Goal: Task Accomplishment & Management: Manage account settings

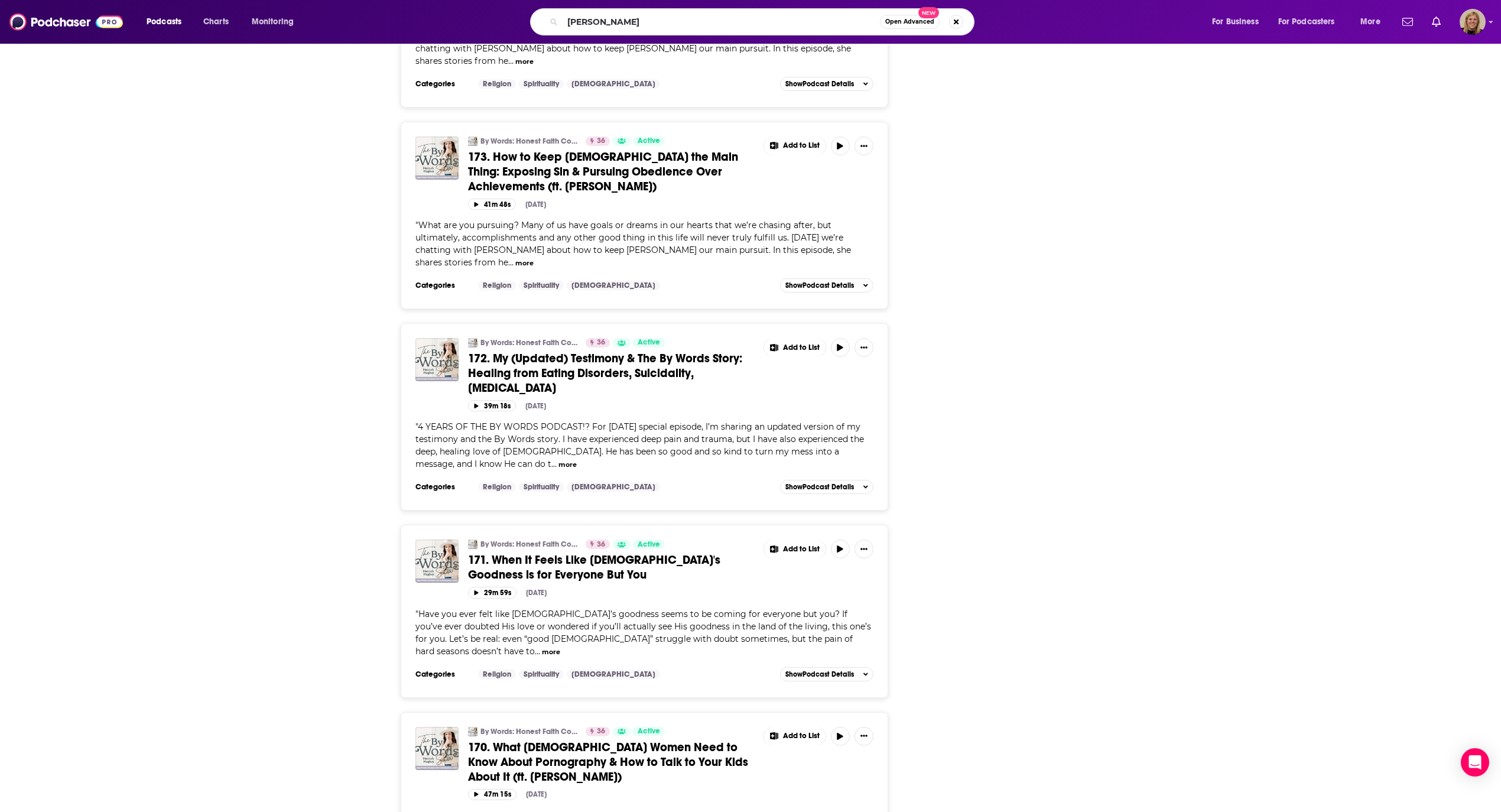
type input "[PERSON_NAME]"
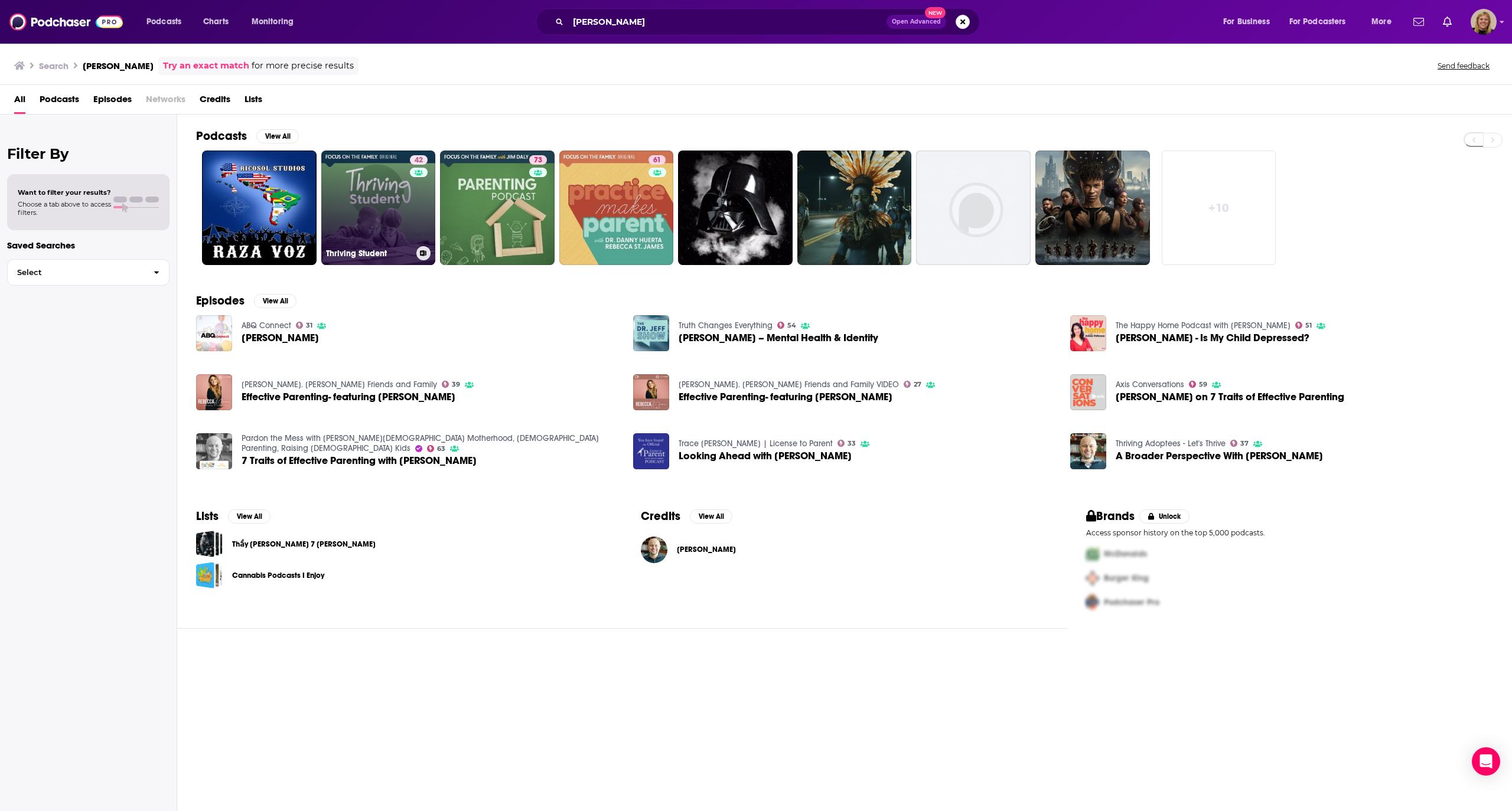
click at [351, 223] on link "42 Thriving Student" at bounding box center [378, 208] width 114 height 114
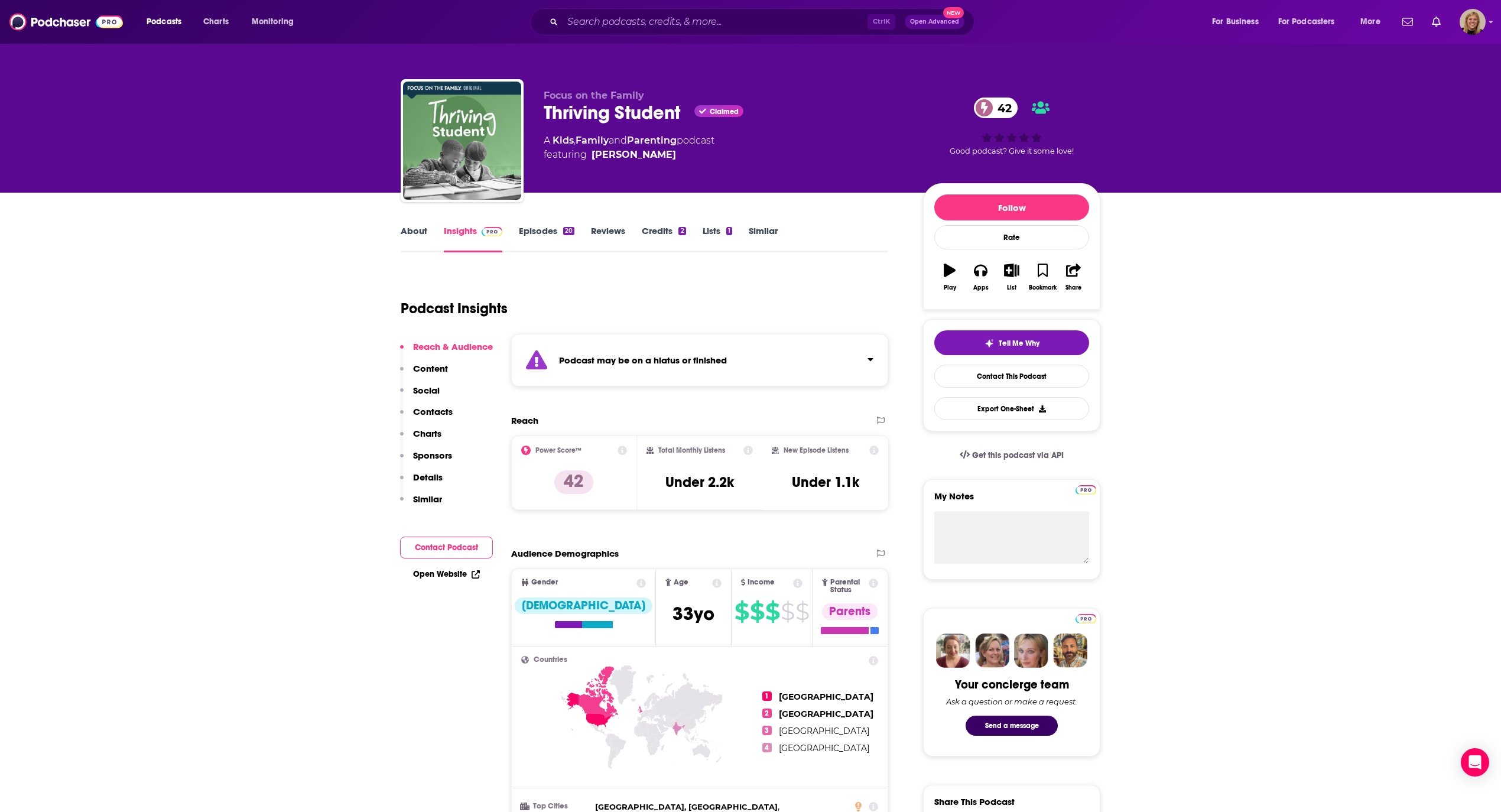
click at [428, 542] on button "Contact Podcast" at bounding box center [446, 547] width 93 height 22
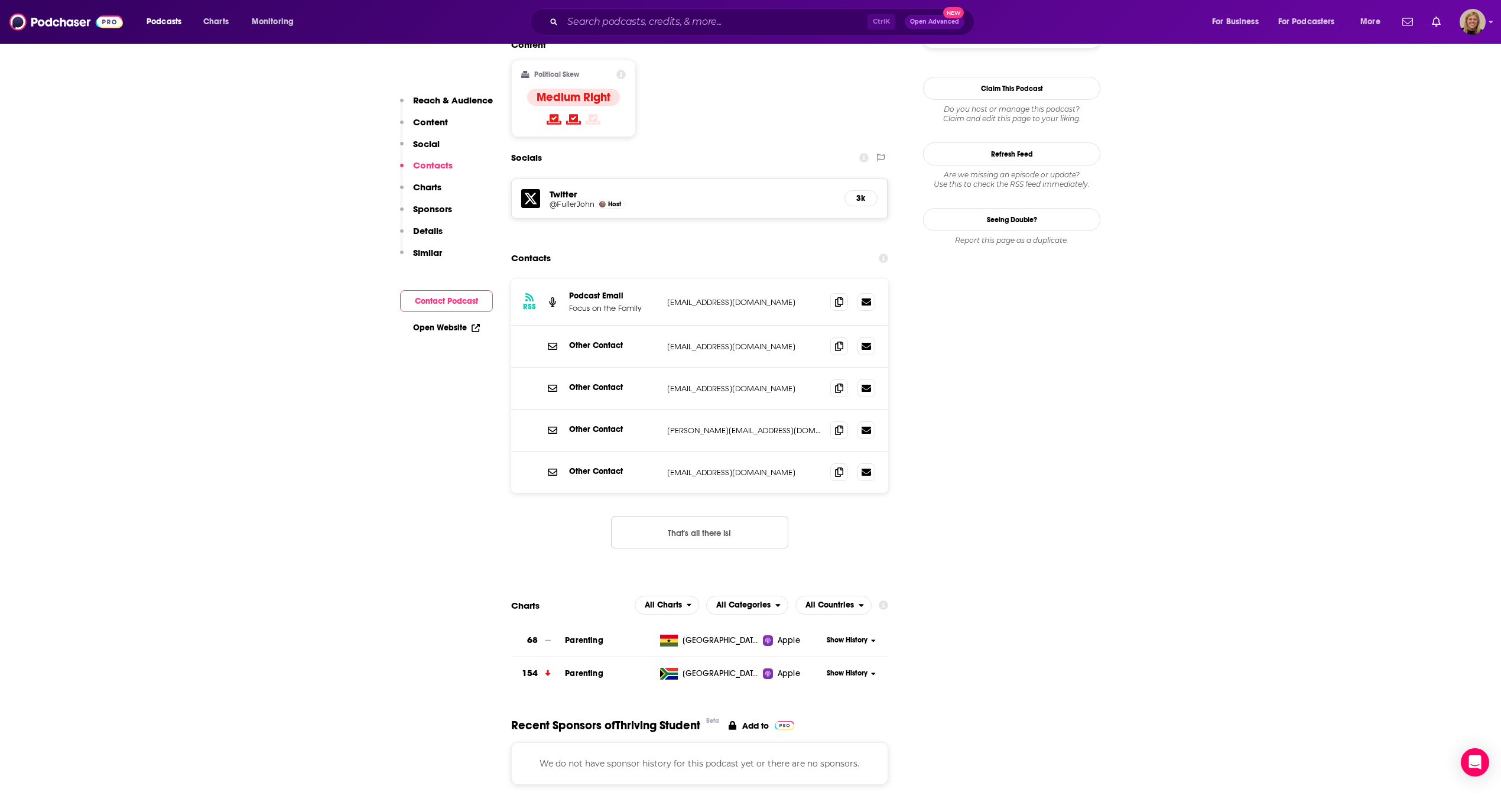
scroll to position [1048, 0]
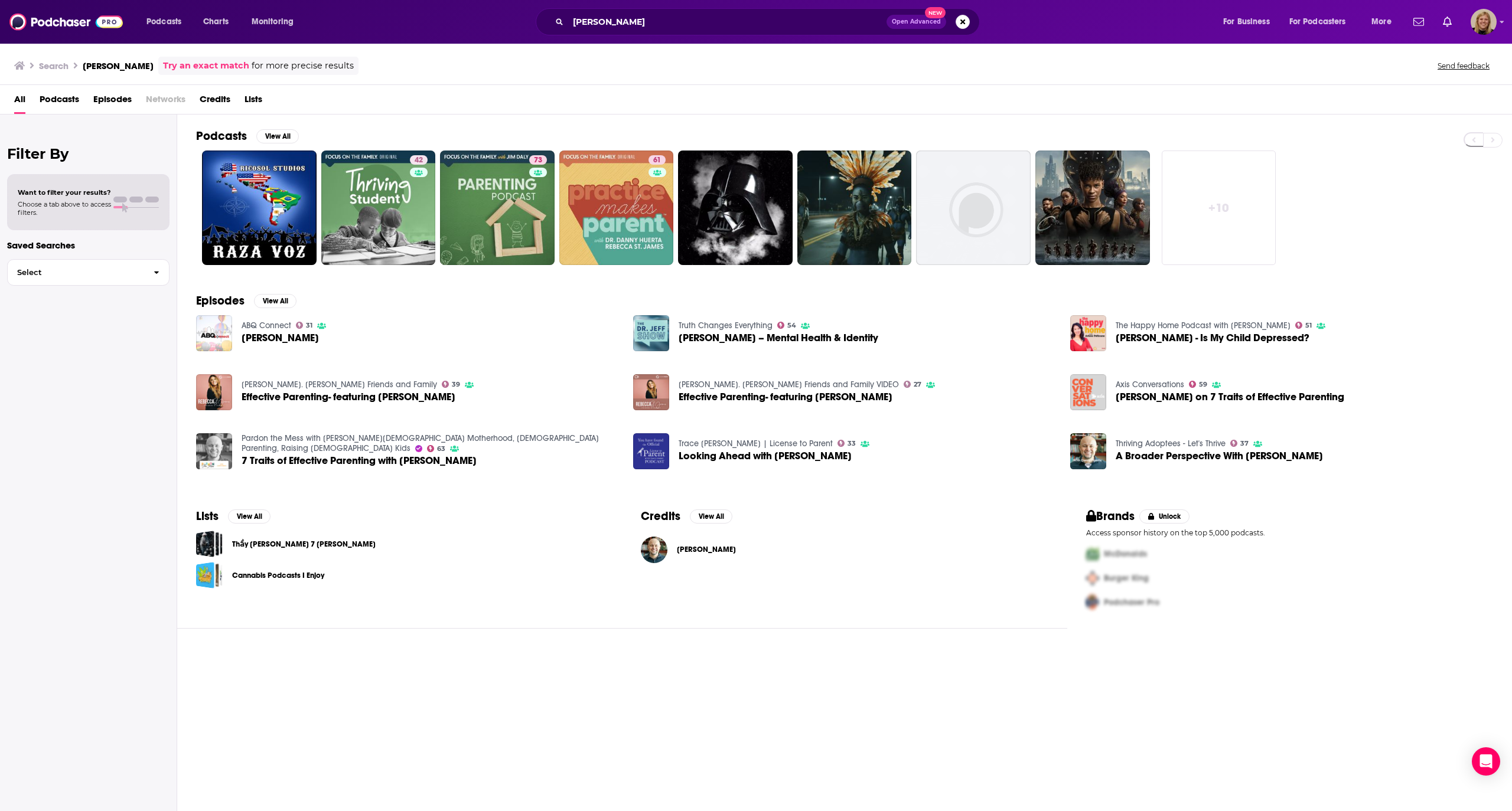
click at [109, 97] on span "Episodes" at bounding box center [112, 101] width 38 height 24
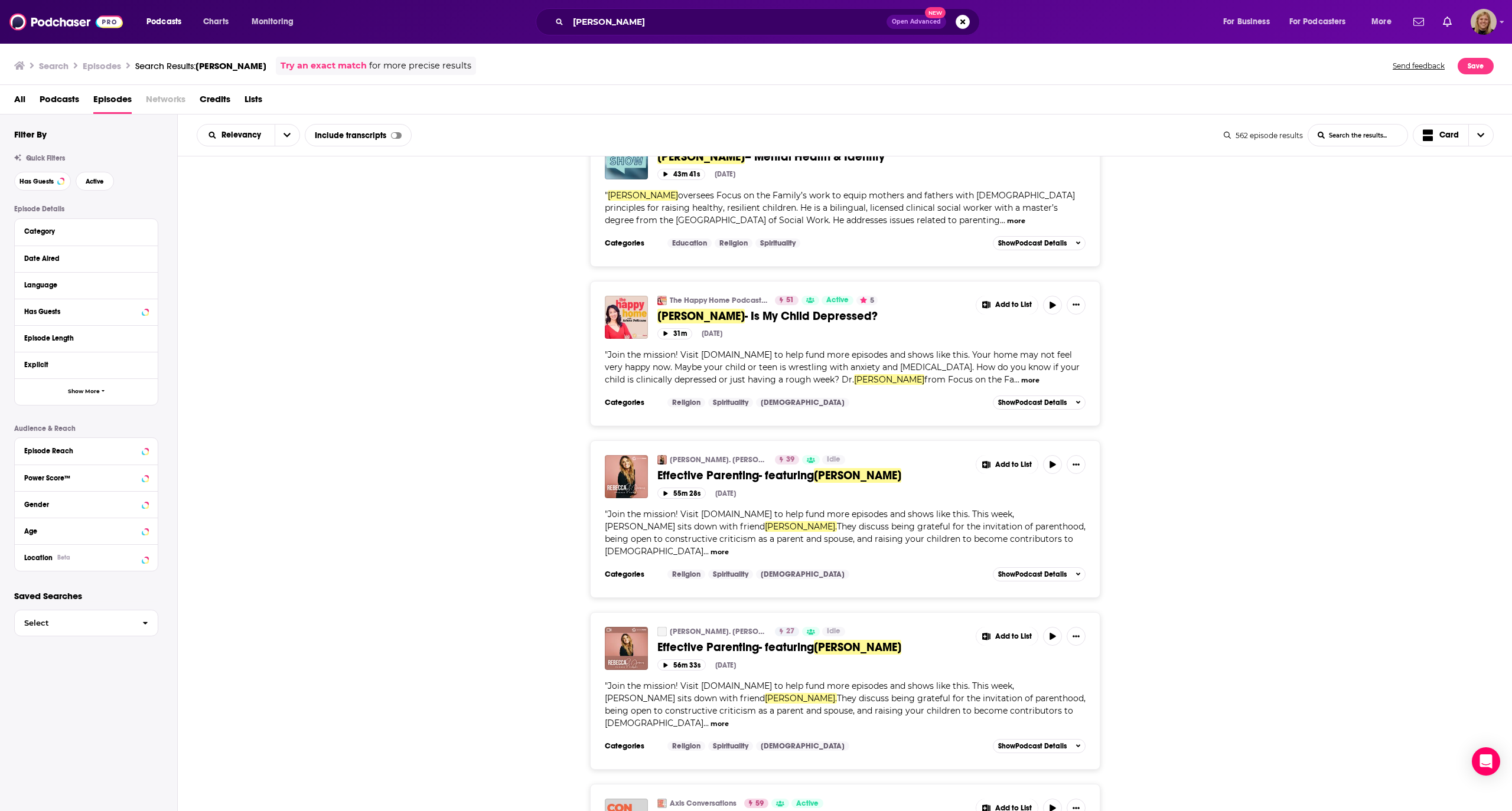
scroll to position [236, 0]
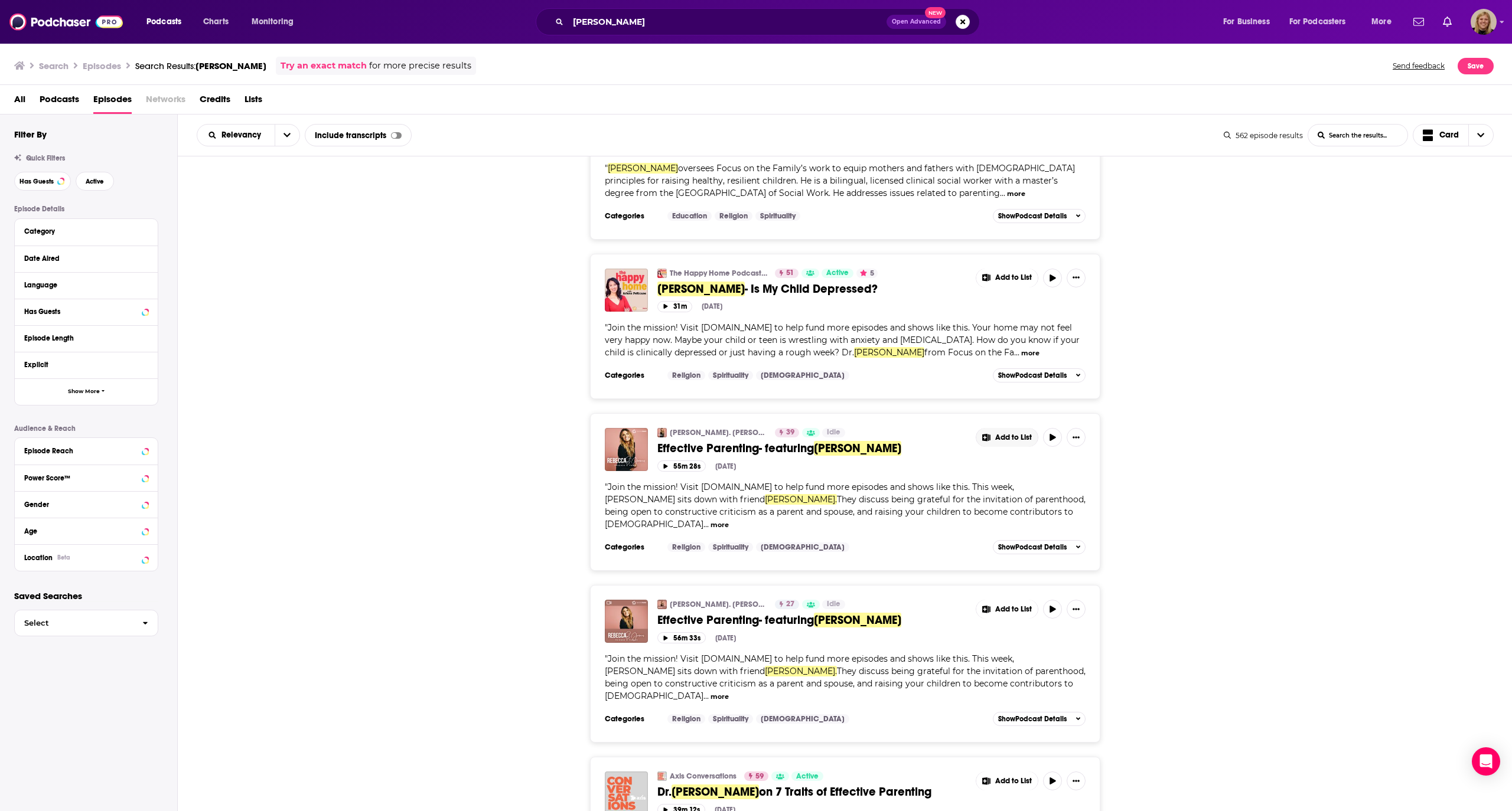
click at [1011, 436] on span "Add to List" at bounding box center [1013, 437] width 36 height 9
click at [1005, 483] on button "Add Podcast" at bounding box center [1015, 486] width 61 height 22
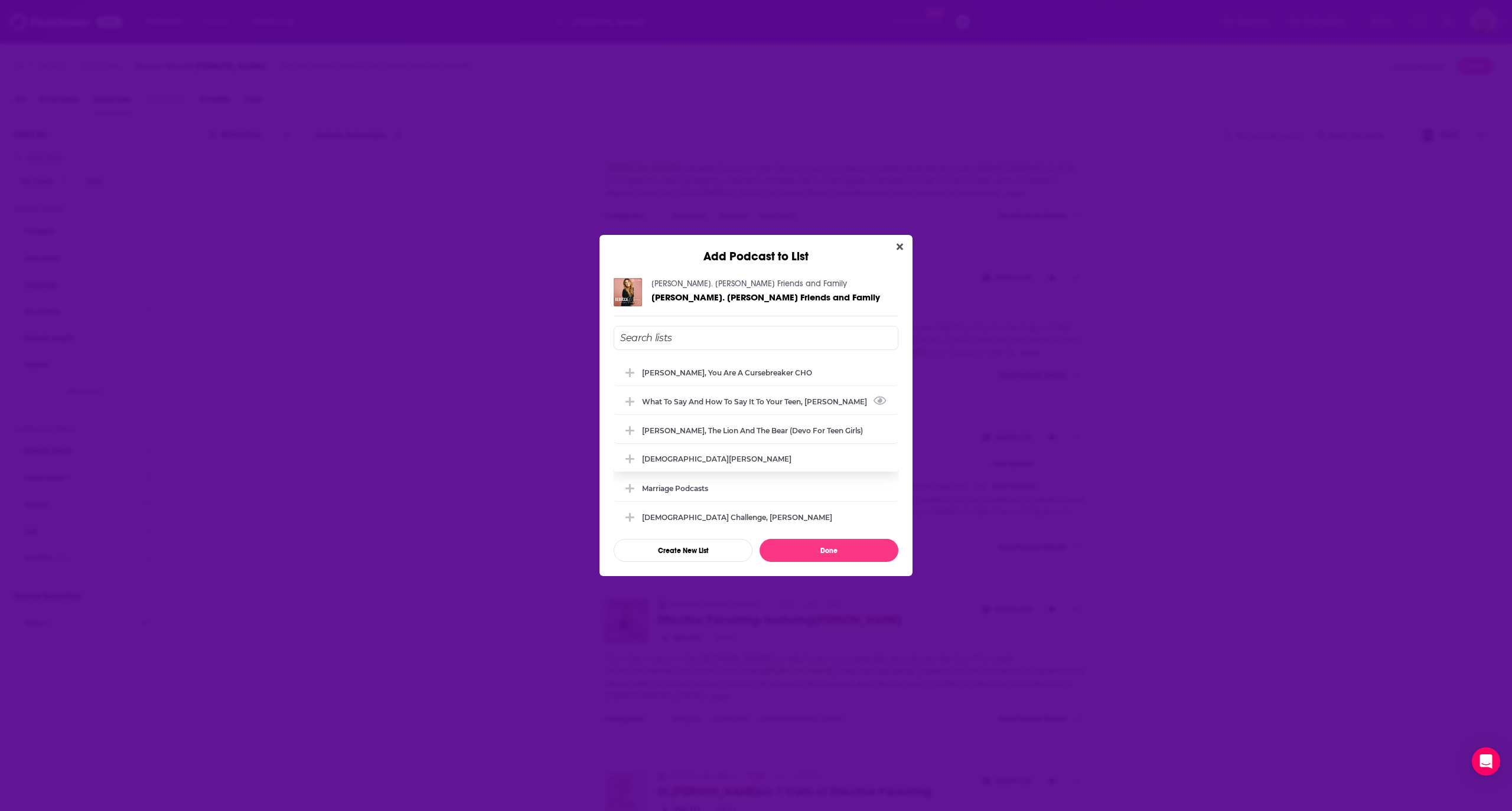
drag, startPoint x: 761, startPoint y: 401, endPoint x: 820, endPoint y: 463, distance: 85.6
click at [761, 401] on div "What to Say and How to Say it to your Teen, [PERSON_NAME]" at bounding box center [757, 401] width 232 height 9
click at [814, 563] on div "[PERSON_NAME]. [PERSON_NAME] Friends and Family [PERSON_NAME]. [PERSON_NAME] Fr…" at bounding box center [756, 420] width 313 height 313
click at [813, 555] on button "Done" at bounding box center [829, 551] width 139 height 23
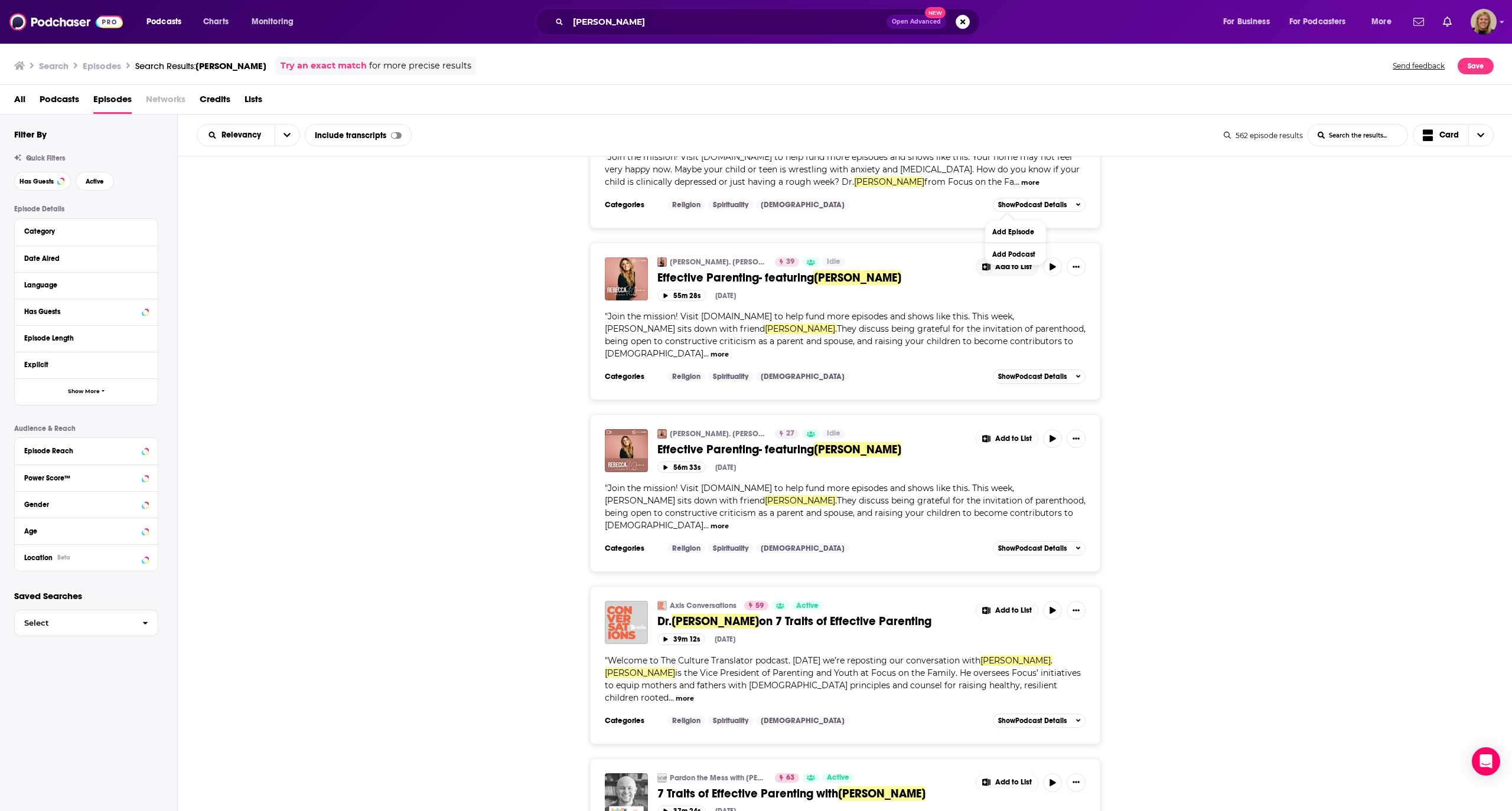
scroll to position [473, 0]
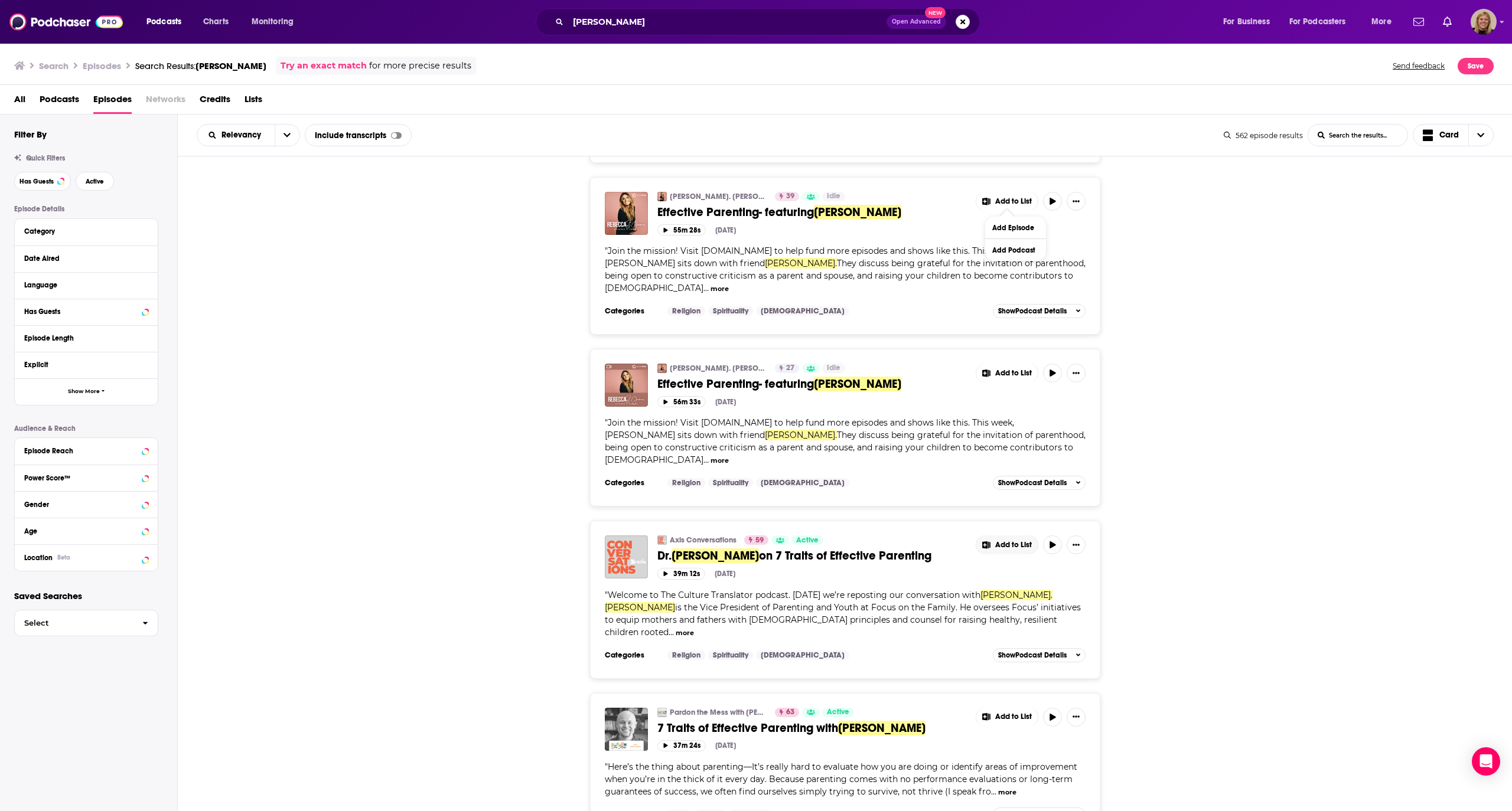
click at [1007, 536] on button "Add to List" at bounding box center [1007, 545] width 61 height 19
click at [1005, 562] on button "Add Podcast" at bounding box center [1015, 568] width 61 height 22
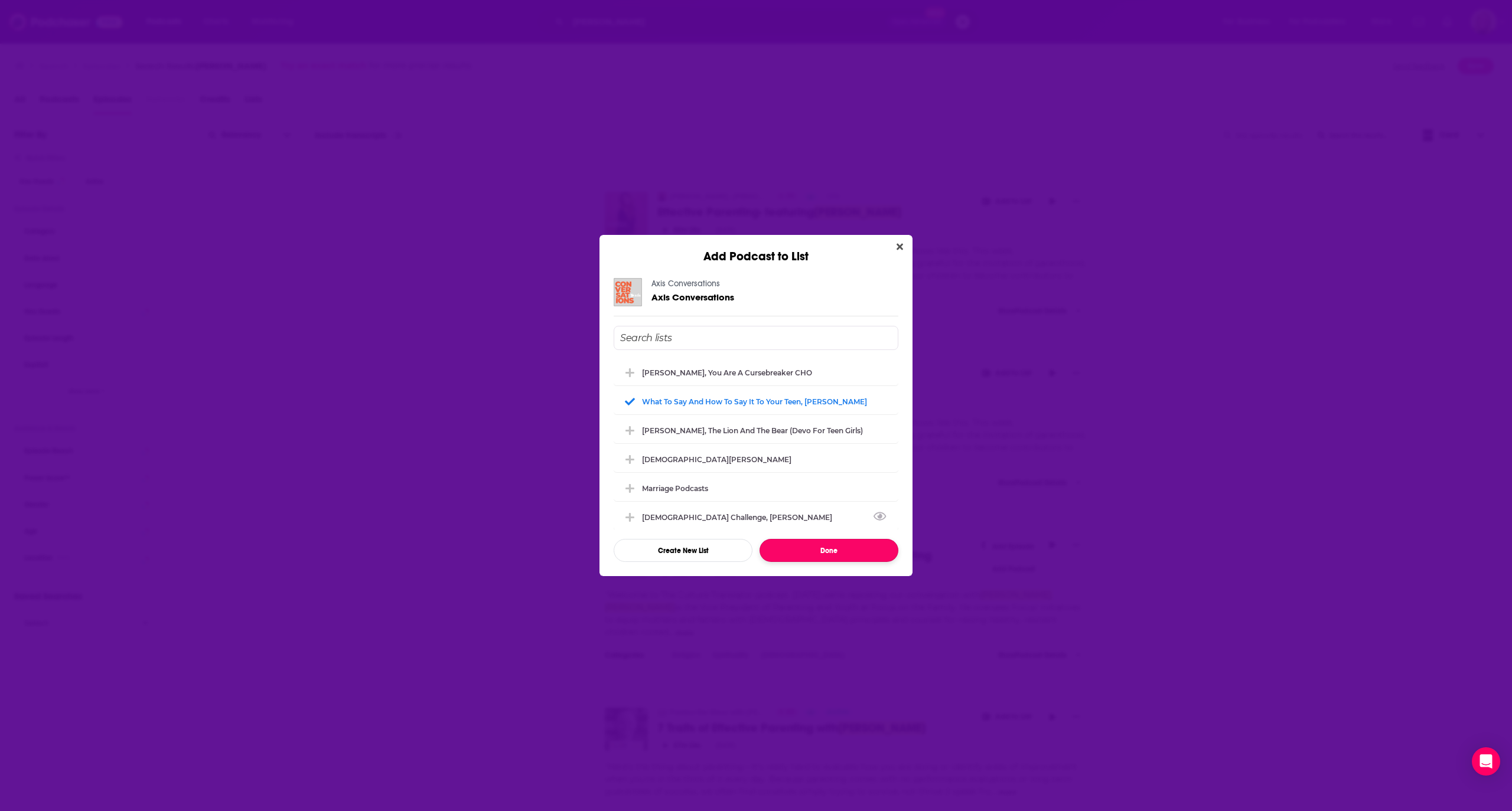
click at [828, 558] on button "Done" at bounding box center [829, 551] width 139 height 23
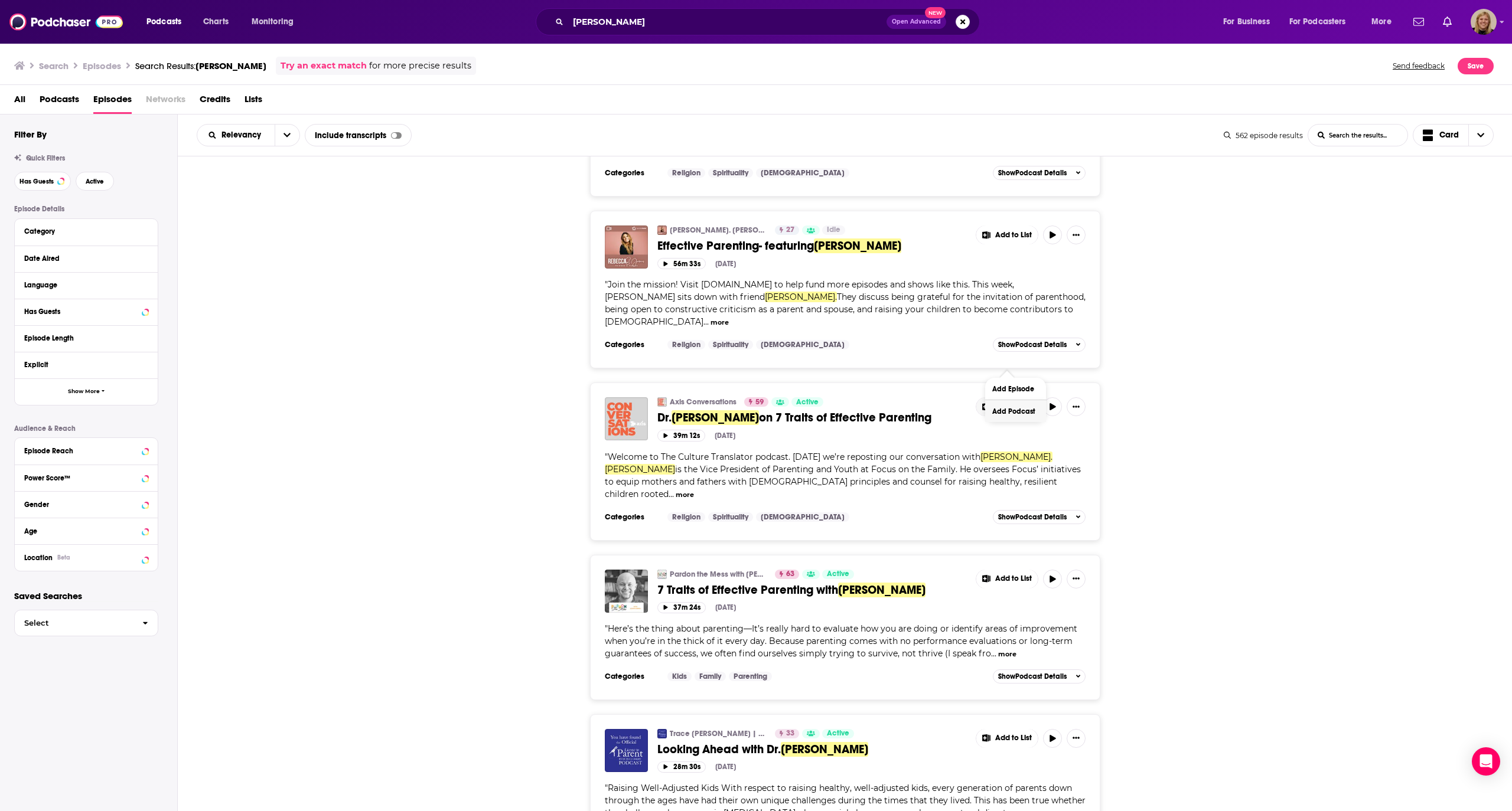
scroll to position [629, 0]
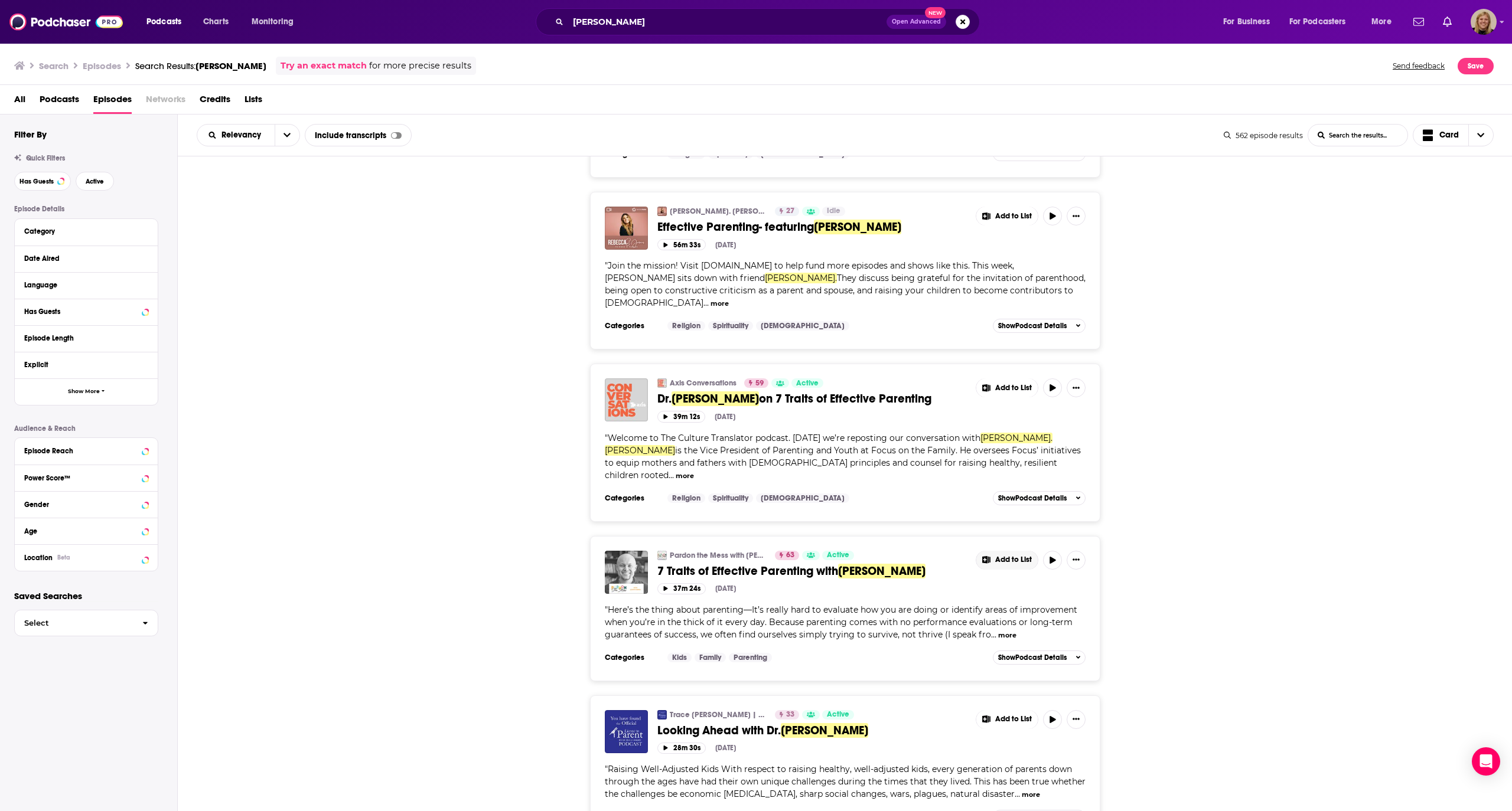
click at [1009, 556] on span "Add to List" at bounding box center [1013, 559] width 36 height 9
click at [1008, 567] on button "Add Podcast" at bounding box center [1015, 570] width 61 height 22
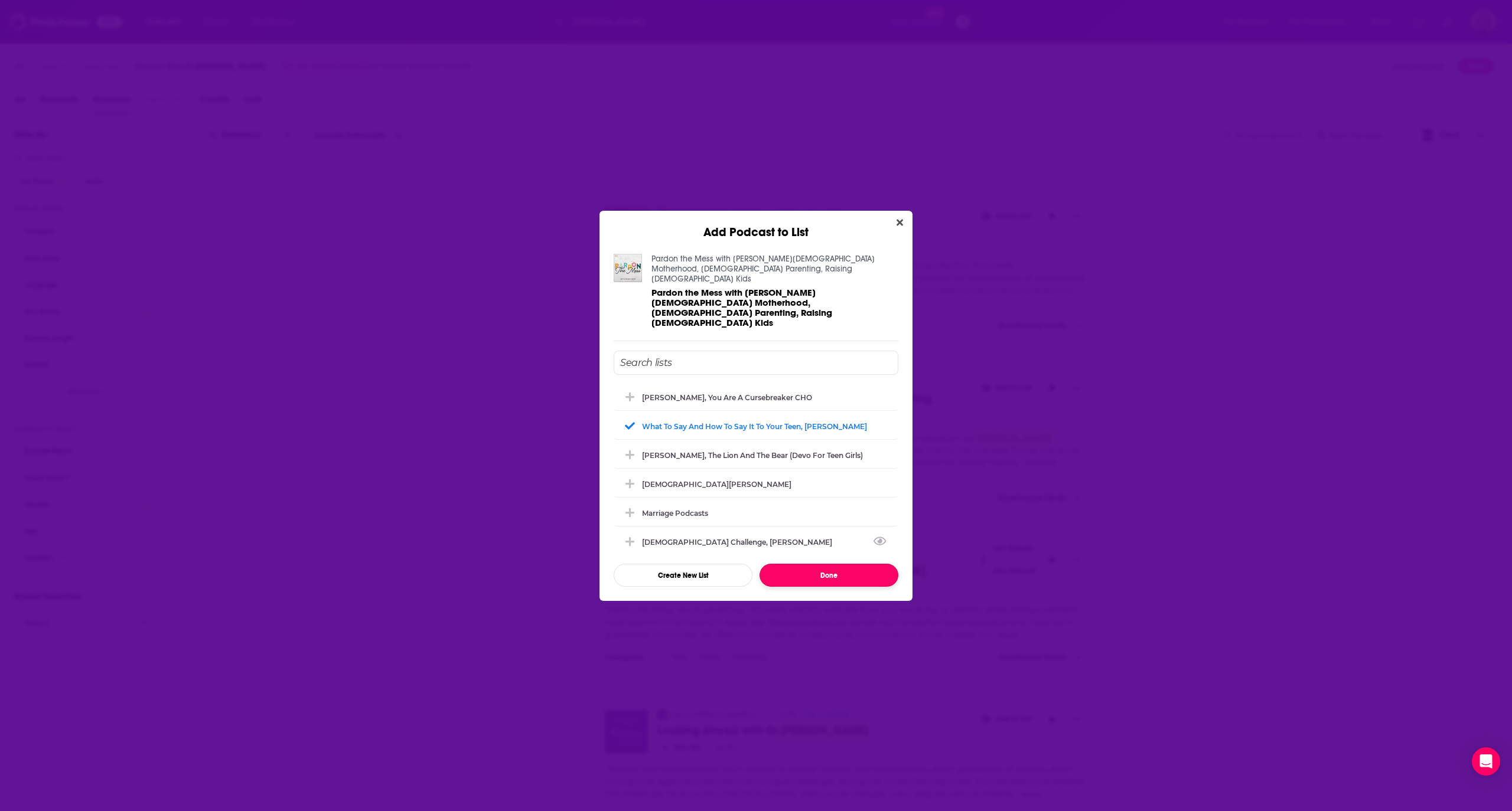
click at [827, 564] on button "Done" at bounding box center [829, 576] width 139 height 23
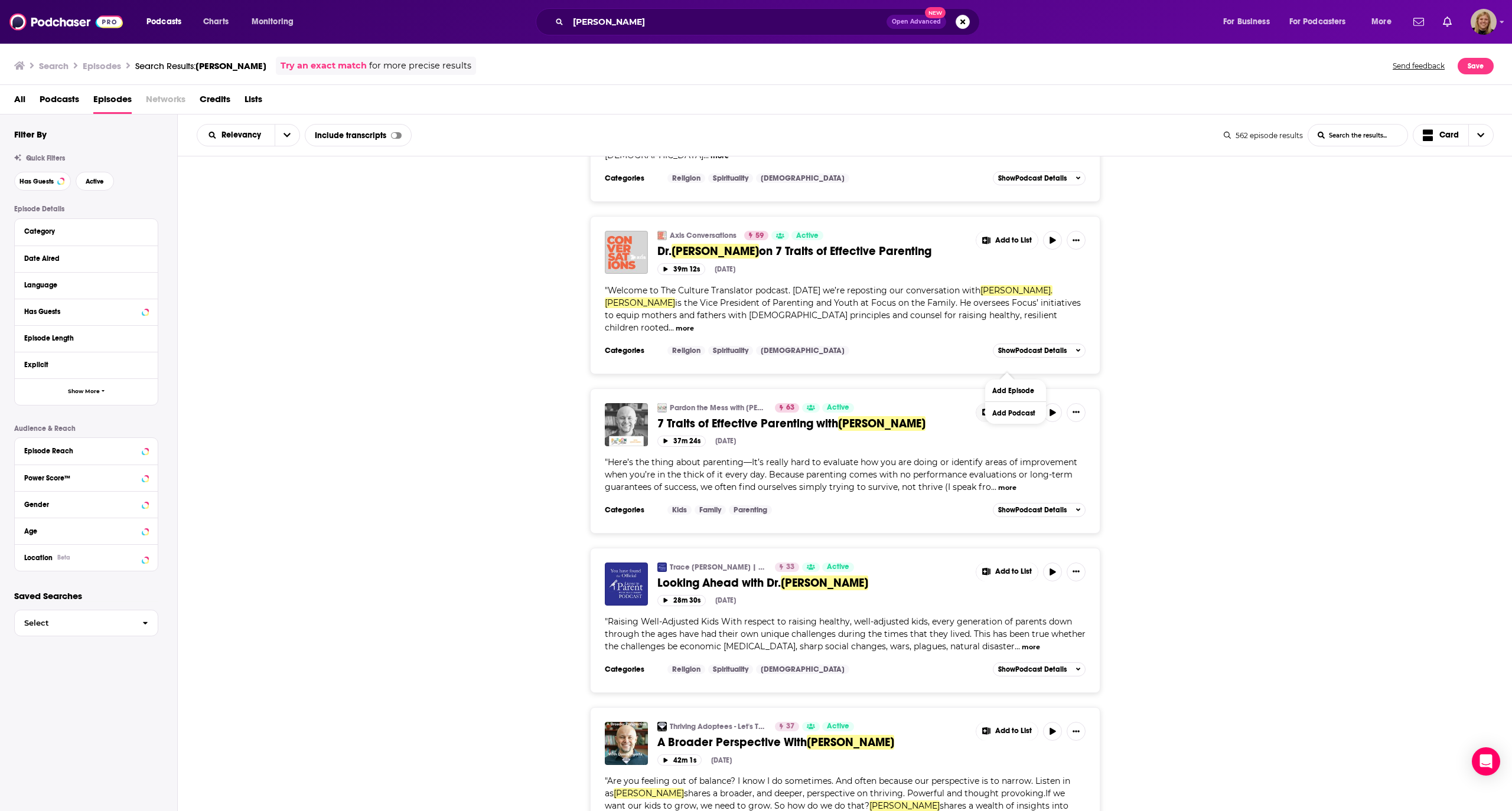
scroll to position [787, 0]
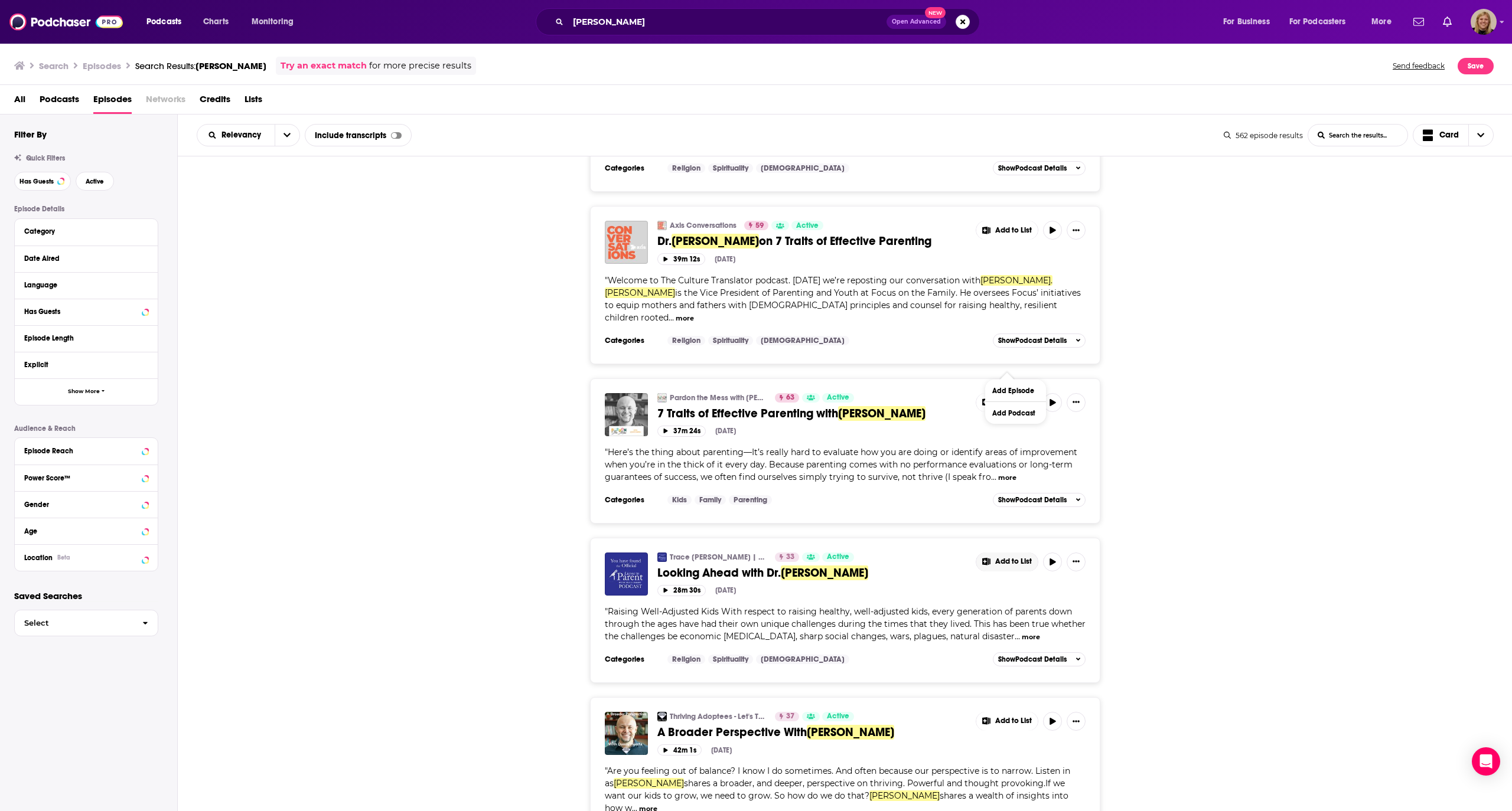
click at [1023, 558] on span "Add to List" at bounding box center [1013, 561] width 36 height 9
click at [1005, 578] on button "Add Podcast" at bounding box center [1015, 572] width 61 height 22
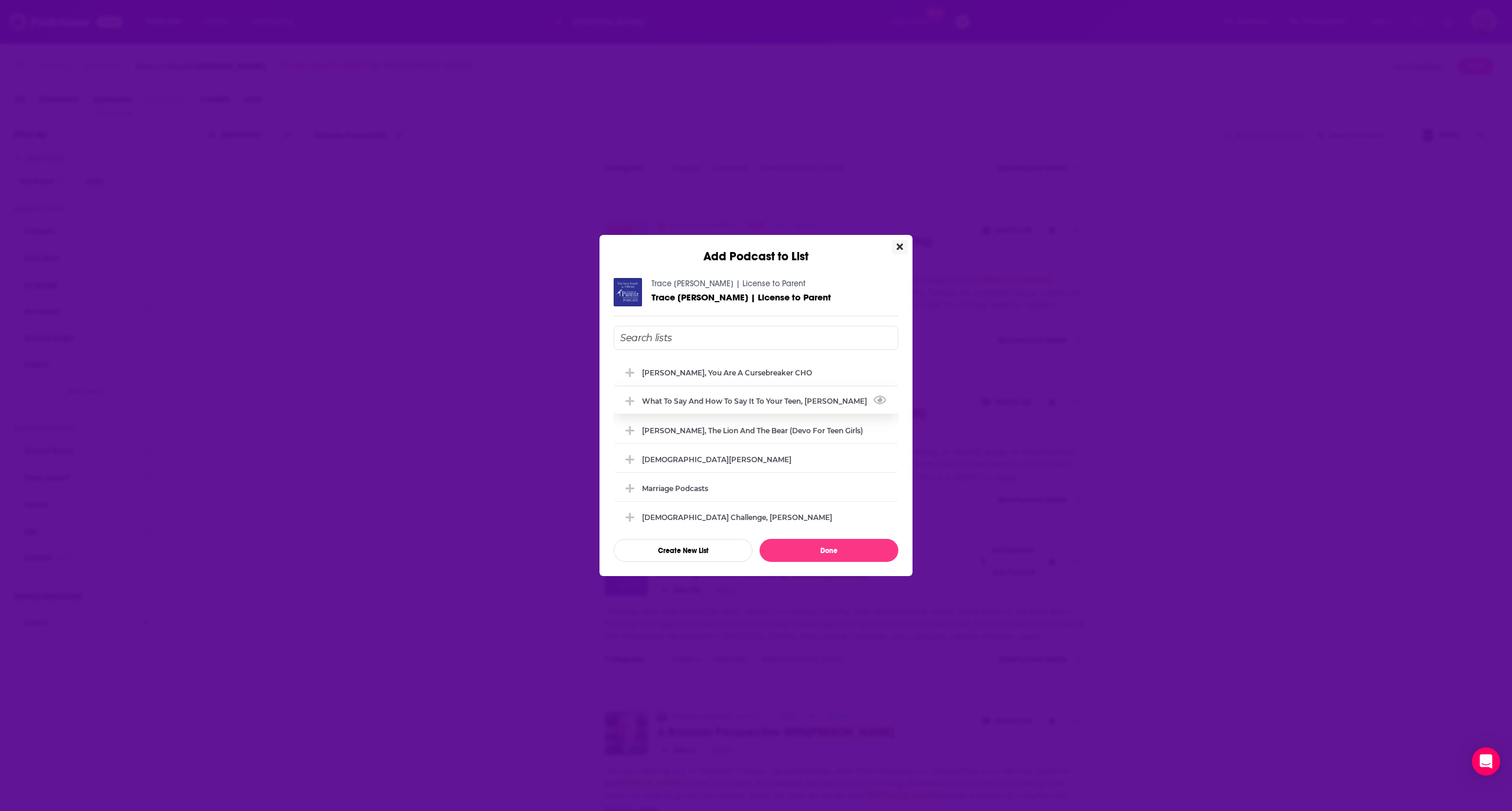
click at [775, 392] on div "What to Say and How to Say it to your Teen, [PERSON_NAME]" at bounding box center [756, 400] width 285 height 26
click at [828, 560] on button "Done" at bounding box center [829, 551] width 139 height 23
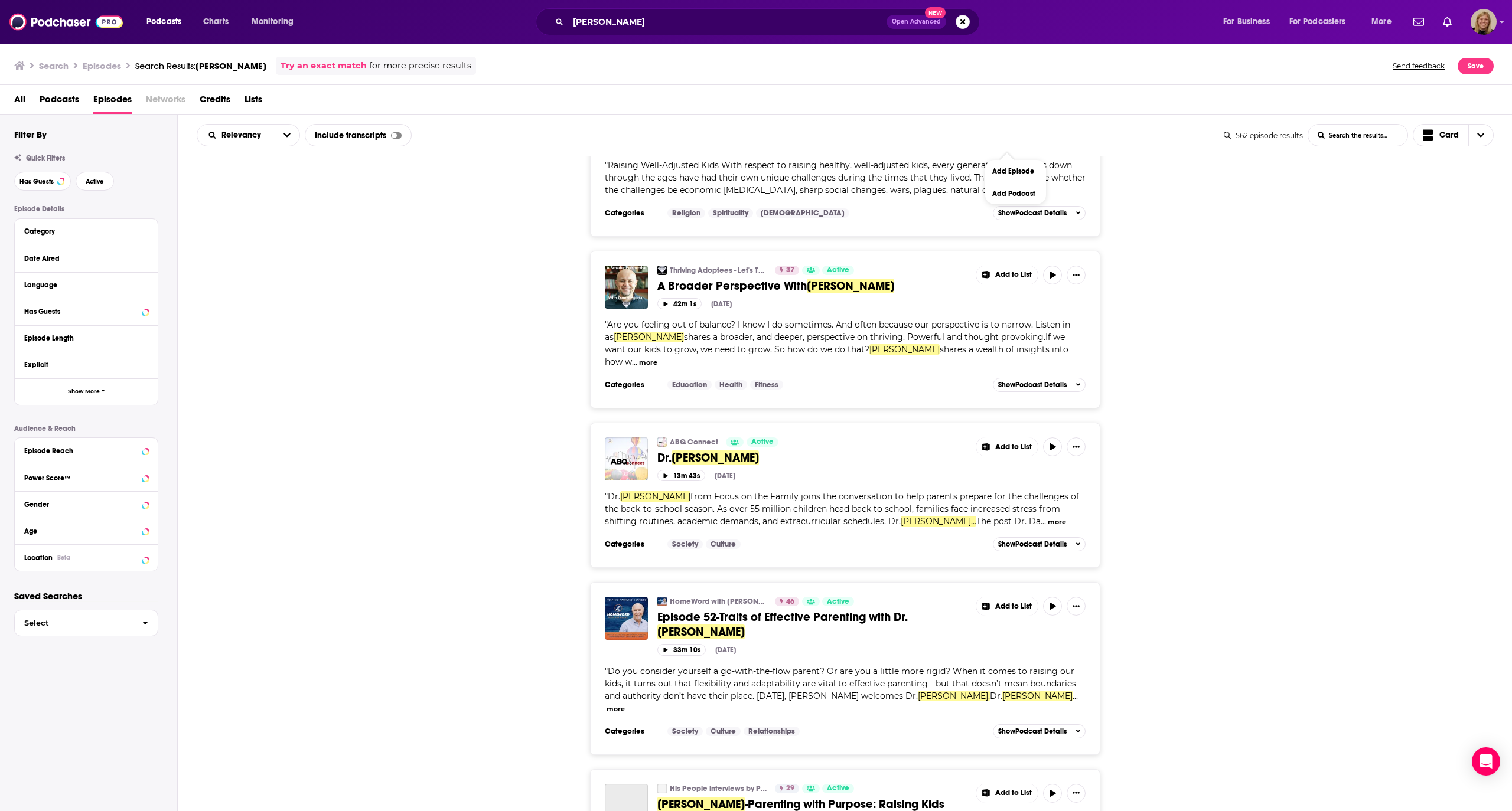
scroll to position [1259, 0]
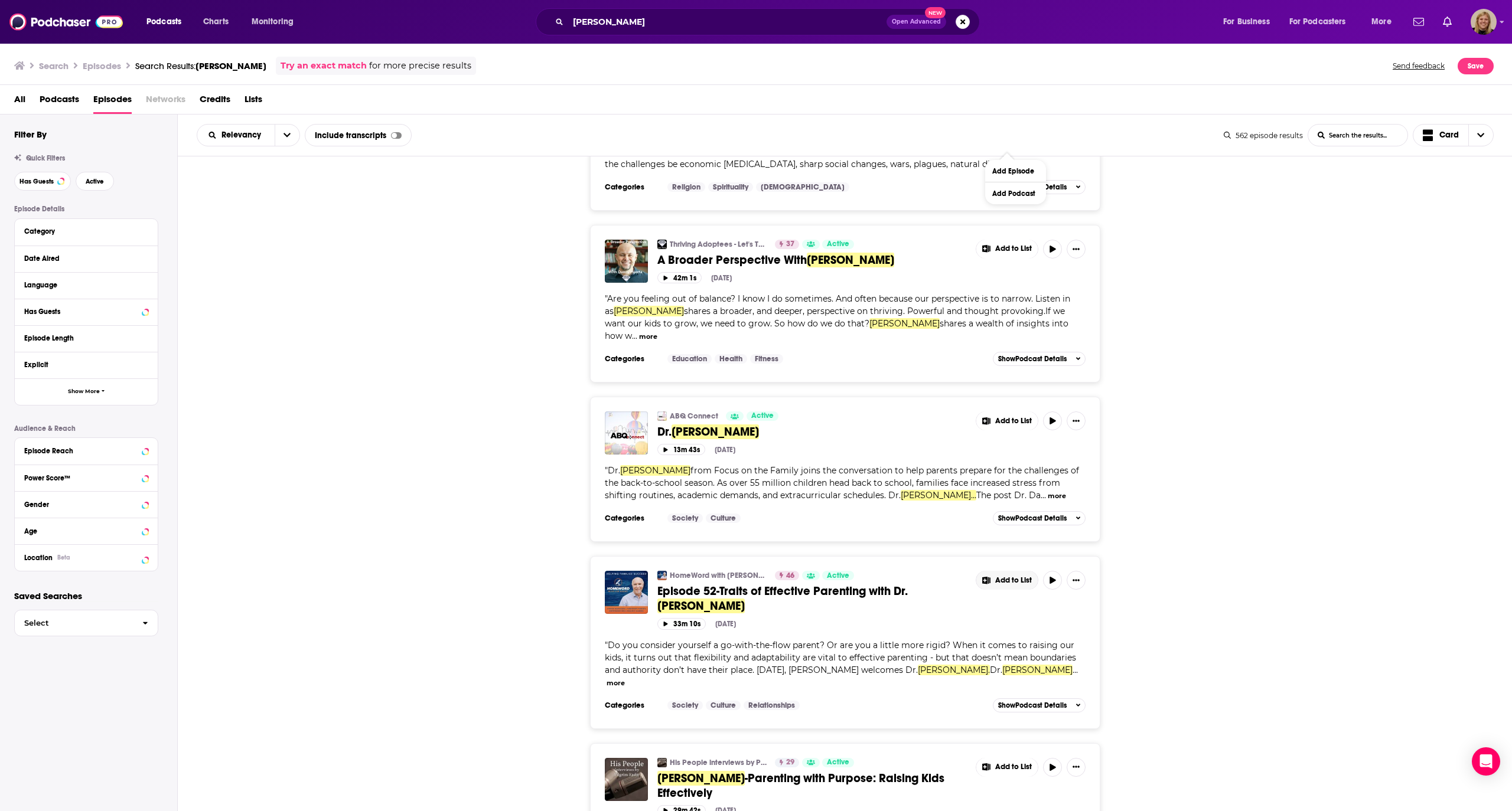
click at [1017, 577] on span "Add to List" at bounding box center [1013, 580] width 36 height 9
click at [1019, 581] on button "Add Podcast" at bounding box center [1015, 578] width 61 height 22
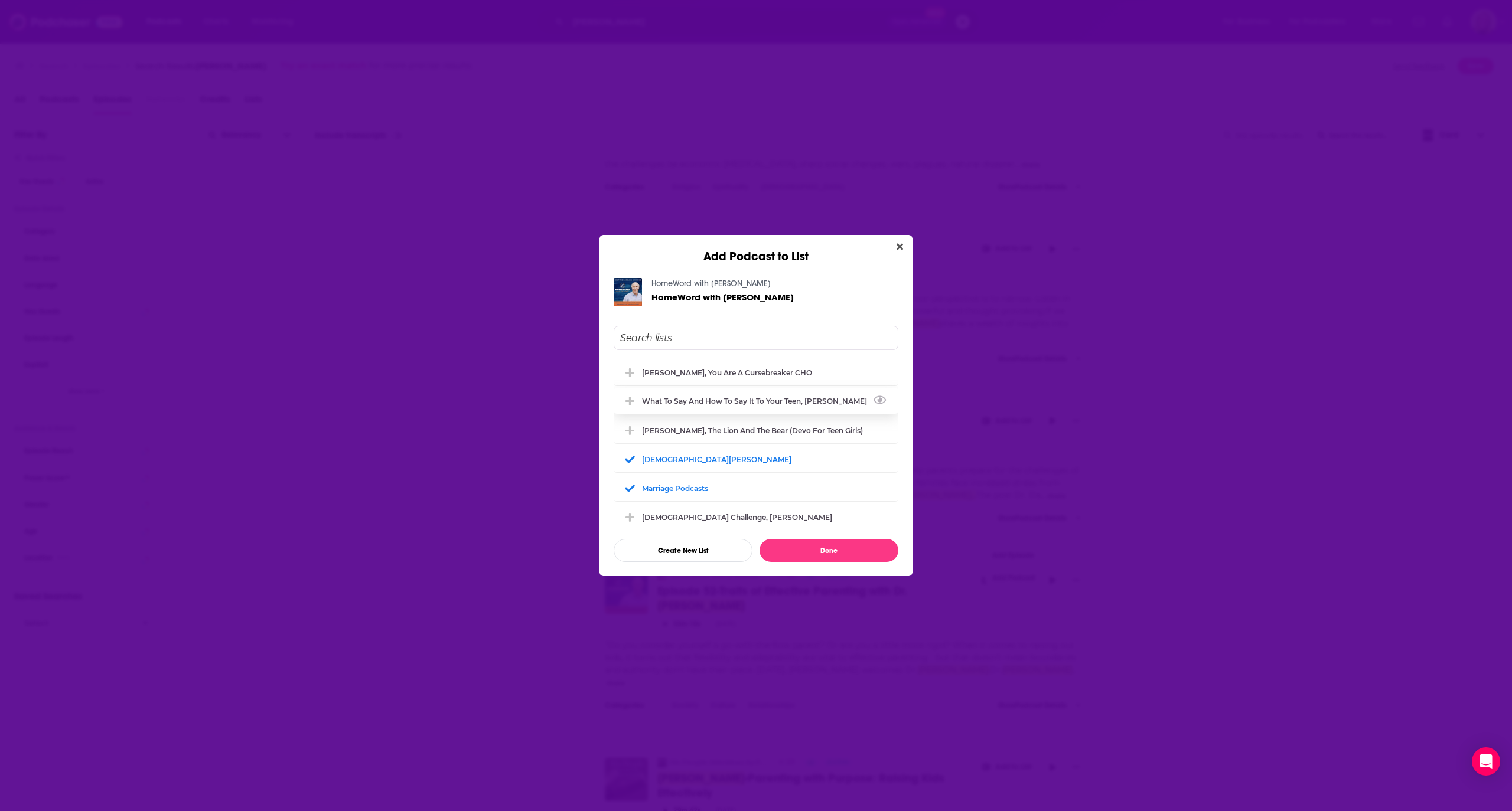
click at [761, 395] on div "What to Say and How to Say it to your Teen, [PERSON_NAME]" at bounding box center [756, 400] width 285 height 26
click at [823, 554] on button "Done" at bounding box center [829, 551] width 139 height 23
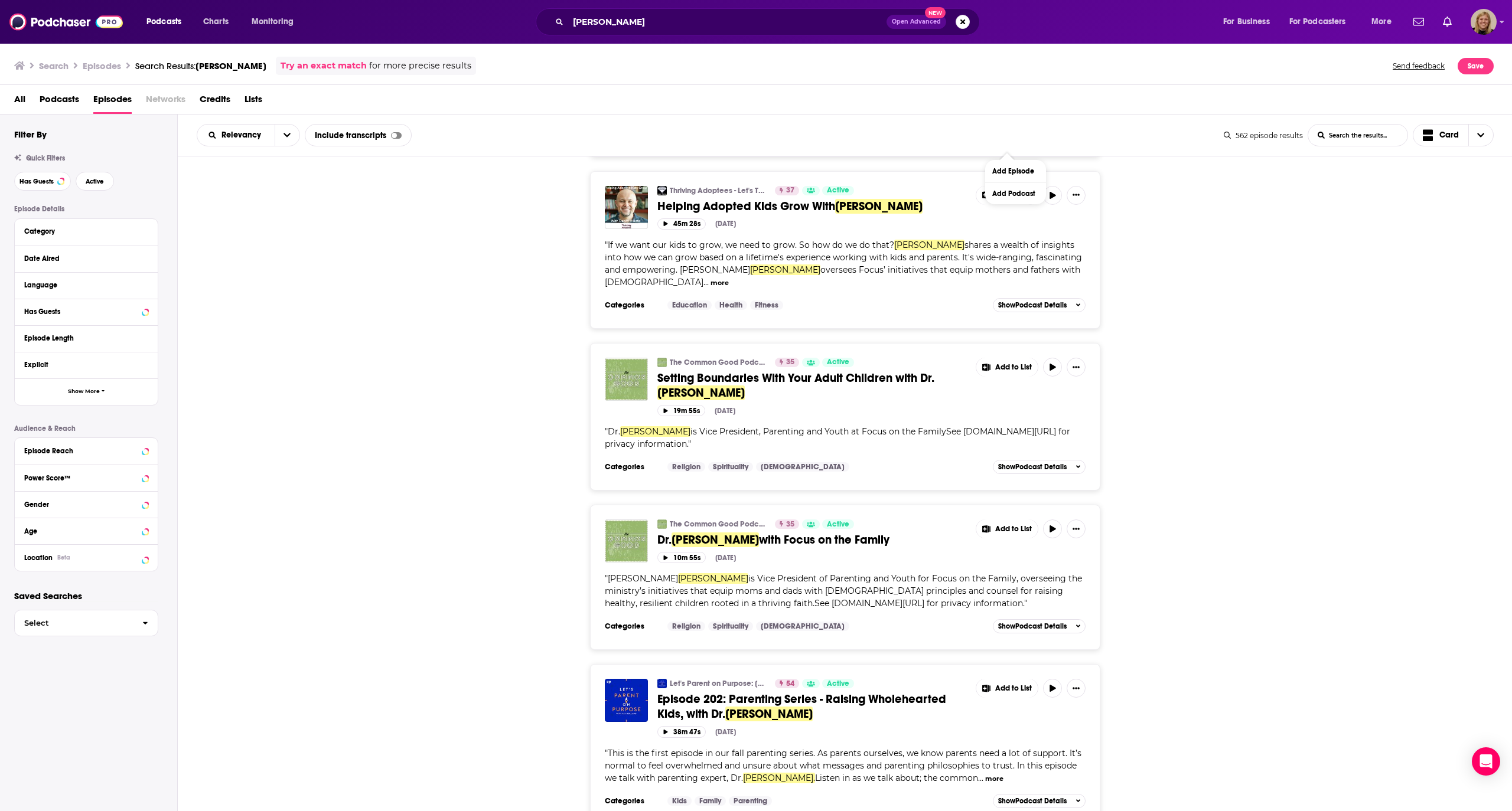
scroll to position [2203, 0]
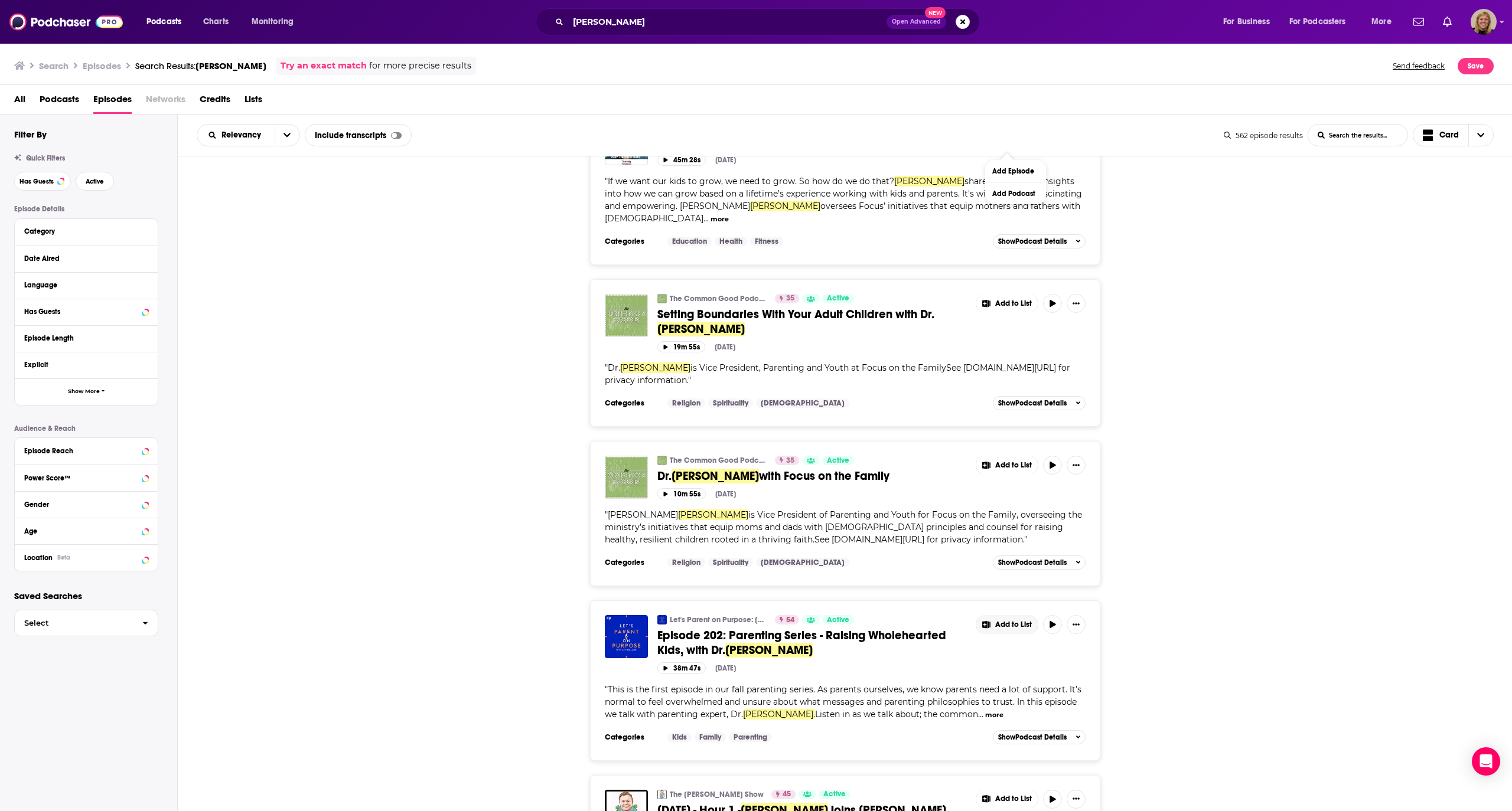
click at [1016, 620] on span "Add to List" at bounding box center [1013, 624] width 36 height 9
click at [1005, 596] on button "Add Podcast" at bounding box center [1015, 594] width 61 height 22
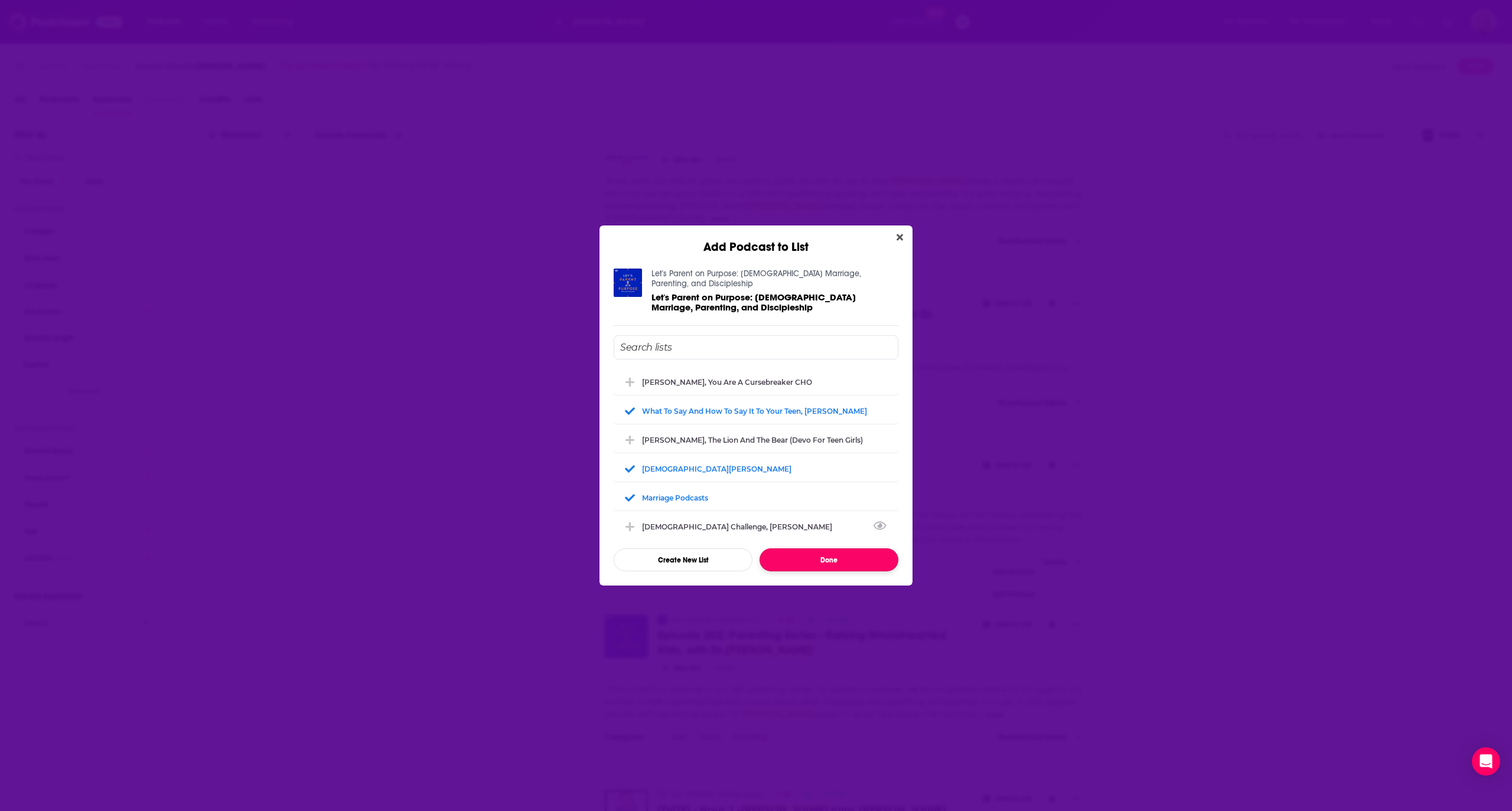
click at [781, 570] on button "Done" at bounding box center [829, 559] width 139 height 23
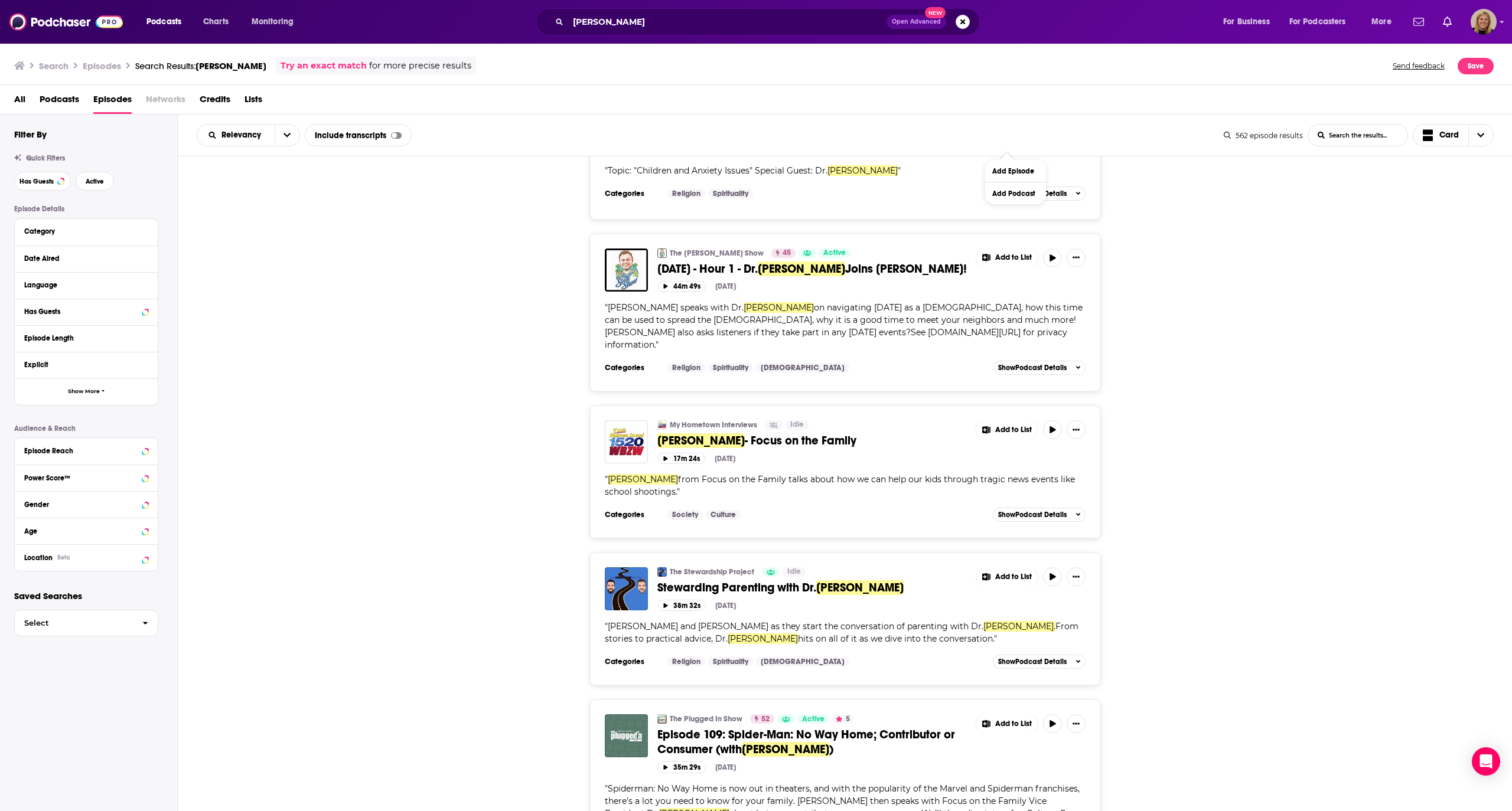
scroll to position [3070, 0]
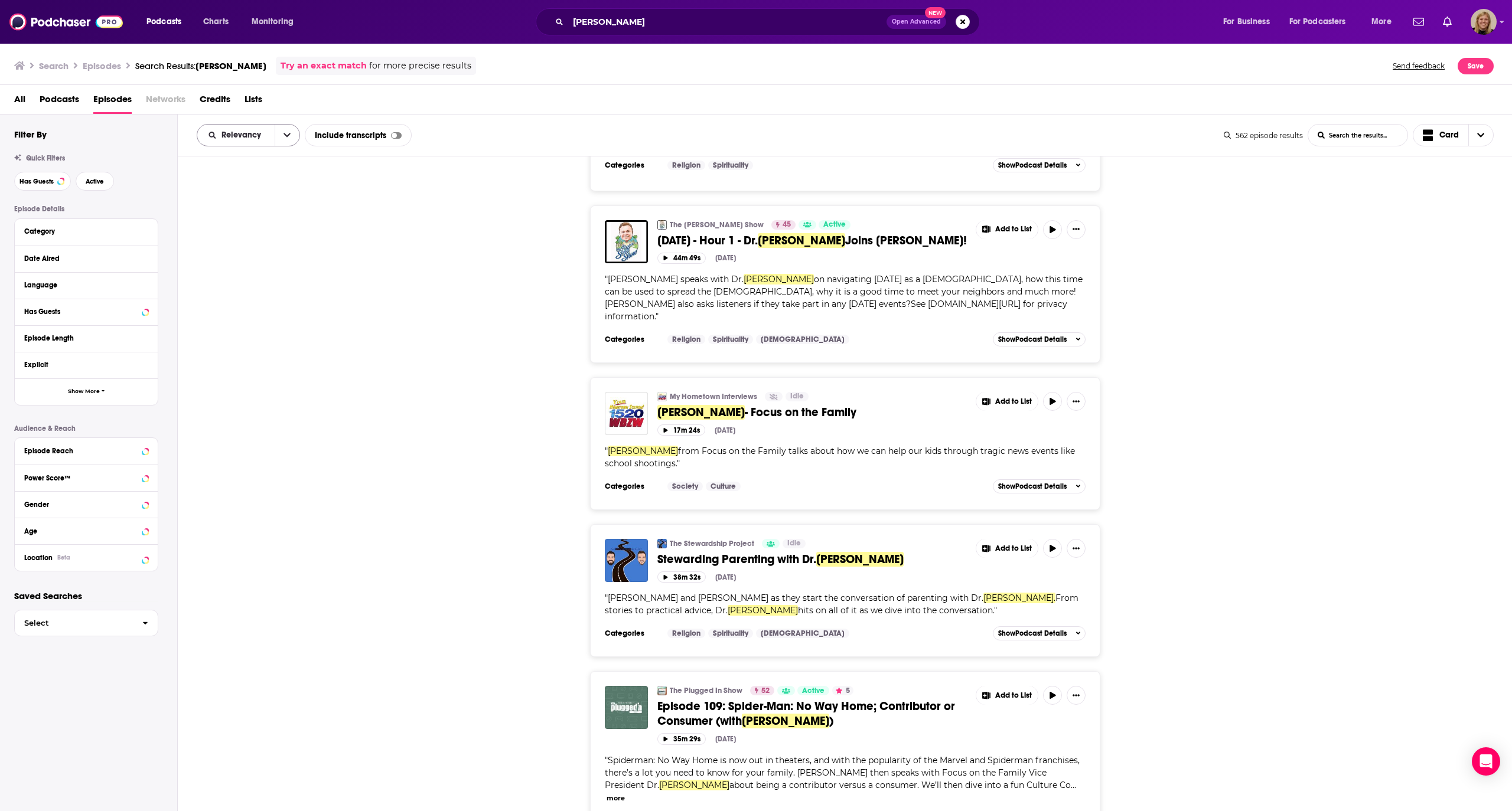
click at [286, 140] on button "open menu" at bounding box center [287, 135] width 25 height 21
click at [281, 232] on div "Power Score" at bounding box center [248, 235] width 103 height 20
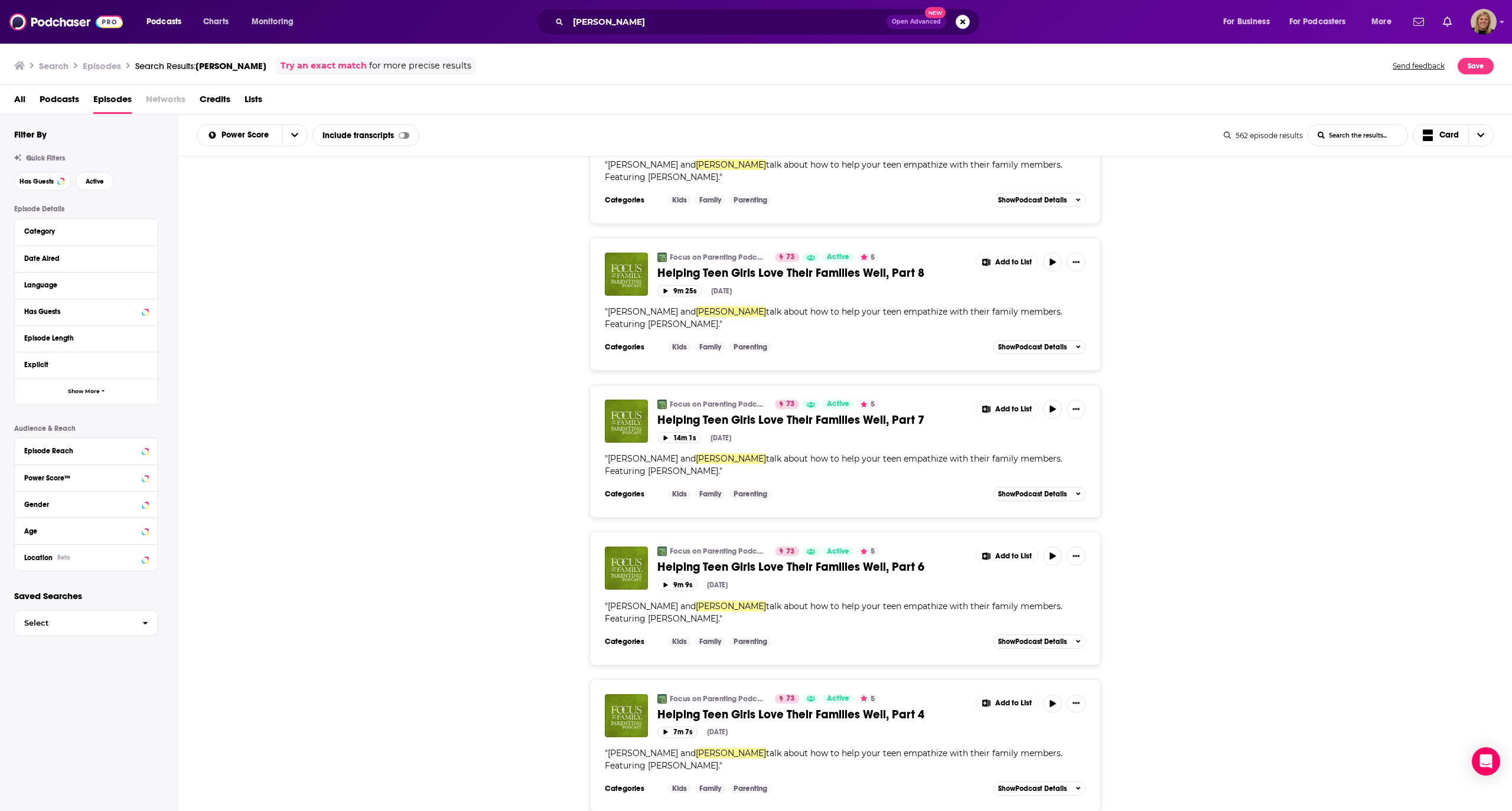
scroll to position [3355, 0]
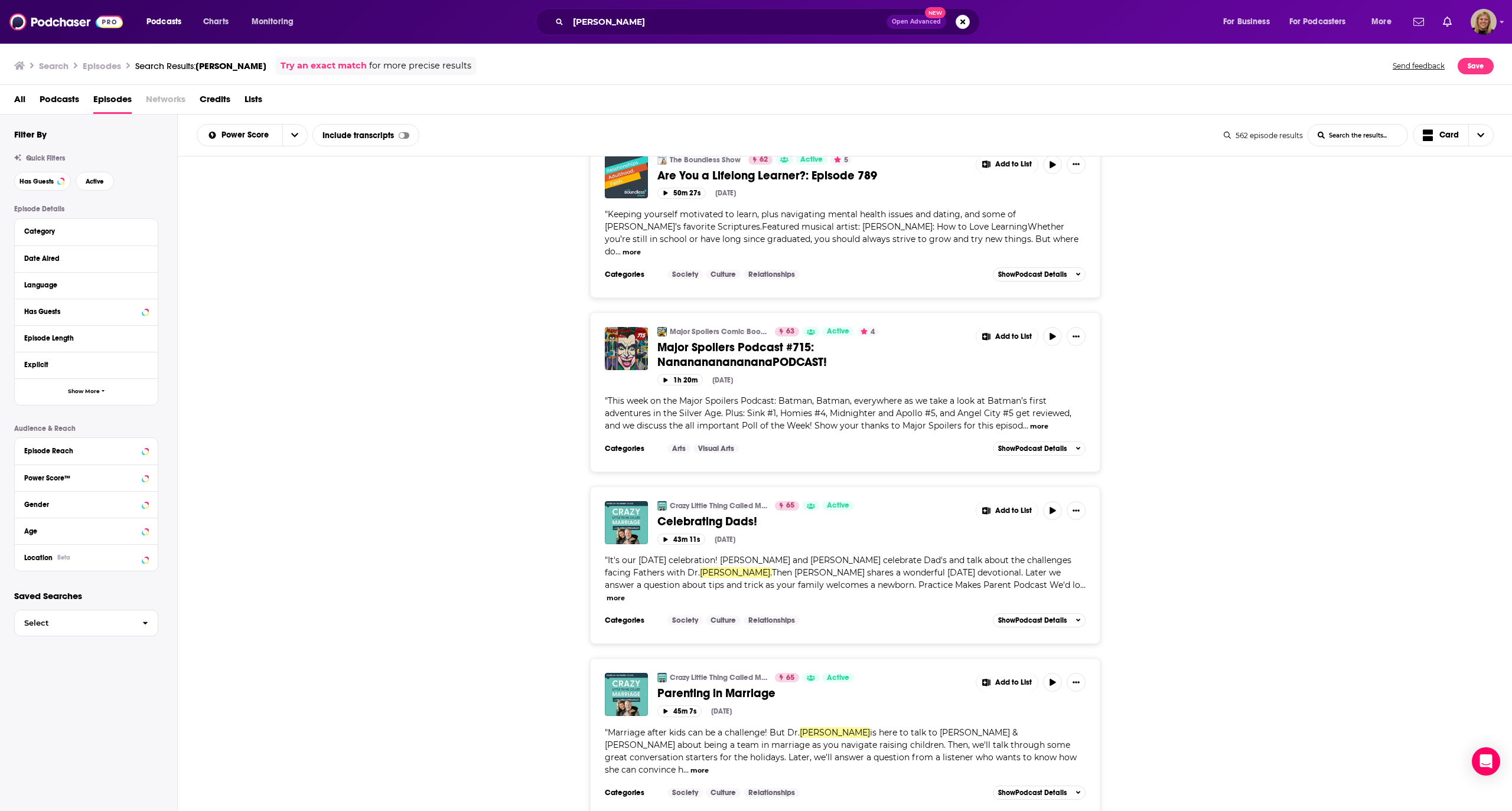
scroll to position [7390, 0]
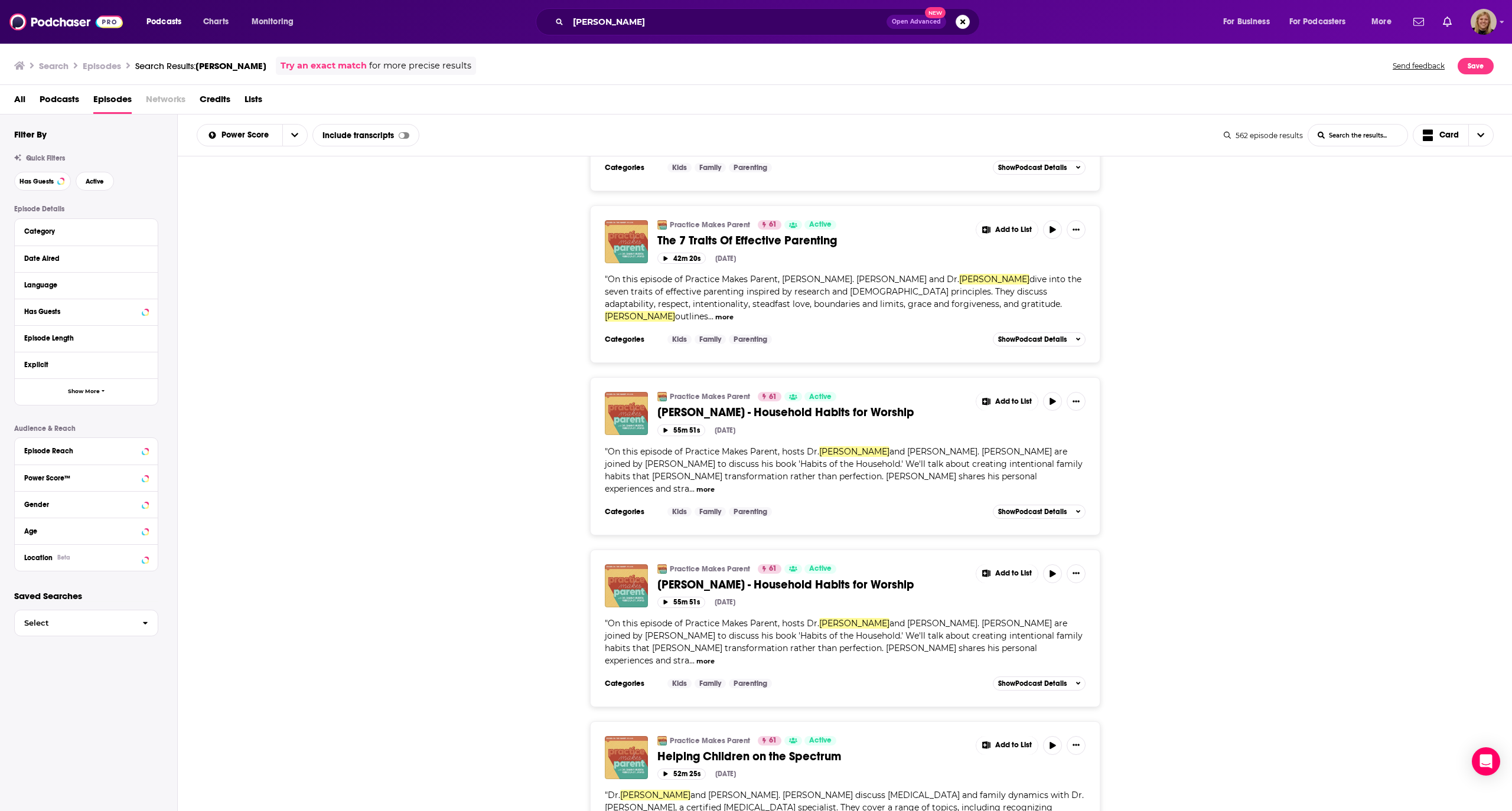
scroll to position [11359, 0]
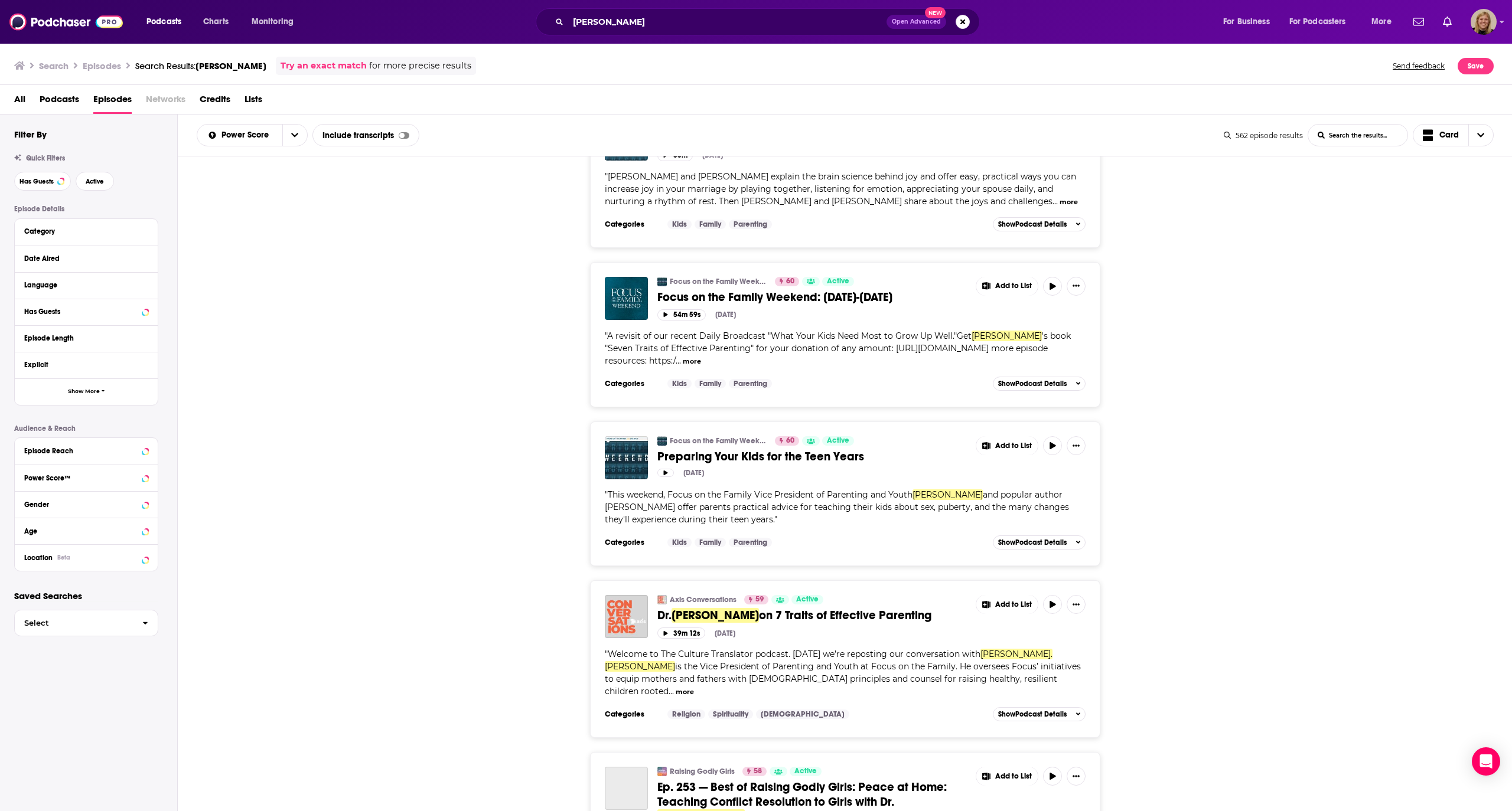
scroll to position [12775, 0]
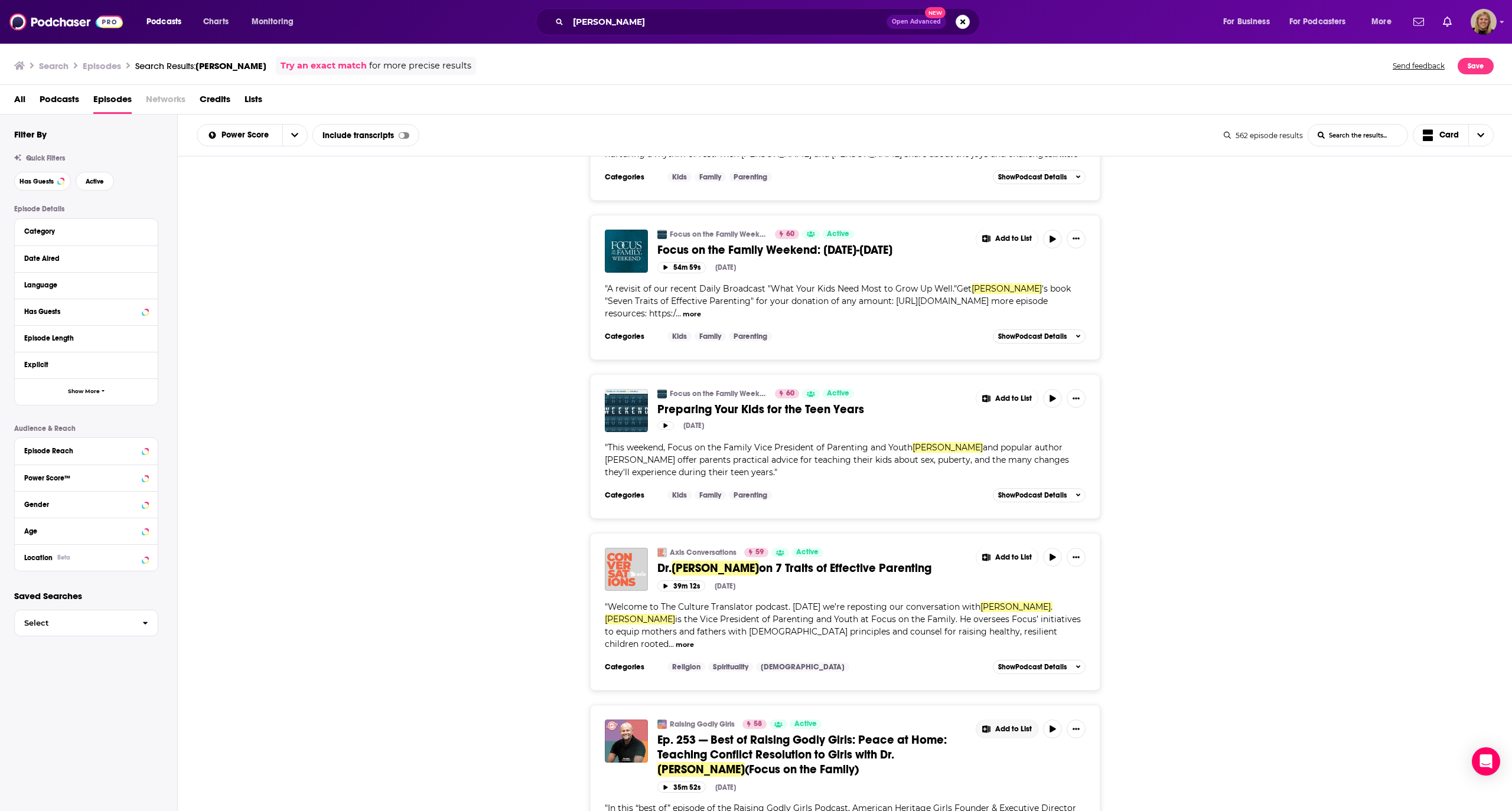
click at [1008, 725] on span "Add to List" at bounding box center [1013, 729] width 36 height 9
click at [1008, 397] on button "Add Podcast" at bounding box center [1015, 395] width 61 height 22
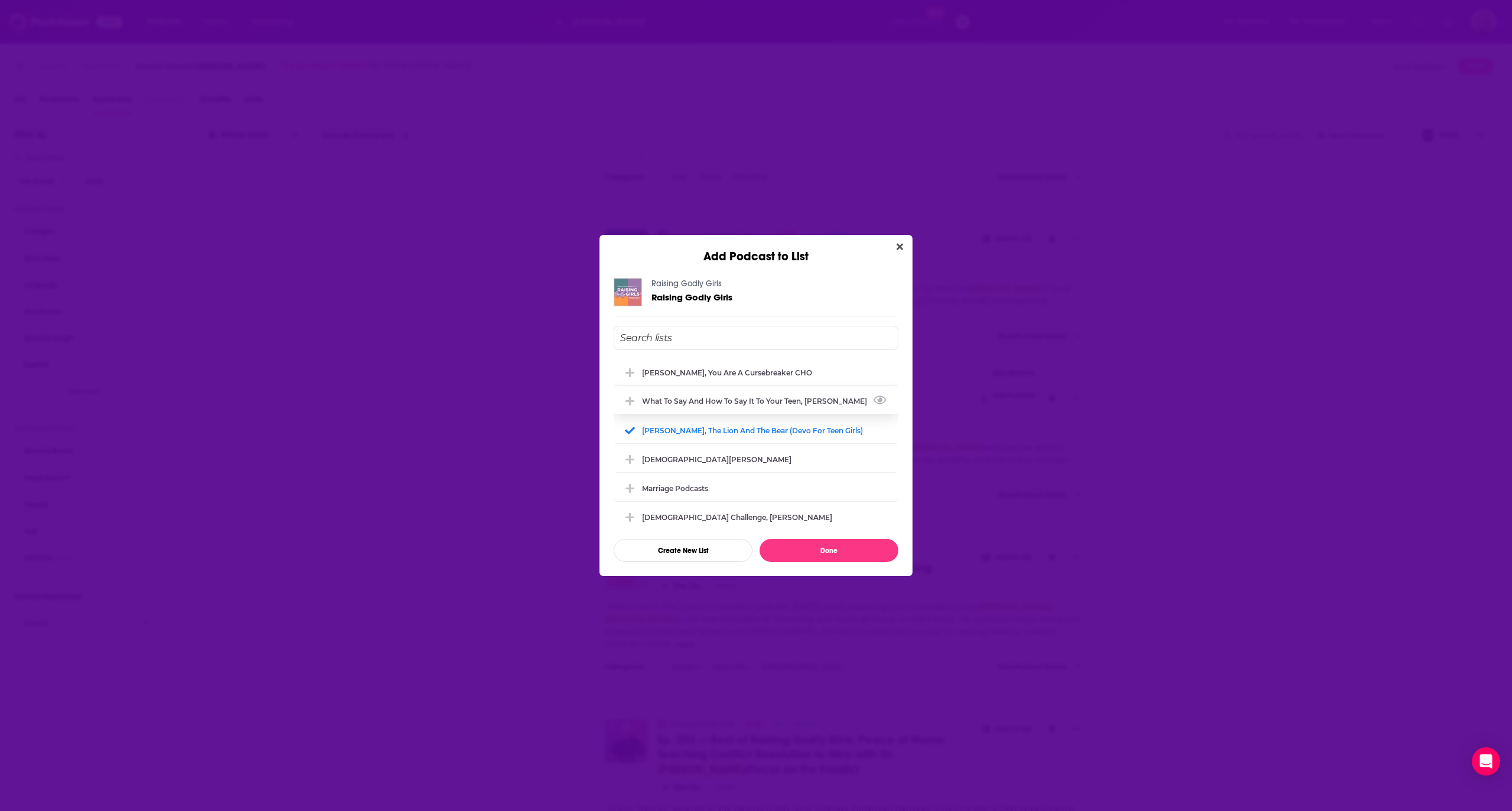
click at [782, 395] on div "What to Say and How to Say it to your Teen, [PERSON_NAME]" at bounding box center [756, 400] width 285 height 26
click at [807, 548] on button "Done" at bounding box center [829, 551] width 139 height 23
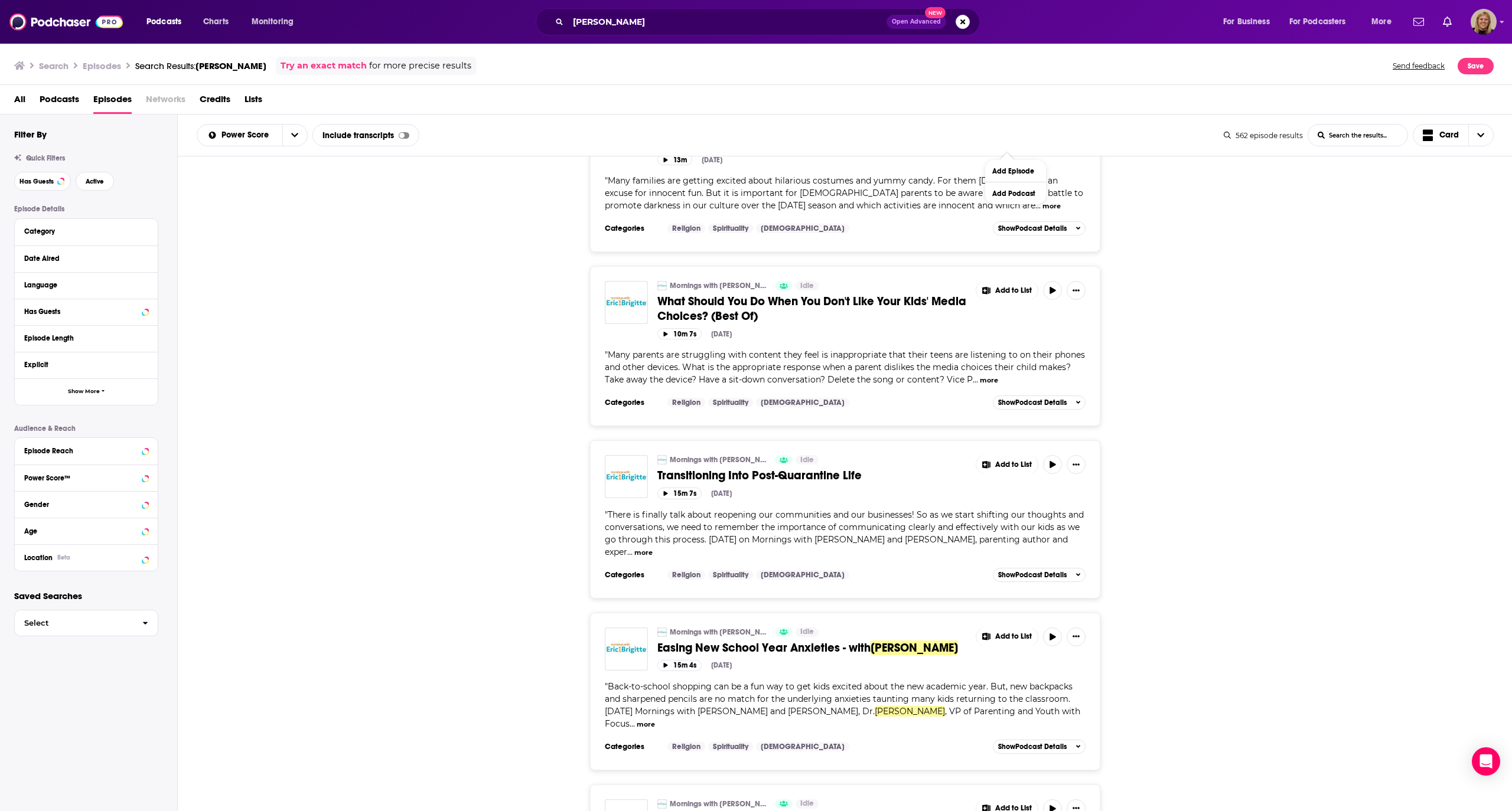
scroll to position [15505, 0]
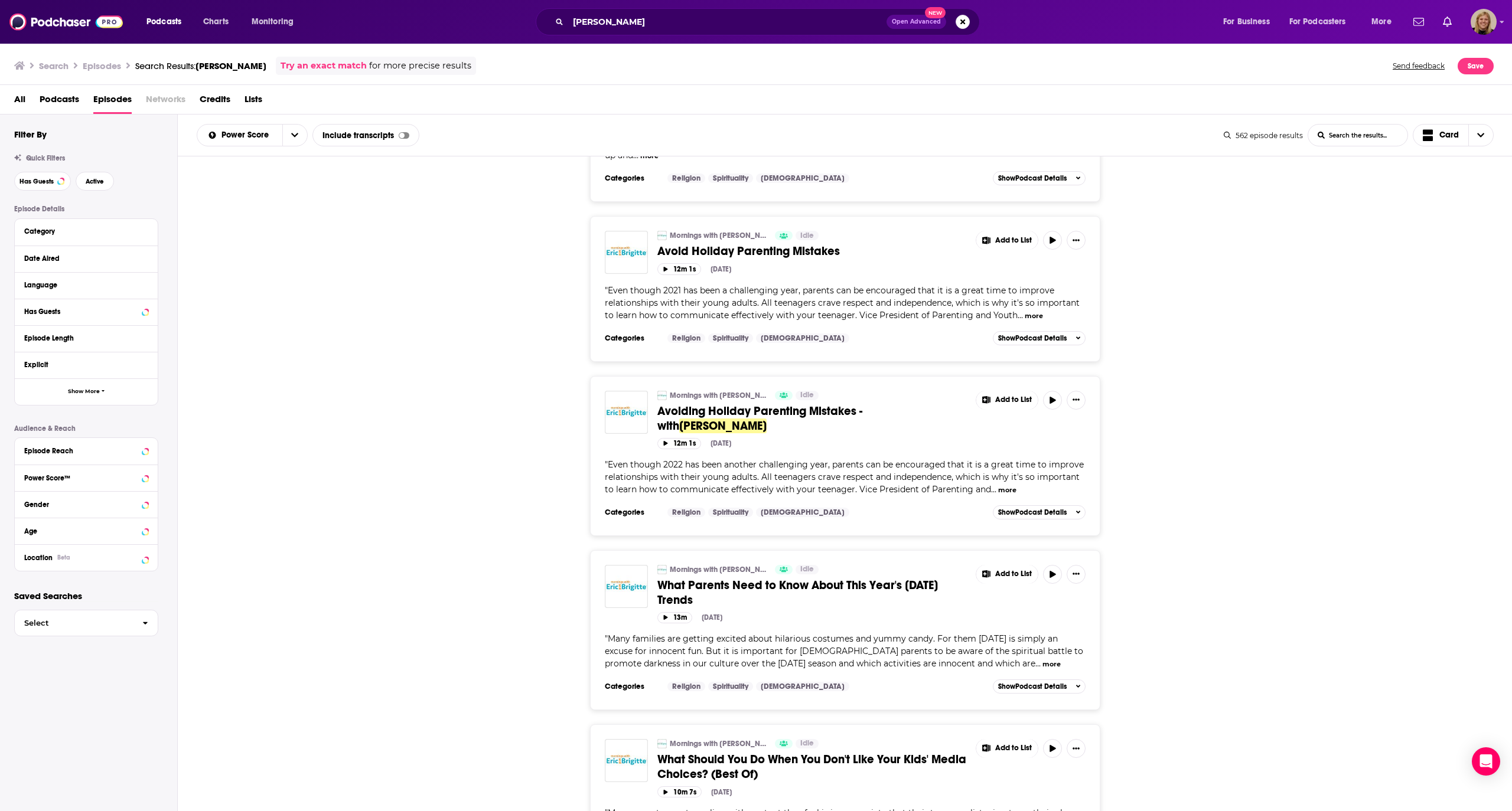
scroll to position [16528, 0]
click at [1017, 657] on button "Add Podcast" at bounding box center [1015, 659] width 61 height 22
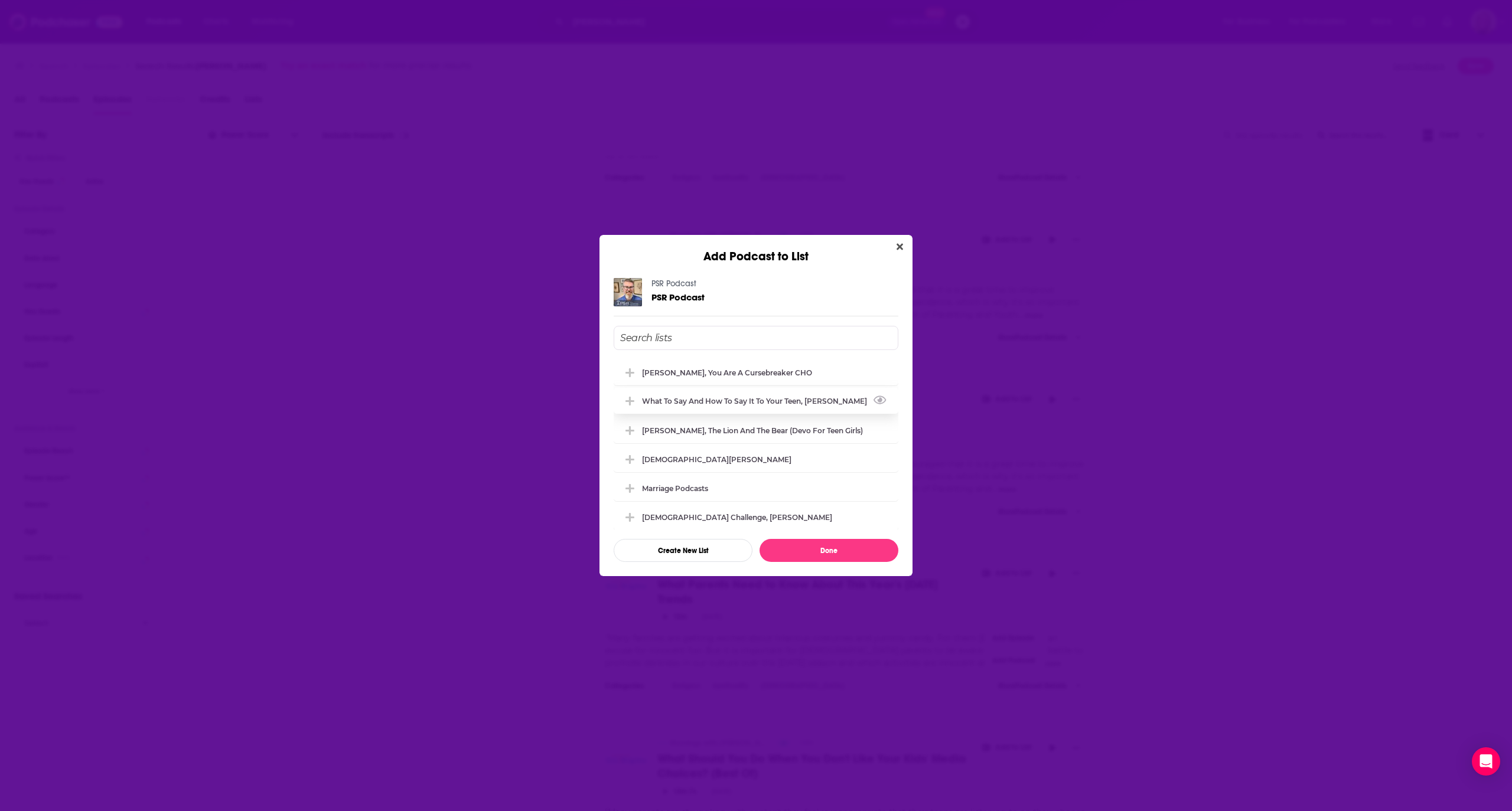
click at [759, 400] on div "What to Say and How to Say it to your Teen, [PERSON_NAME]" at bounding box center [757, 400] width 232 height 9
click at [794, 549] on button "Done" at bounding box center [829, 551] width 139 height 23
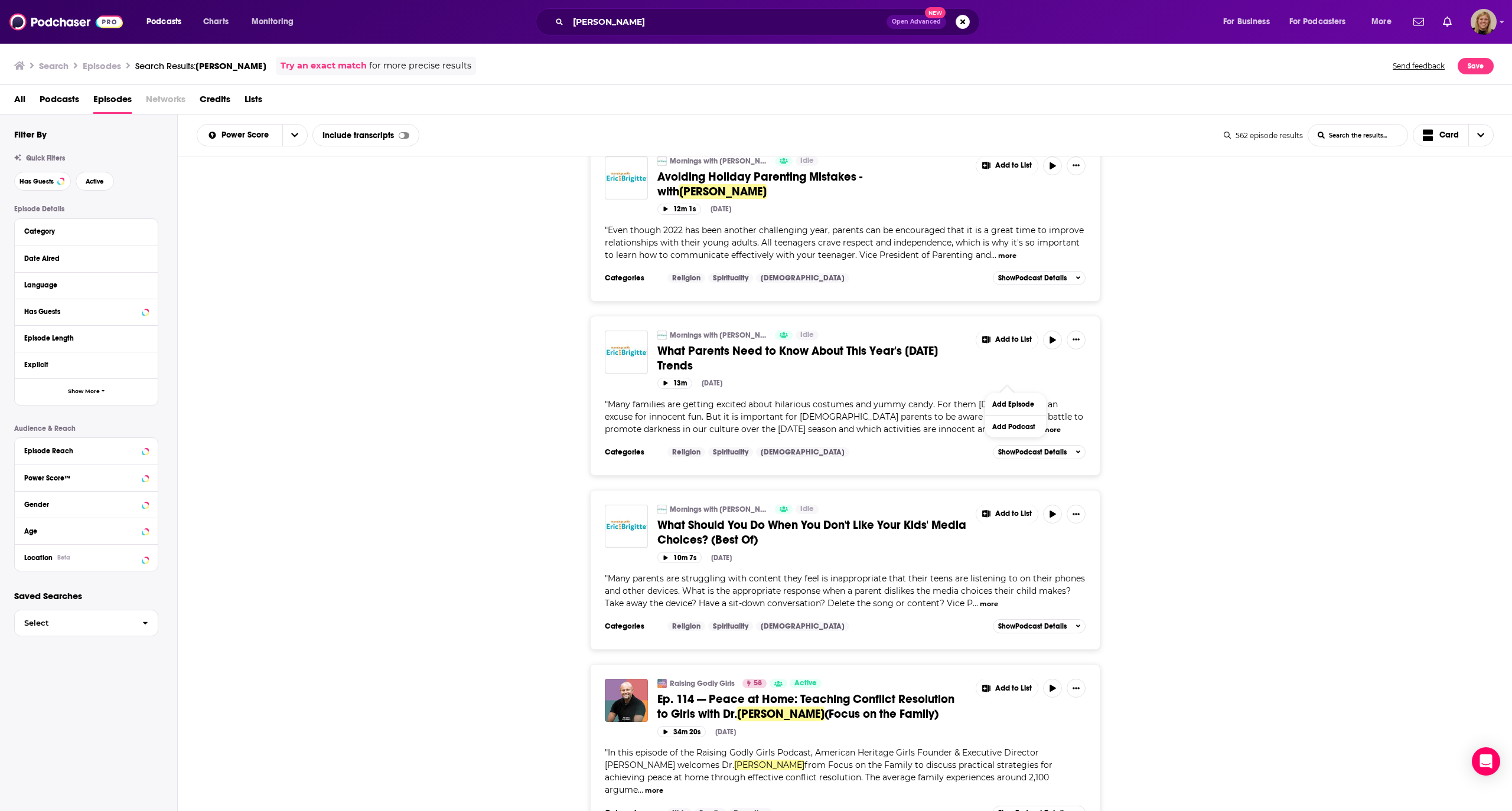
scroll to position [16764, 0]
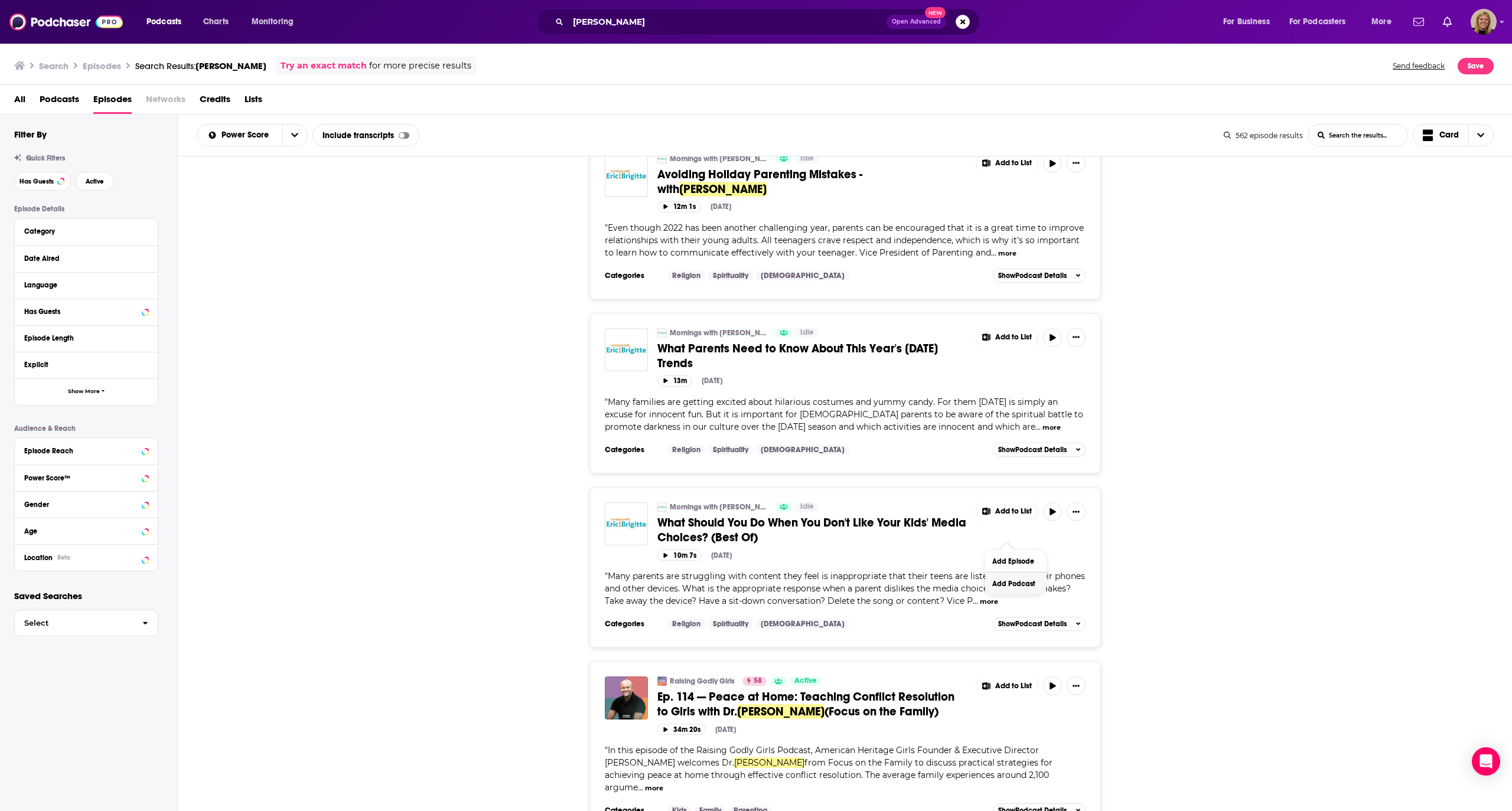
click at [1011, 579] on button "Add Podcast" at bounding box center [1015, 583] width 61 height 22
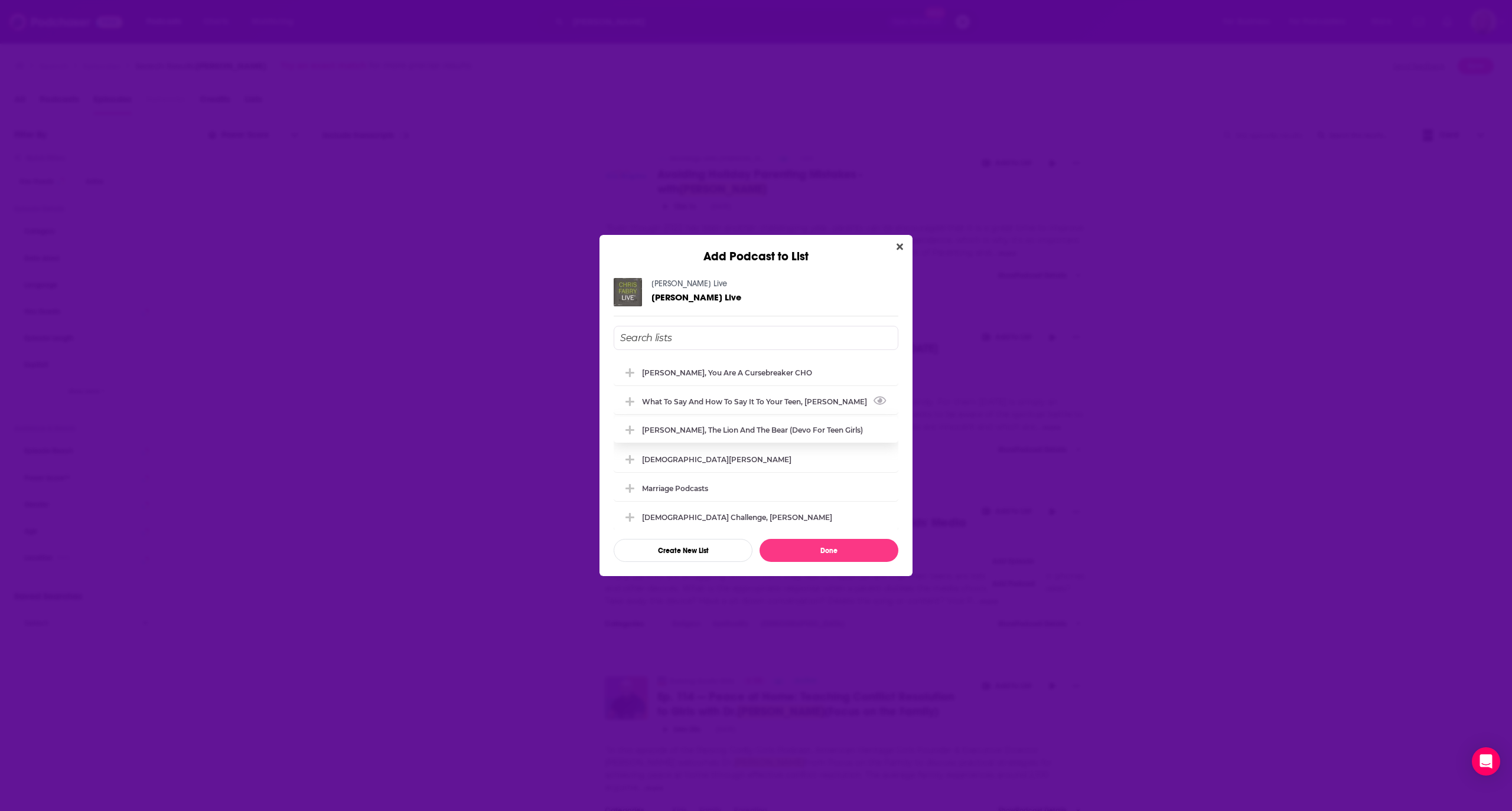
drag, startPoint x: 738, startPoint y: 402, endPoint x: 773, endPoint y: 435, distance: 48.1
click at [738, 402] on div "What to Say and How to Say it to your Teen, [PERSON_NAME]" at bounding box center [757, 401] width 232 height 9
click at [805, 544] on button "Done" at bounding box center [829, 551] width 139 height 23
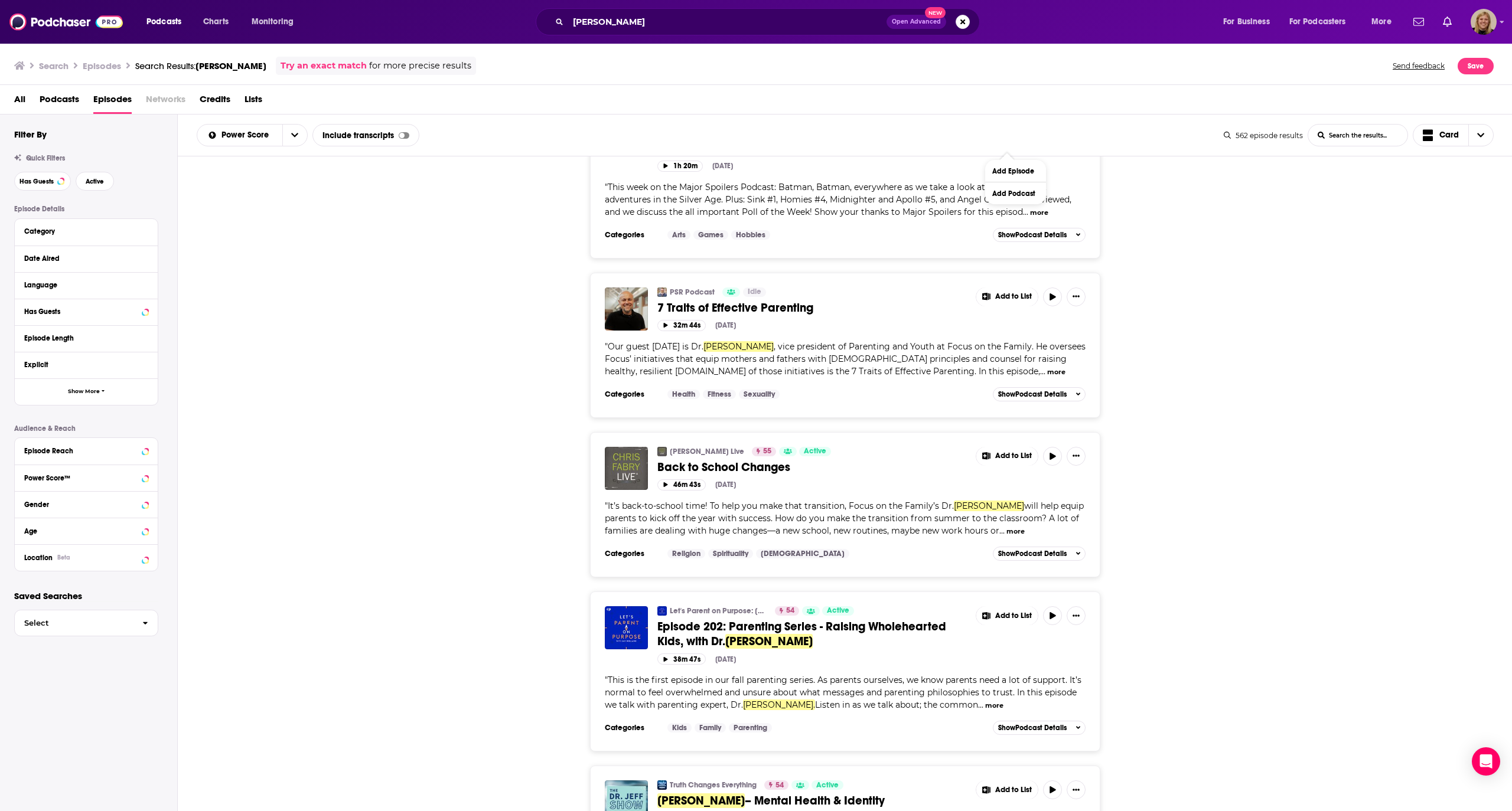
scroll to position [17866, 0]
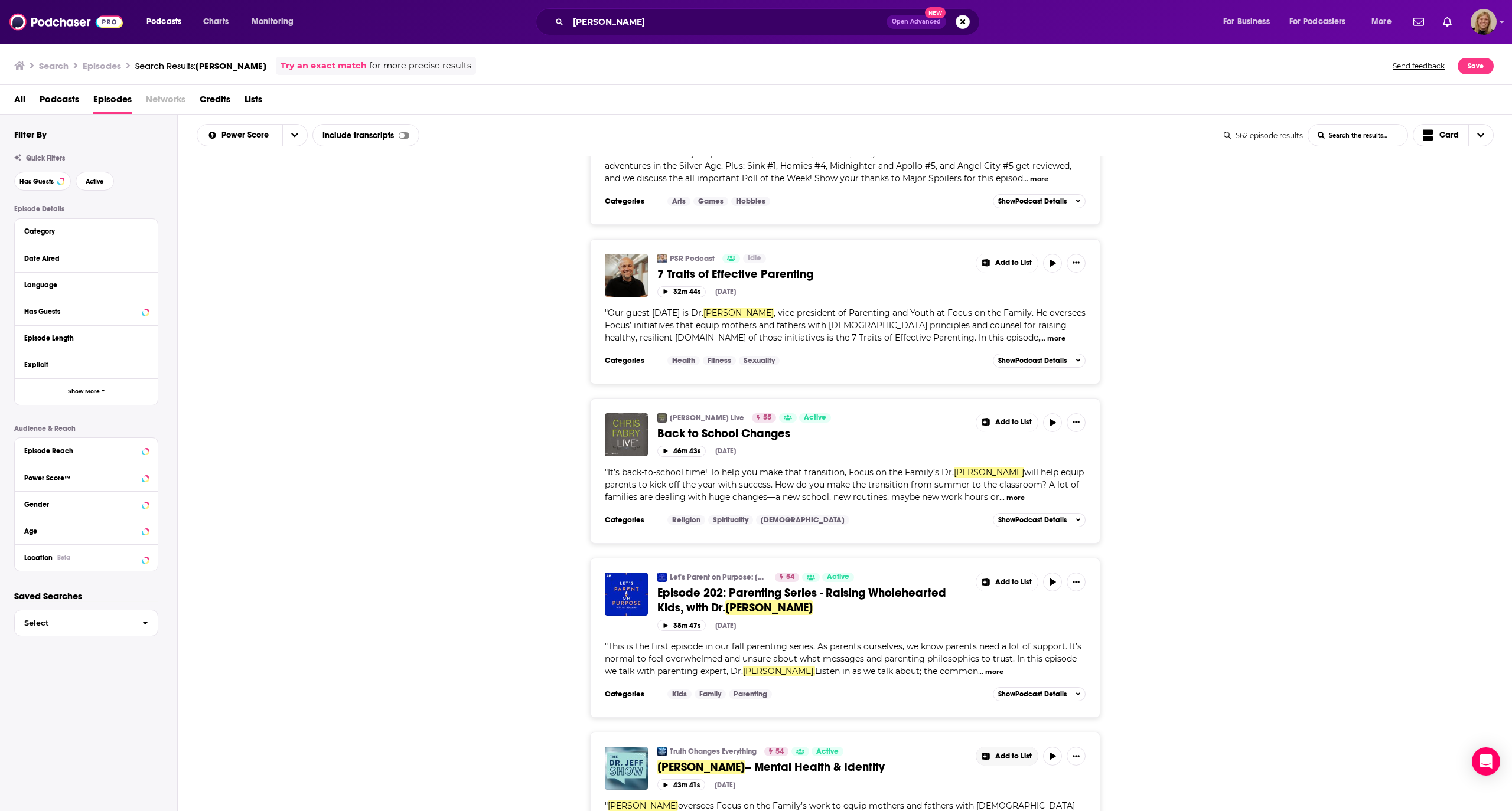
click at [1012, 752] on span "Add to List" at bounding box center [1013, 756] width 36 height 9
click at [1008, 310] on button "Add Podcast" at bounding box center [1015, 306] width 61 height 22
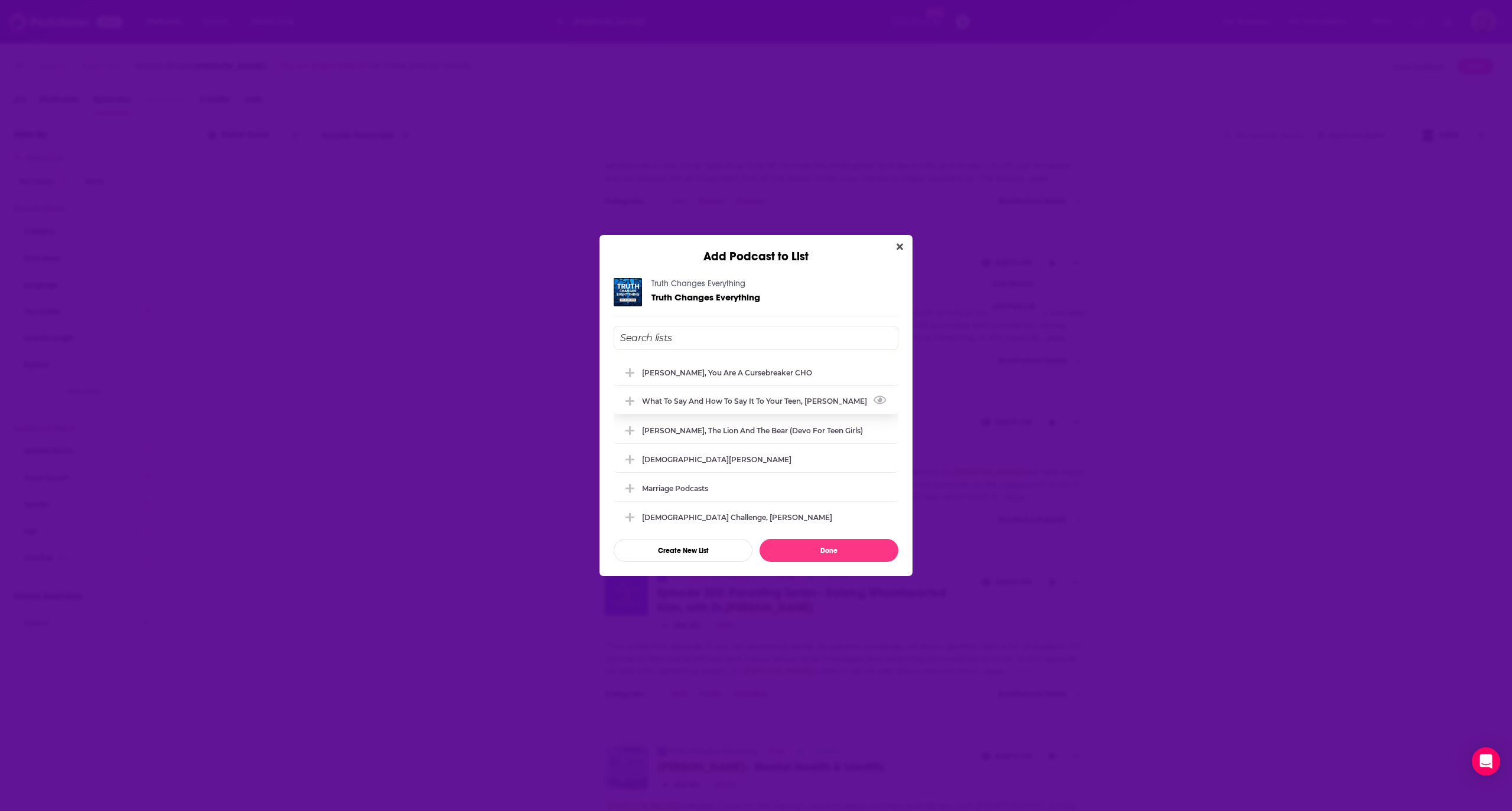
click at [767, 406] on div "What to Say and How to Say it to your Teen, [PERSON_NAME]" at bounding box center [756, 400] width 285 height 26
click at [811, 542] on button "Done" at bounding box center [829, 551] width 139 height 23
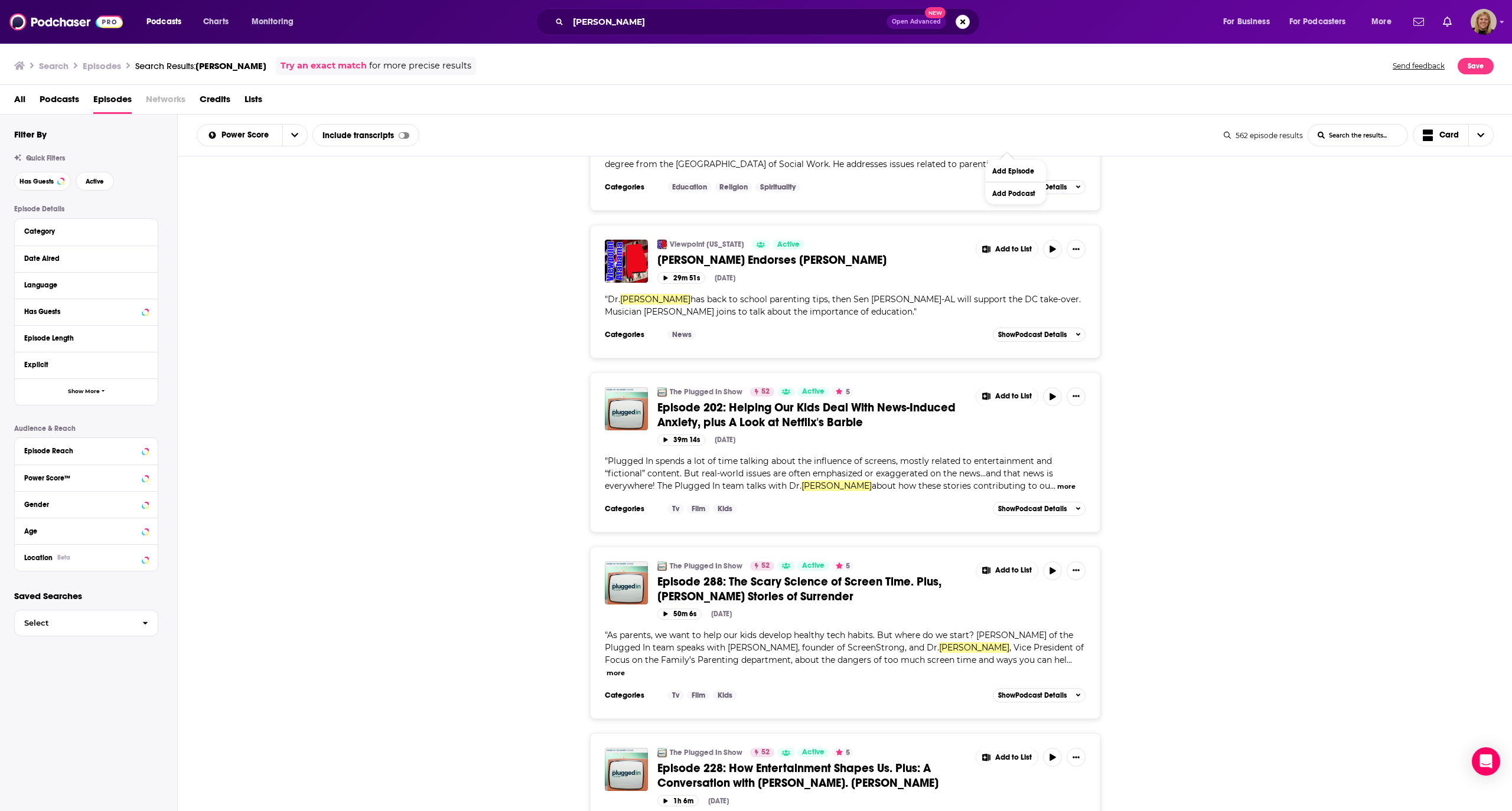
scroll to position [18575, 0]
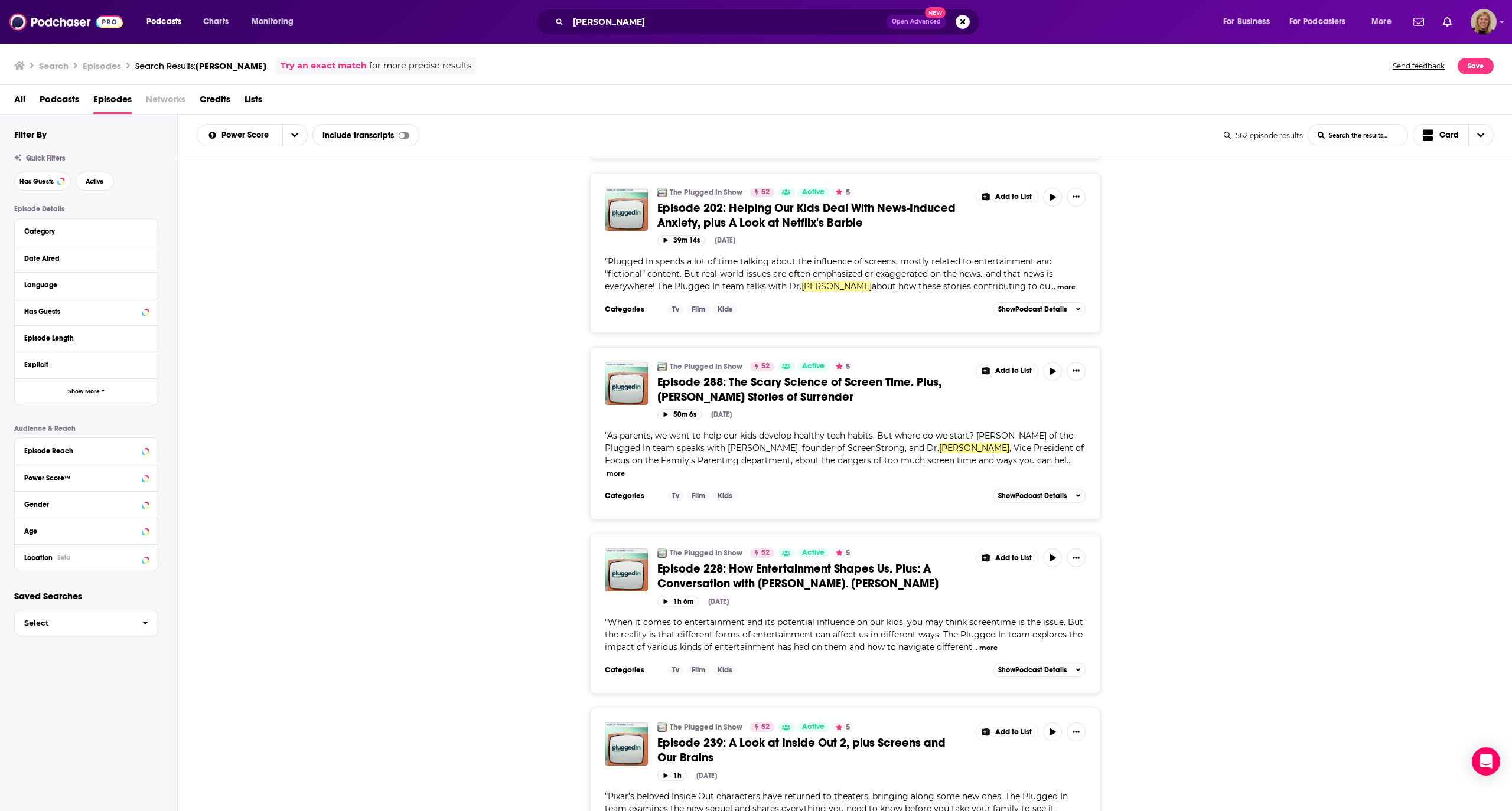
click at [1010, 605] on button "Add Podcast" at bounding box center [1015, 613] width 61 height 22
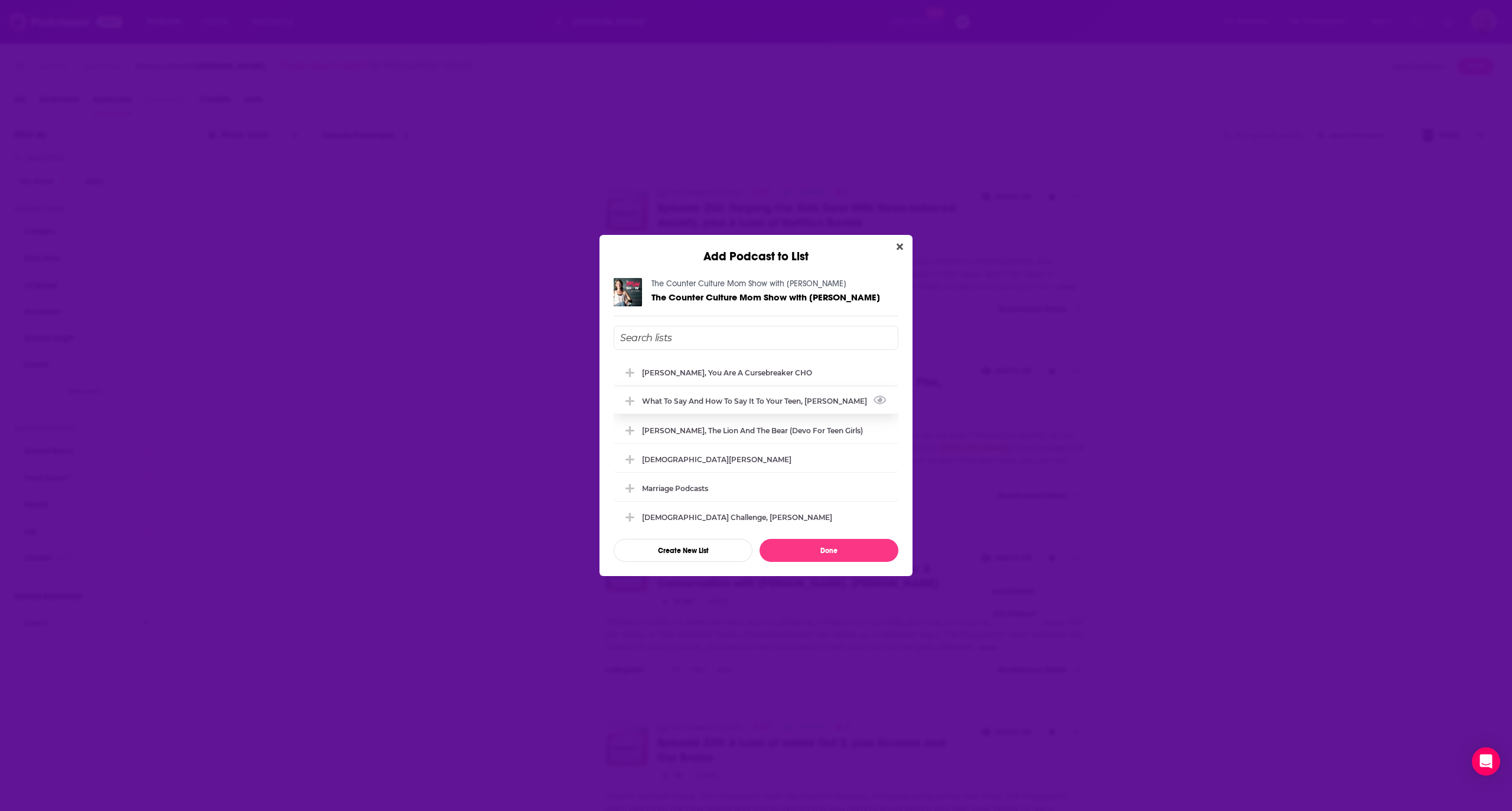
click at [825, 404] on div "What to Say and How to Say it to your Teen, [PERSON_NAME]" at bounding box center [757, 400] width 232 height 9
click at [825, 548] on button "Done" at bounding box center [829, 551] width 139 height 23
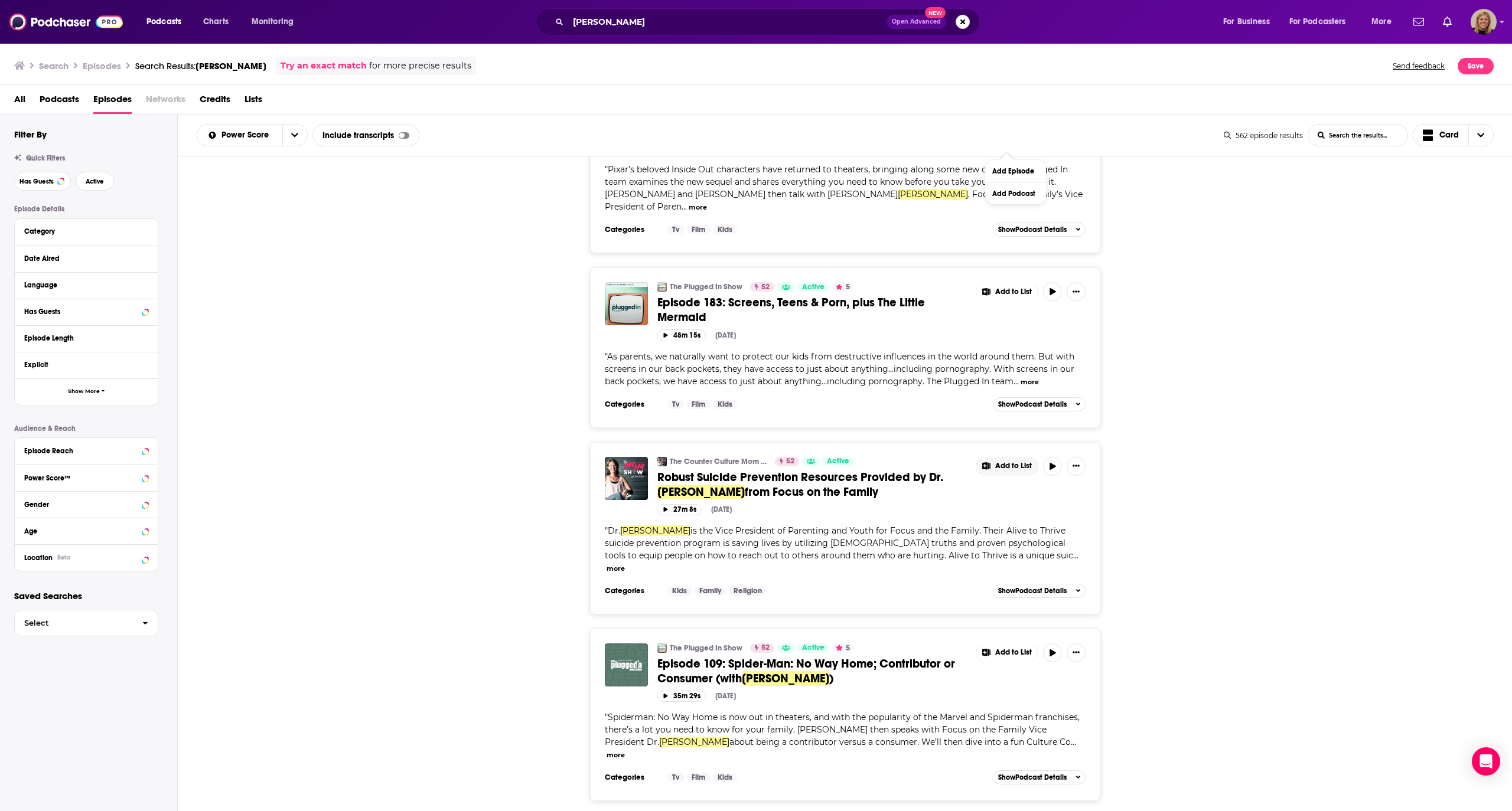
scroll to position [19361, 0]
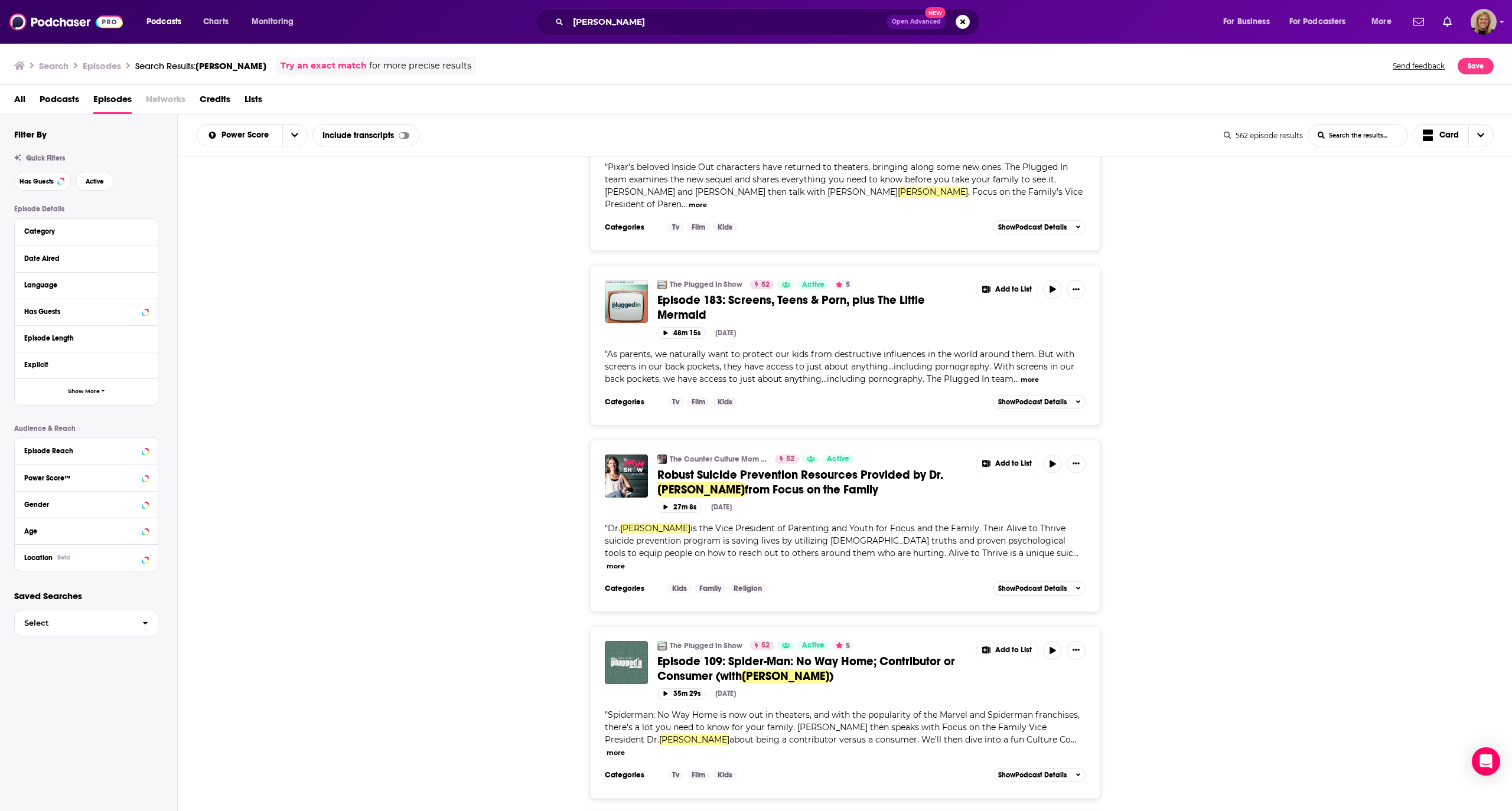
click at [1009, 483] on button "Add Podcast" at bounding box center [1015, 490] width 61 height 22
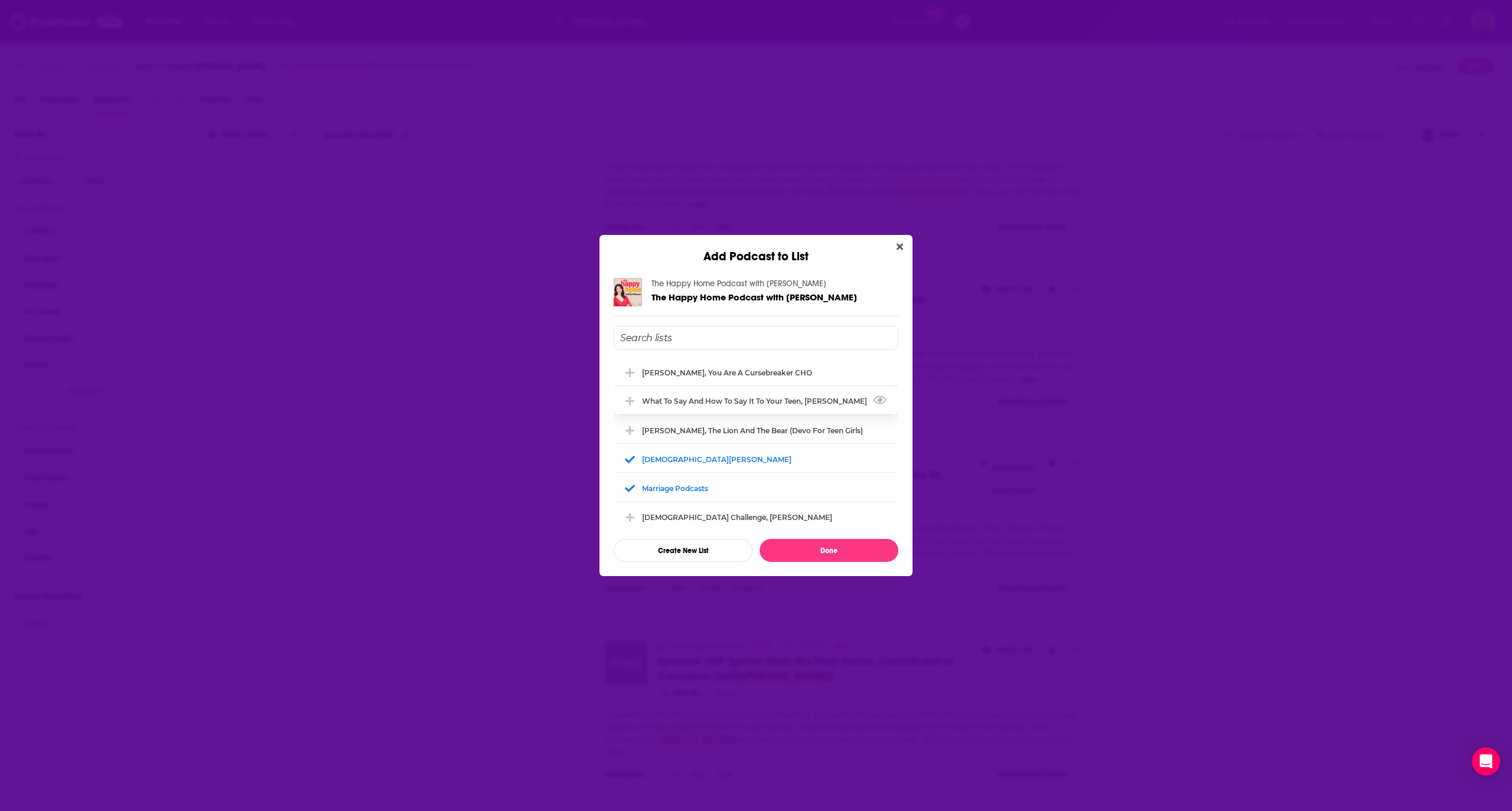
click at [794, 404] on div "What to Say and How to Say it to your Teen, [PERSON_NAME]" at bounding box center [757, 400] width 232 height 9
click at [822, 548] on button "Done" at bounding box center [829, 551] width 139 height 23
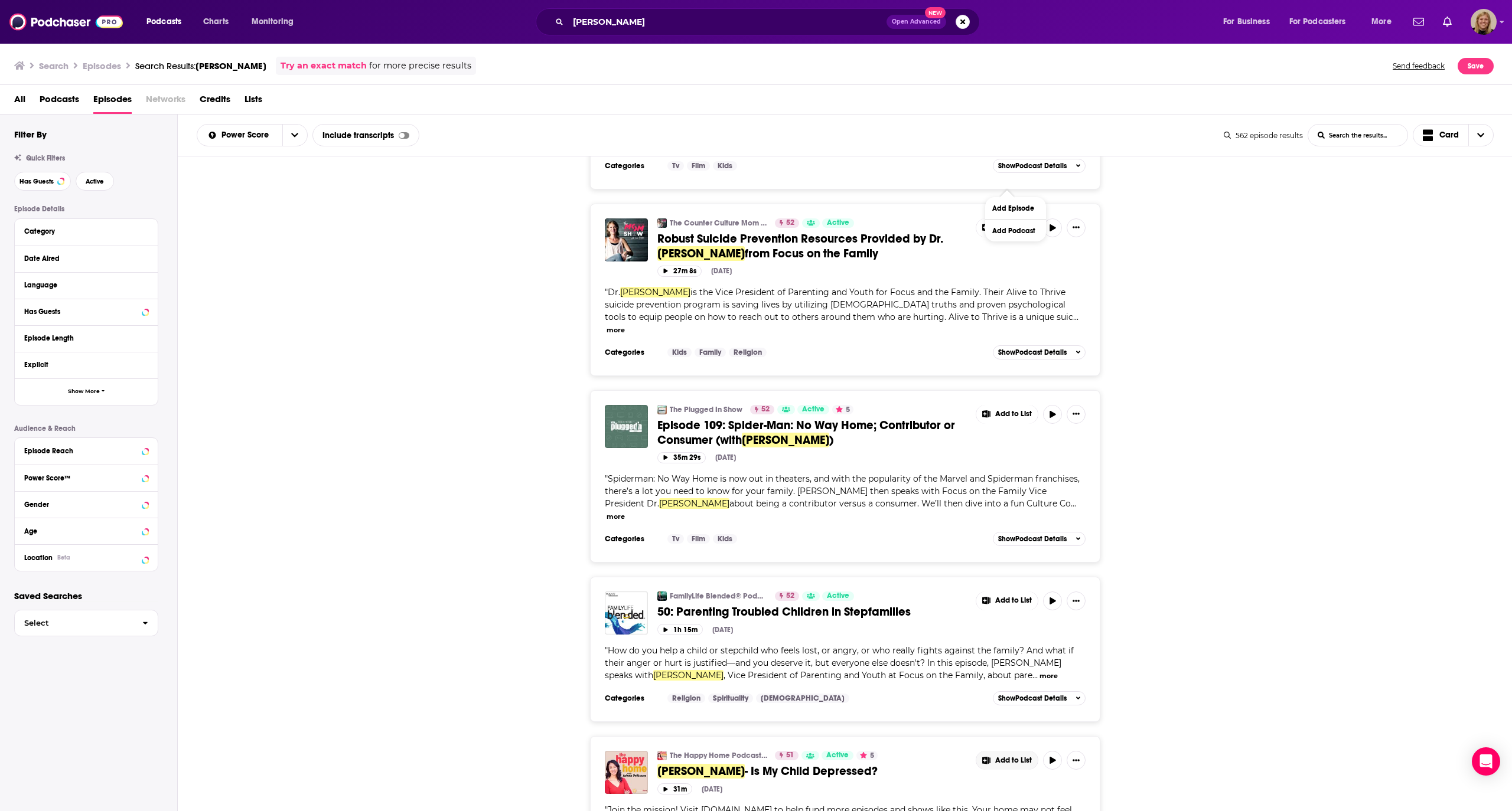
scroll to position [19635, 0]
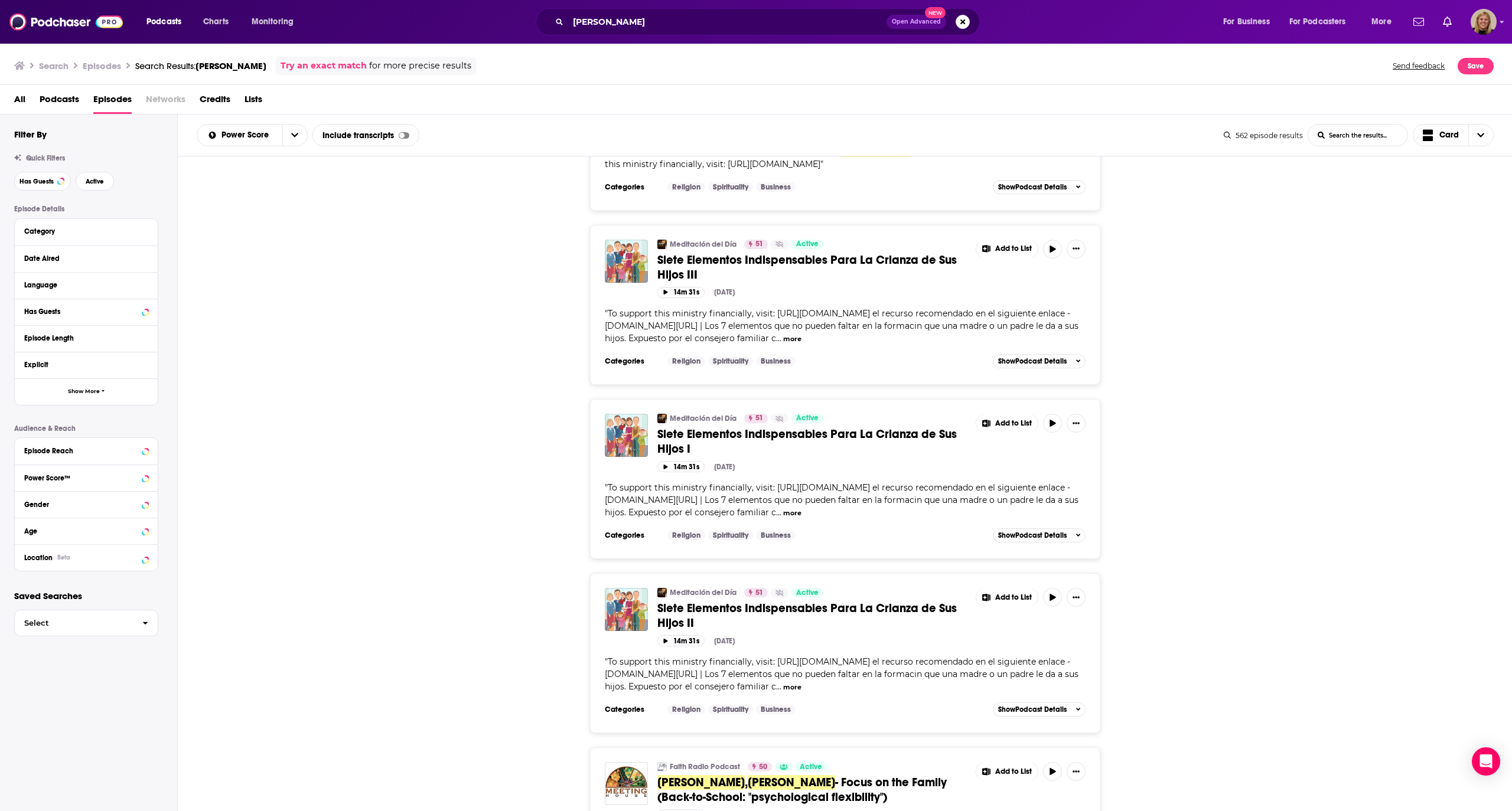
scroll to position [20735, 0]
click at [1015, 769] on span "Add to List" at bounding box center [1013, 773] width 36 height 9
click at [1024, 266] on button "Add Podcast" at bounding box center [1015, 263] width 61 height 22
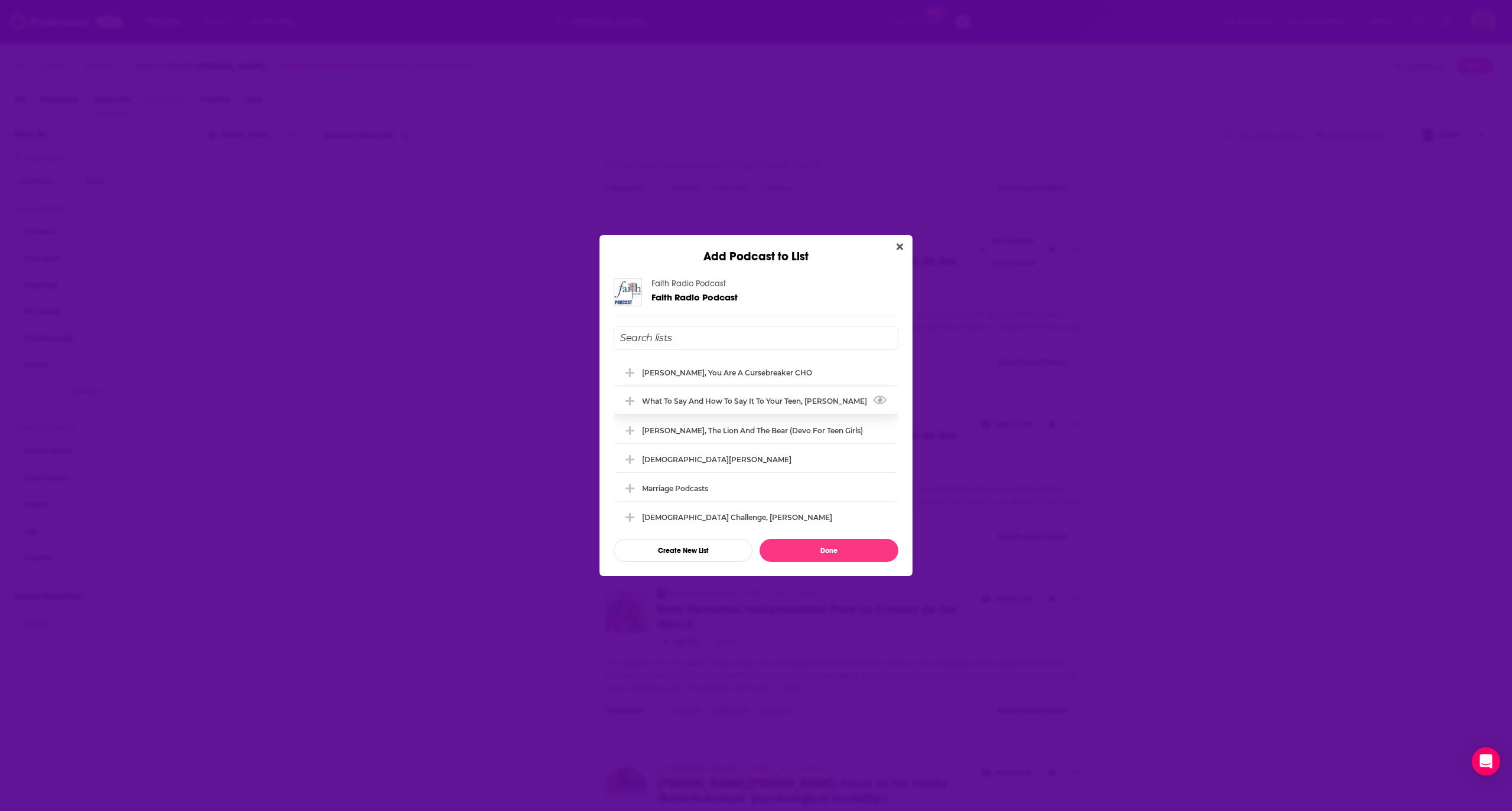
click at [700, 405] on div "What to Say and How to Say it to your Teen, [PERSON_NAME]" at bounding box center [757, 400] width 232 height 9
click at [834, 544] on button "Done" at bounding box center [829, 551] width 139 height 23
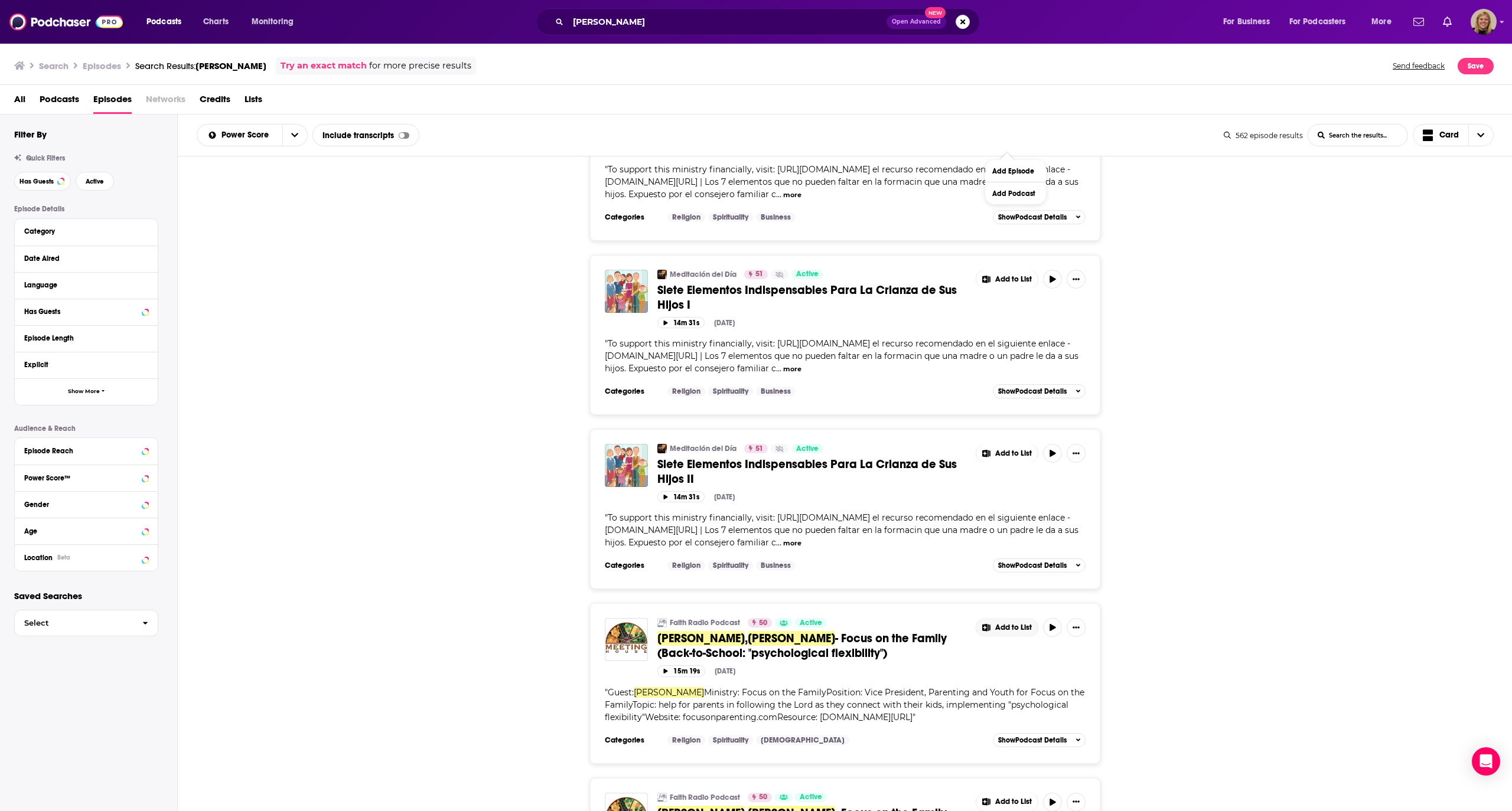
scroll to position [20893, 0]
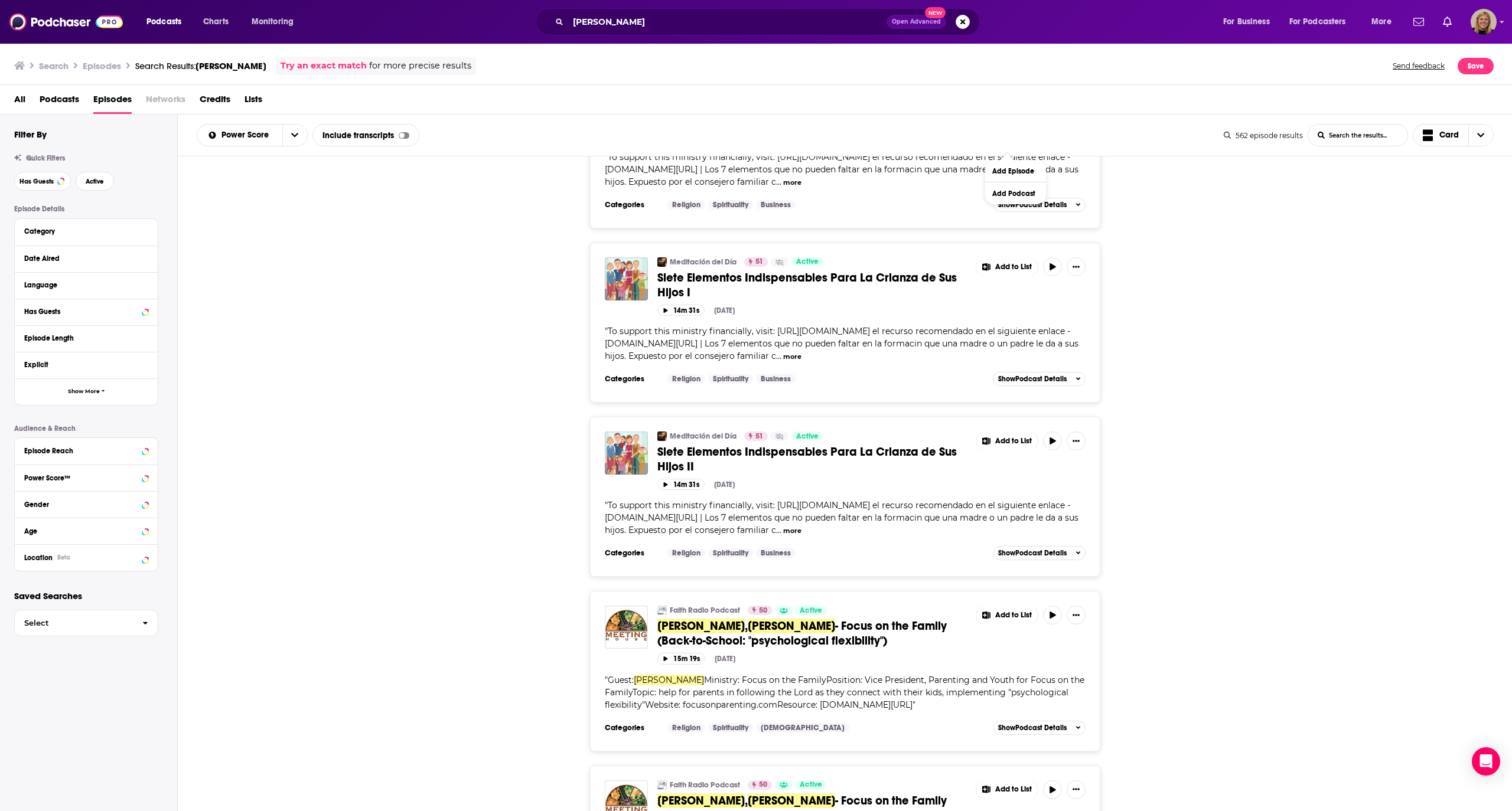
click at [1012, 452] on button "Add Podcast" at bounding box center [1015, 452] width 61 height 22
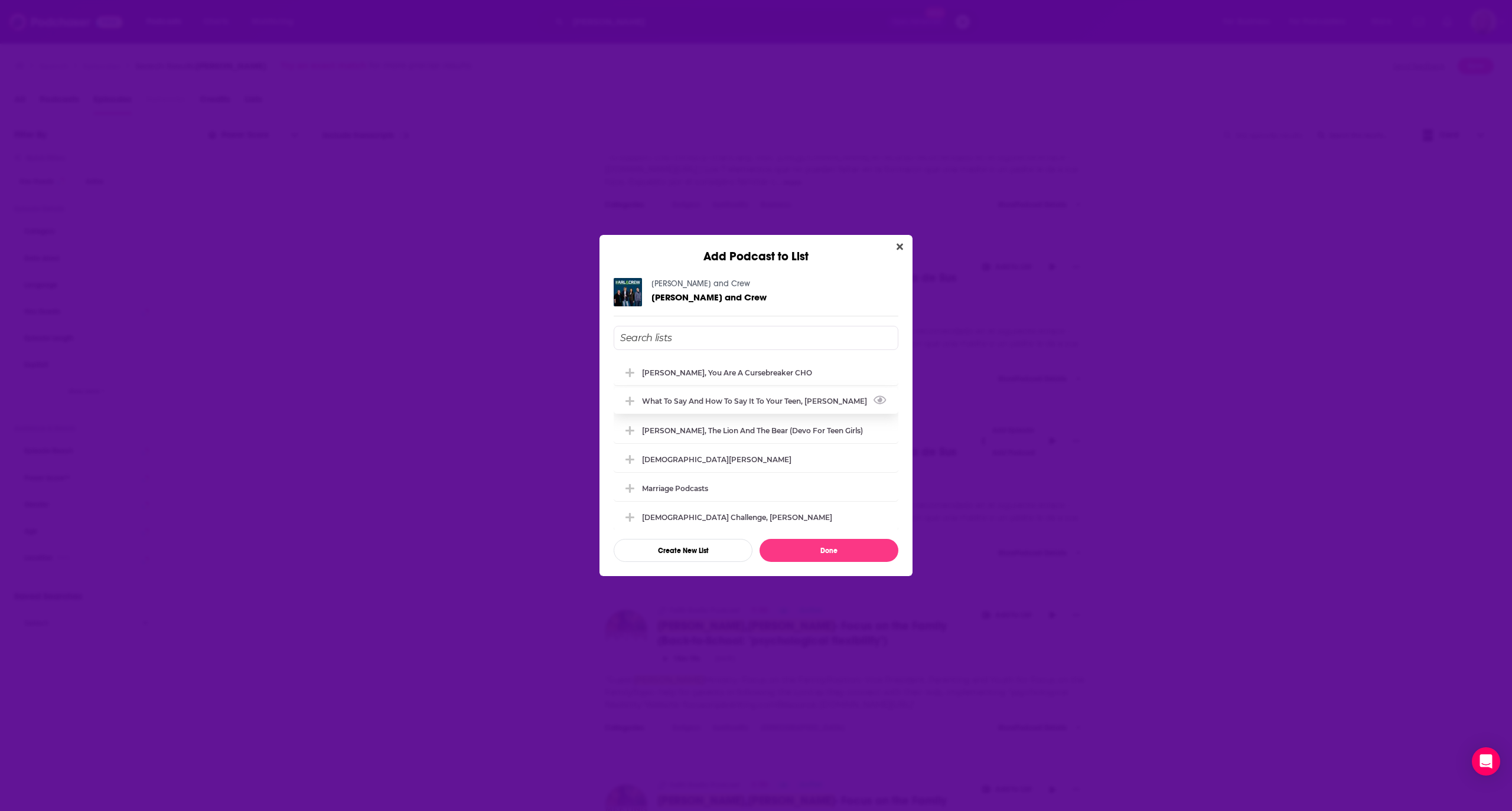
click at [797, 396] on div "What to Say and How to Say it to your Teen, [PERSON_NAME]" at bounding box center [757, 400] width 232 height 9
click at [825, 552] on button "Done" at bounding box center [829, 551] width 139 height 23
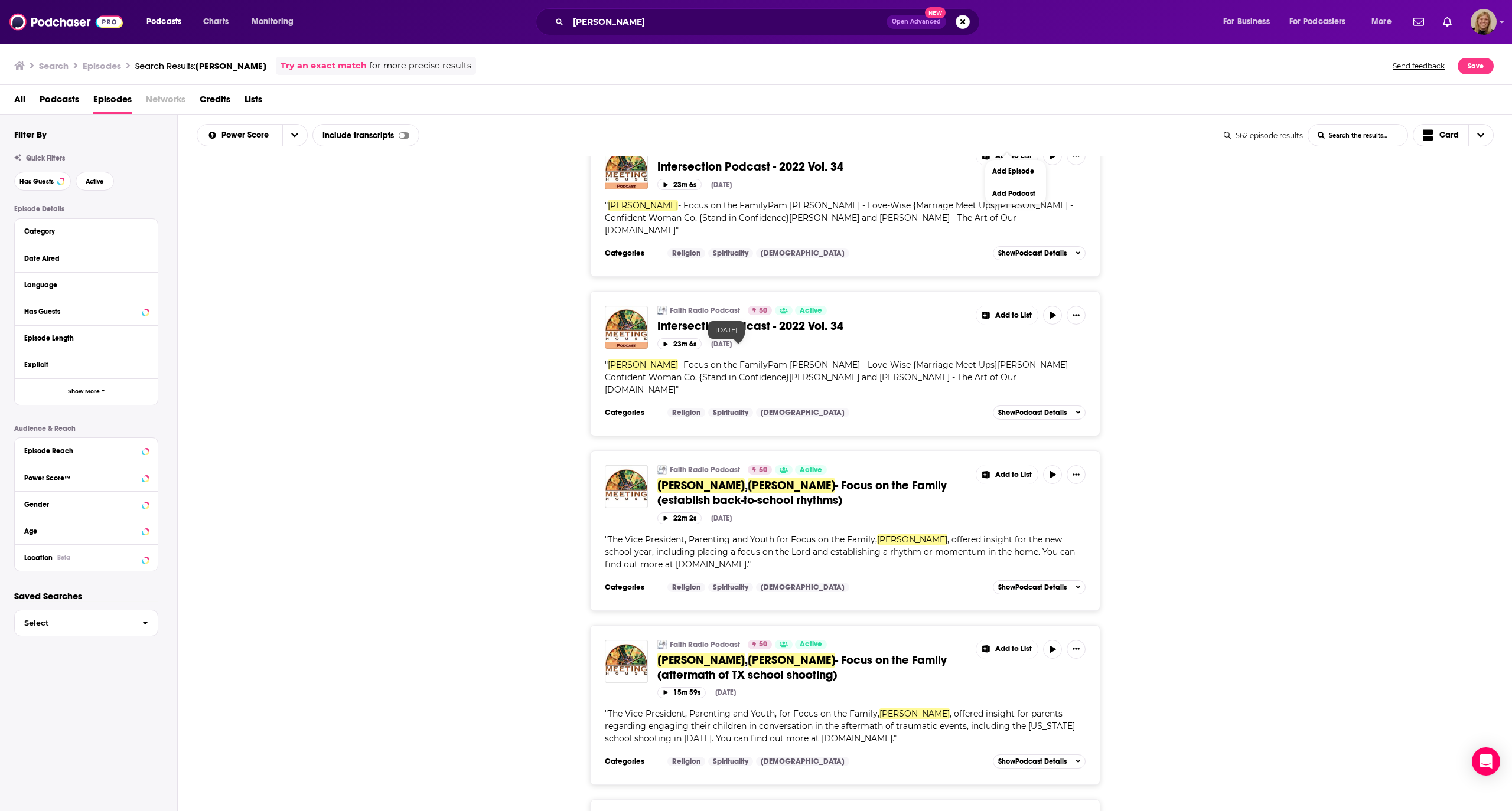
scroll to position [23849, 0]
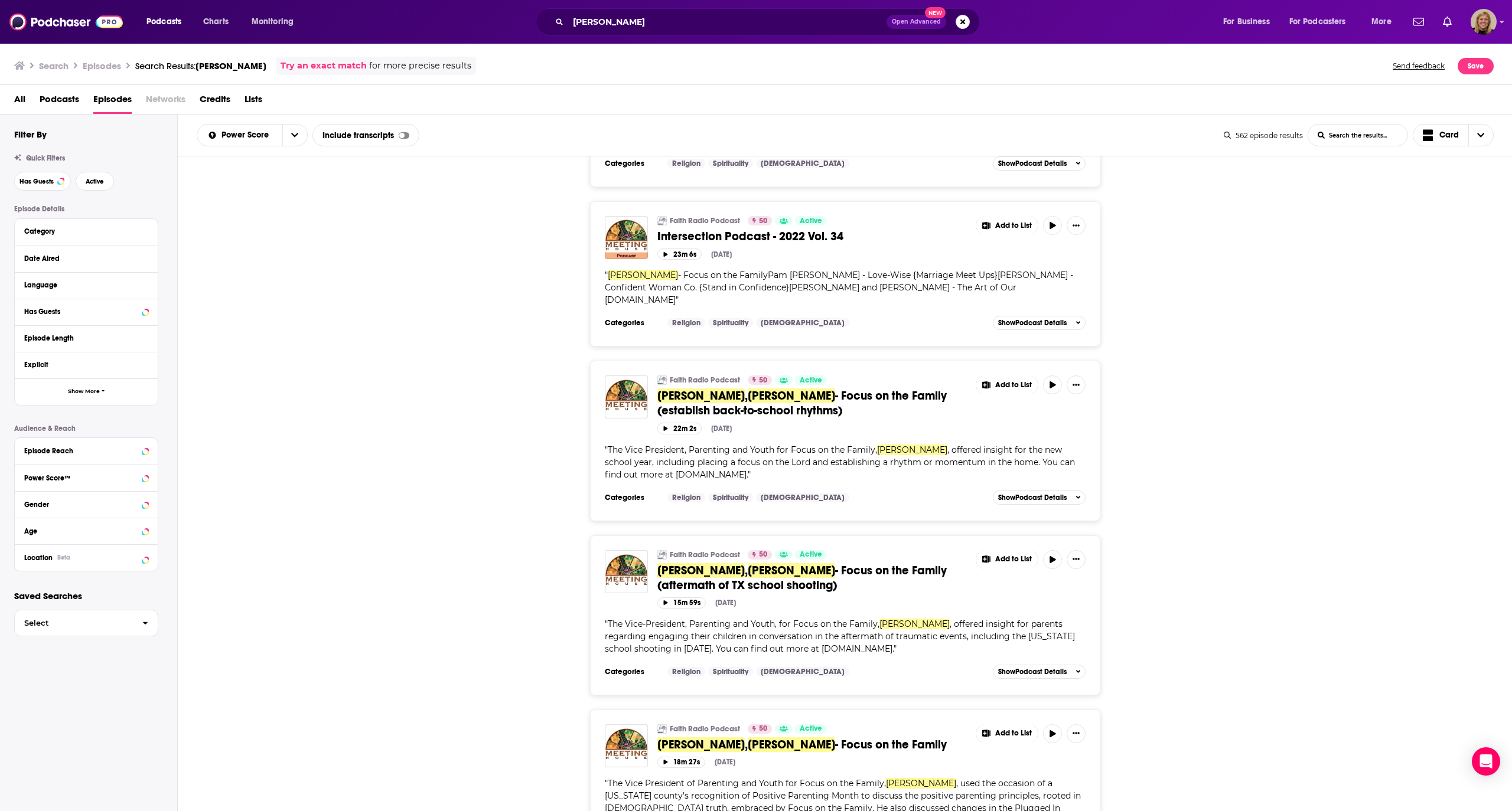
scroll to position [24163, 0]
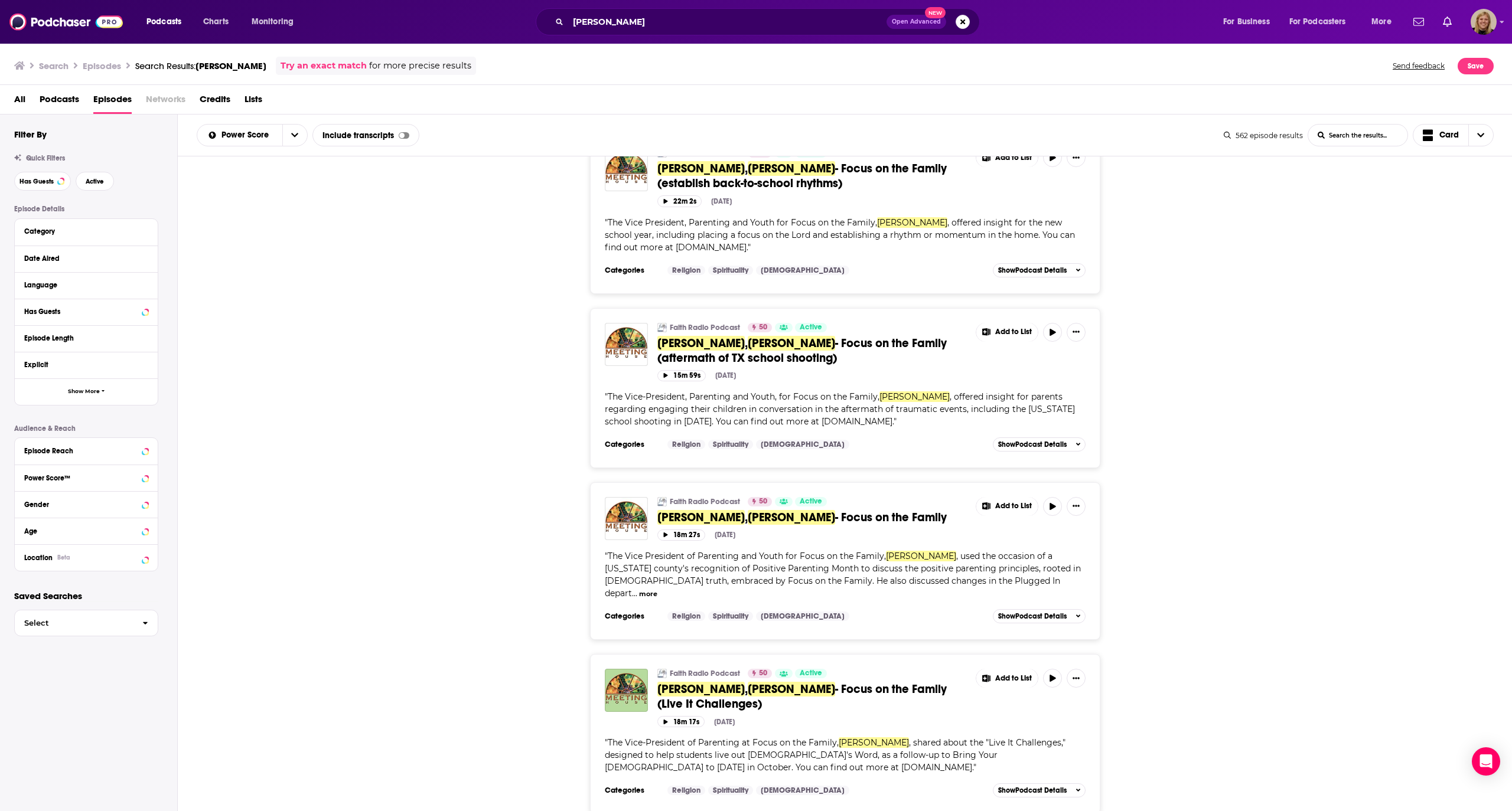
click at [1028, 529] on button "Add Podcast" at bounding box center [1015, 528] width 61 height 22
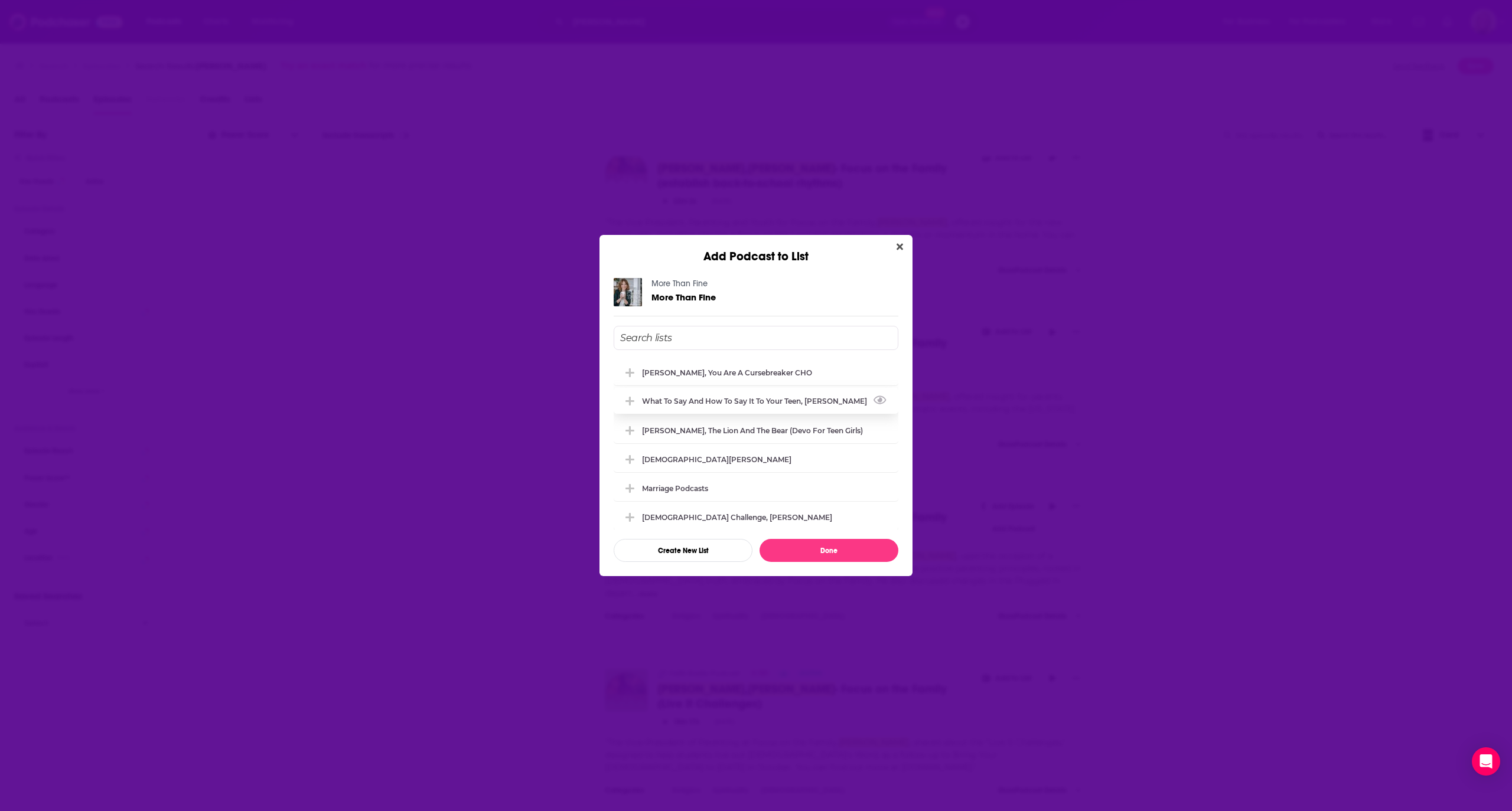
click at [744, 404] on div "What to Say and How to Say it to your Teen, [PERSON_NAME]" at bounding box center [757, 400] width 232 height 9
click at [830, 548] on button "Done" at bounding box center [829, 551] width 139 height 23
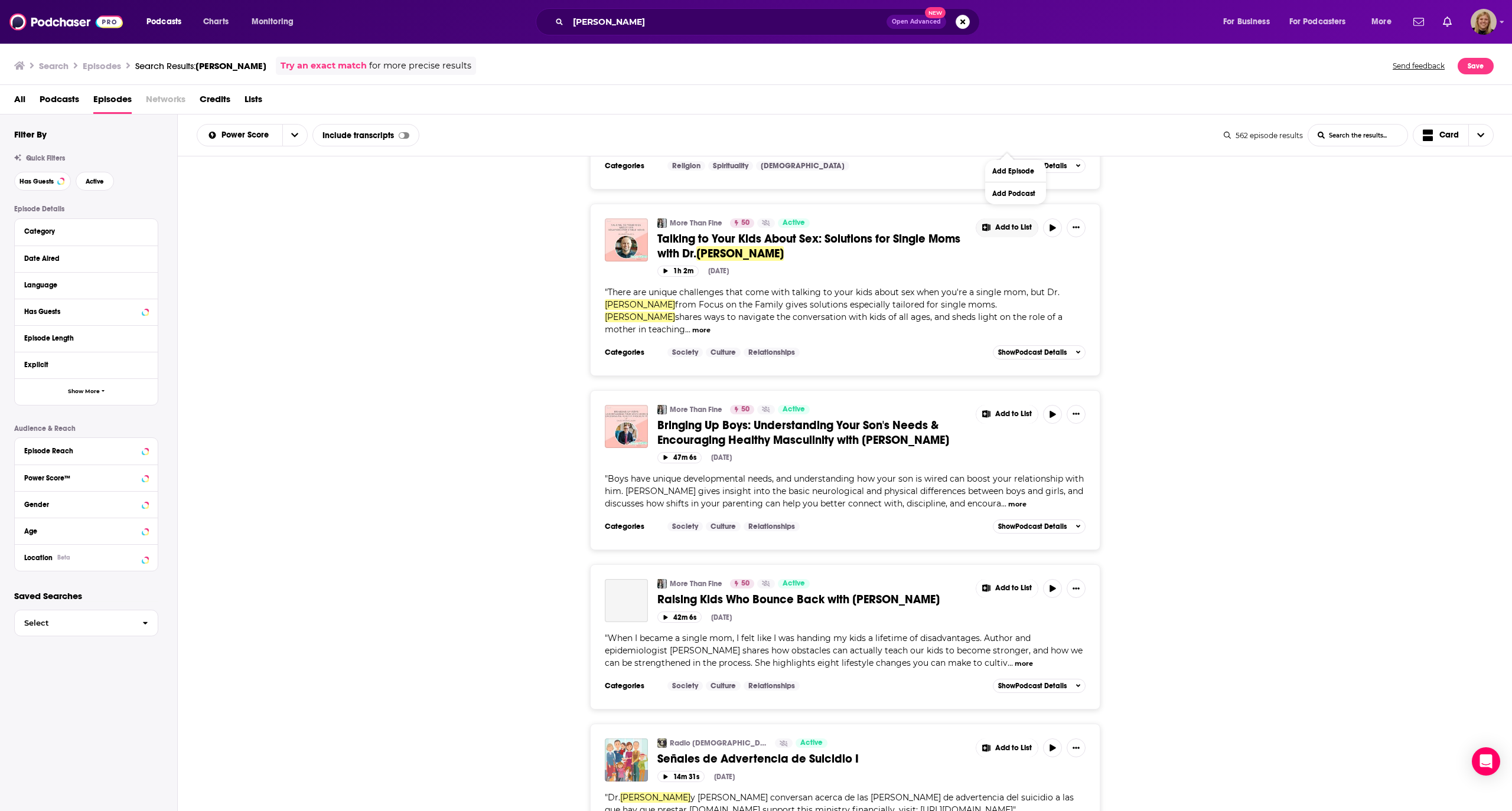
scroll to position [25187, 0]
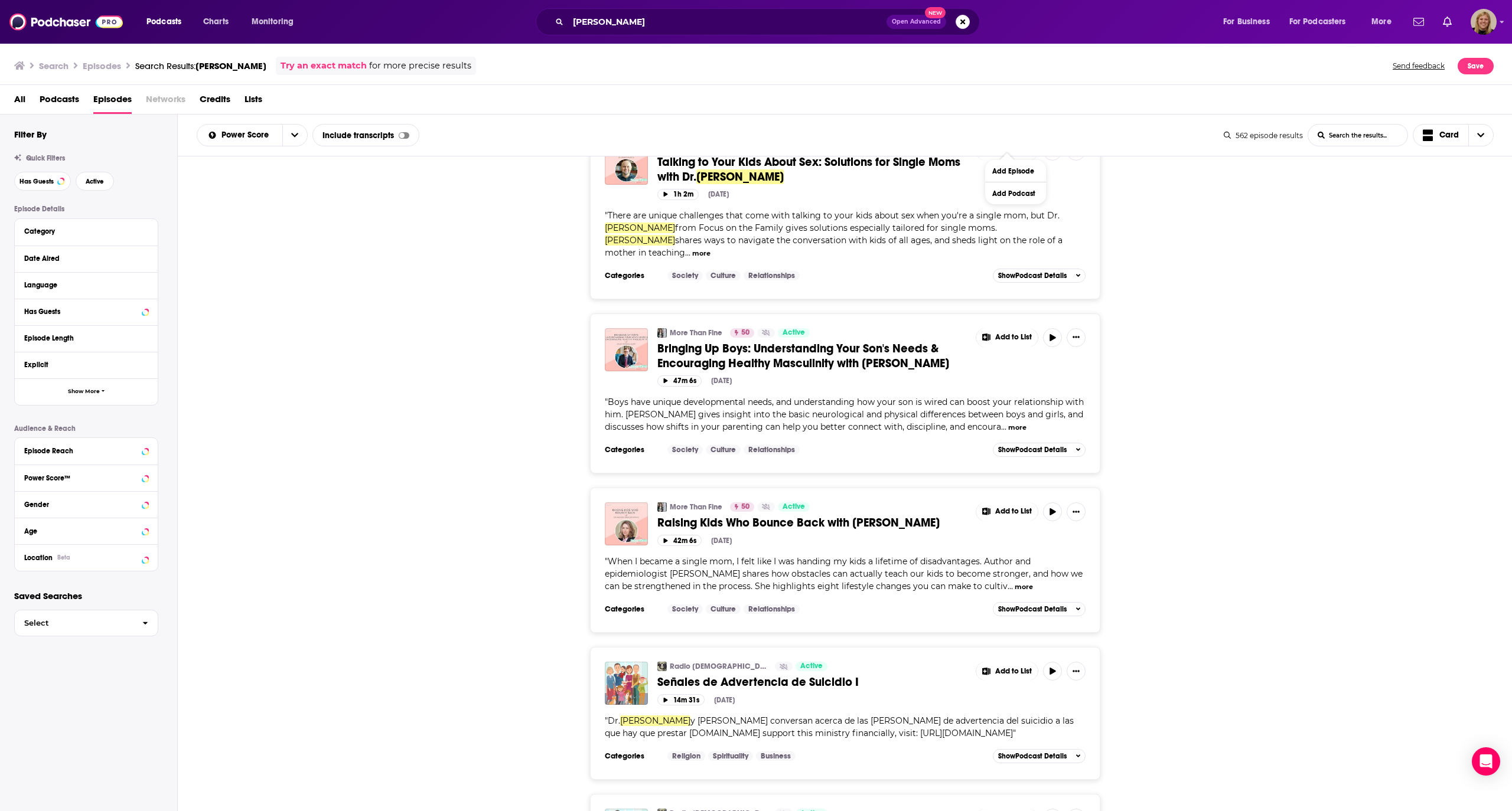
click at [1009, 321] on button "Add Podcast" at bounding box center [1015, 319] width 61 height 22
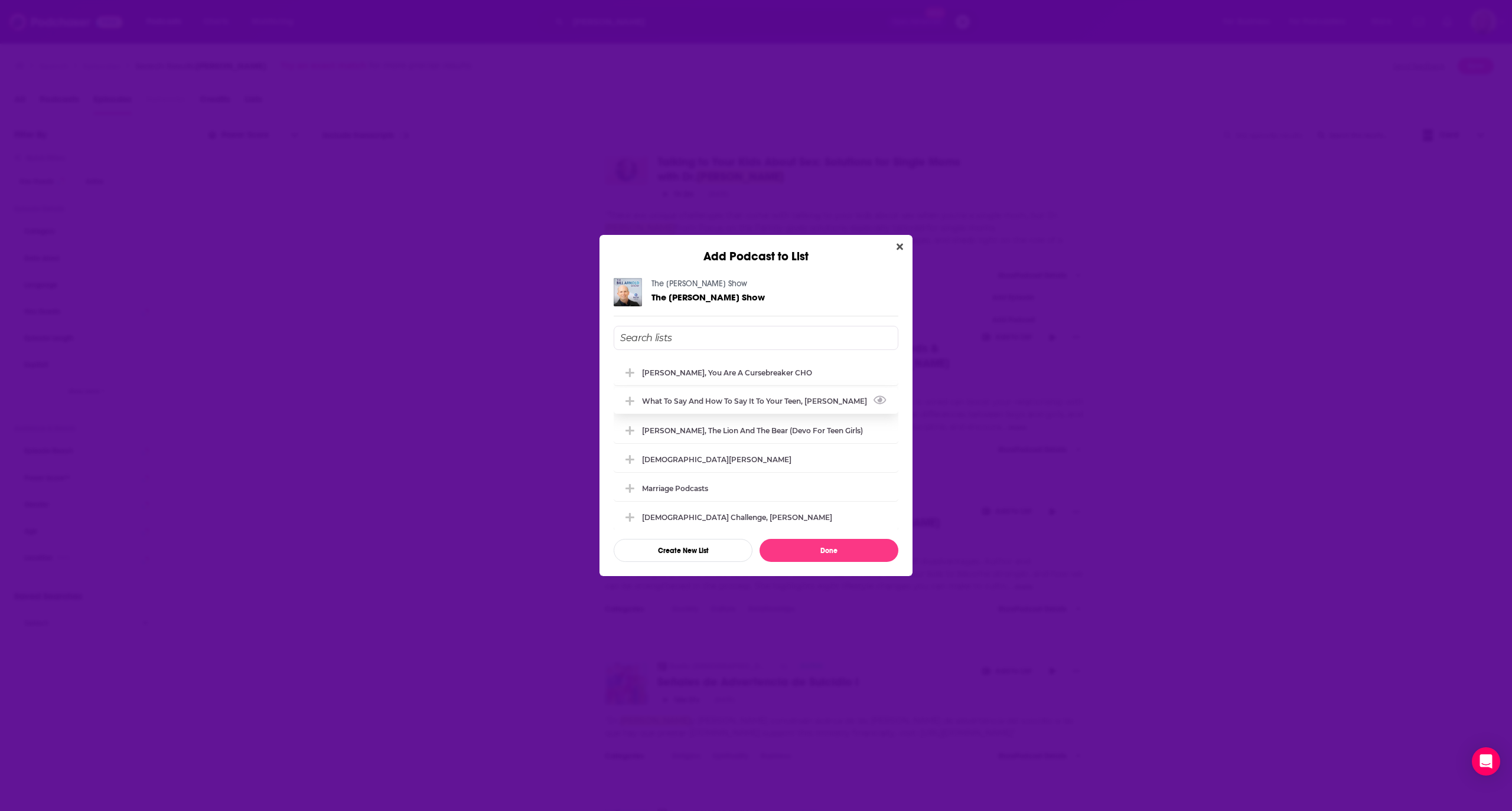
click at [770, 402] on div "What to Say and How to Say it to your Teen, [PERSON_NAME]" at bounding box center [757, 400] width 232 height 9
click at [800, 548] on button "Done" at bounding box center [829, 551] width 139 height 23
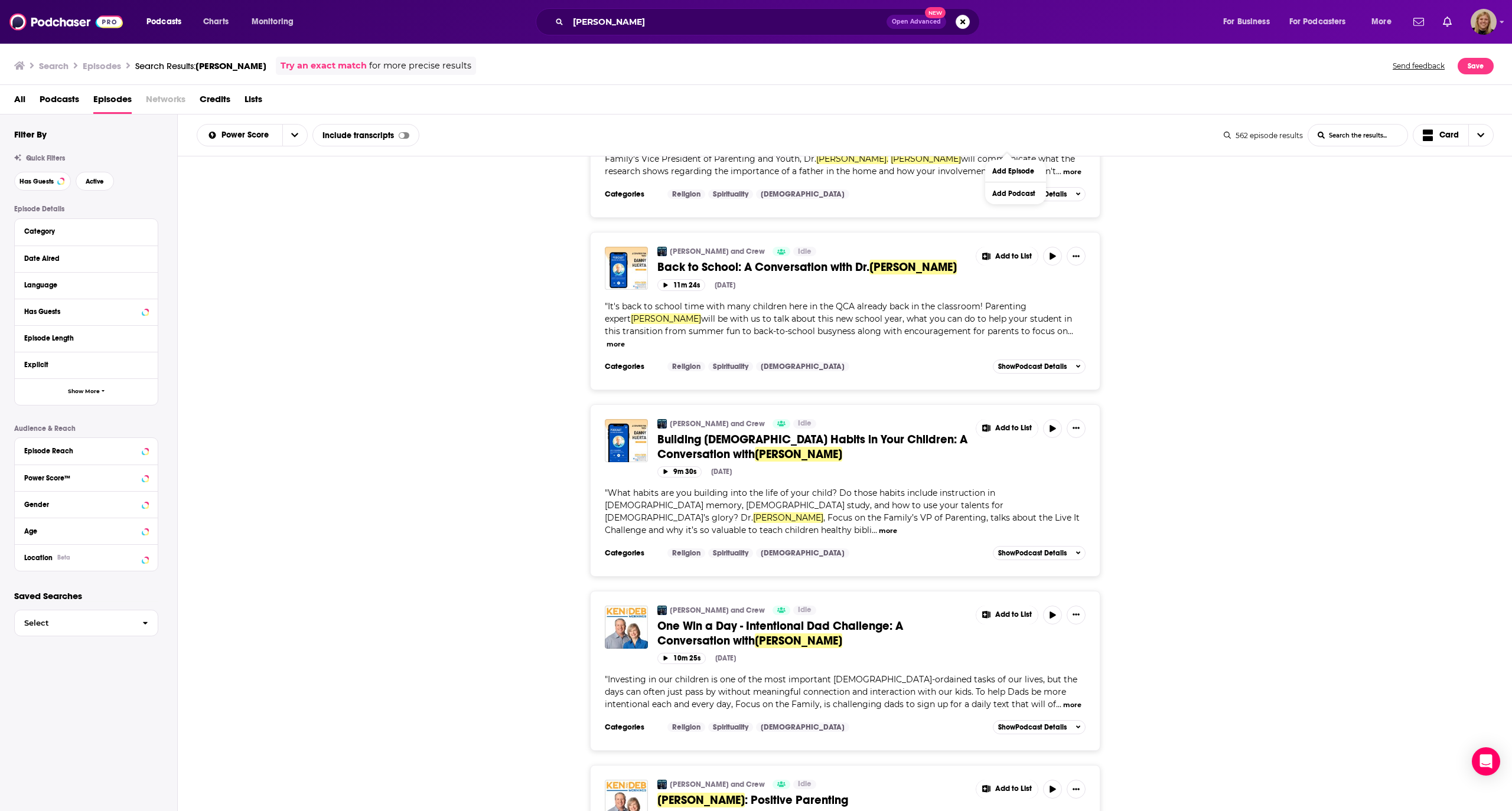
scroll to position [27977, 0]
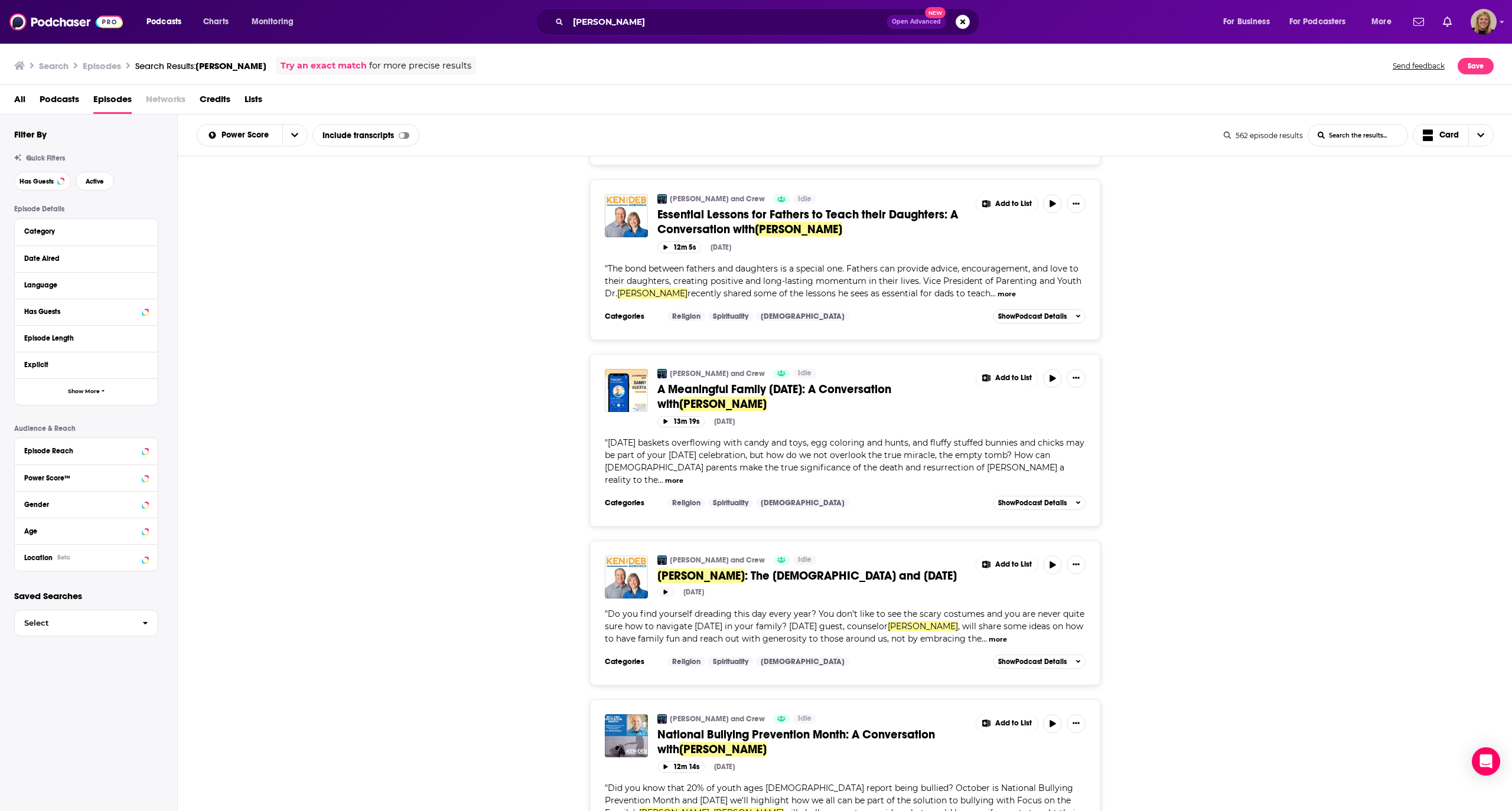
scroll to position [29236, 0]
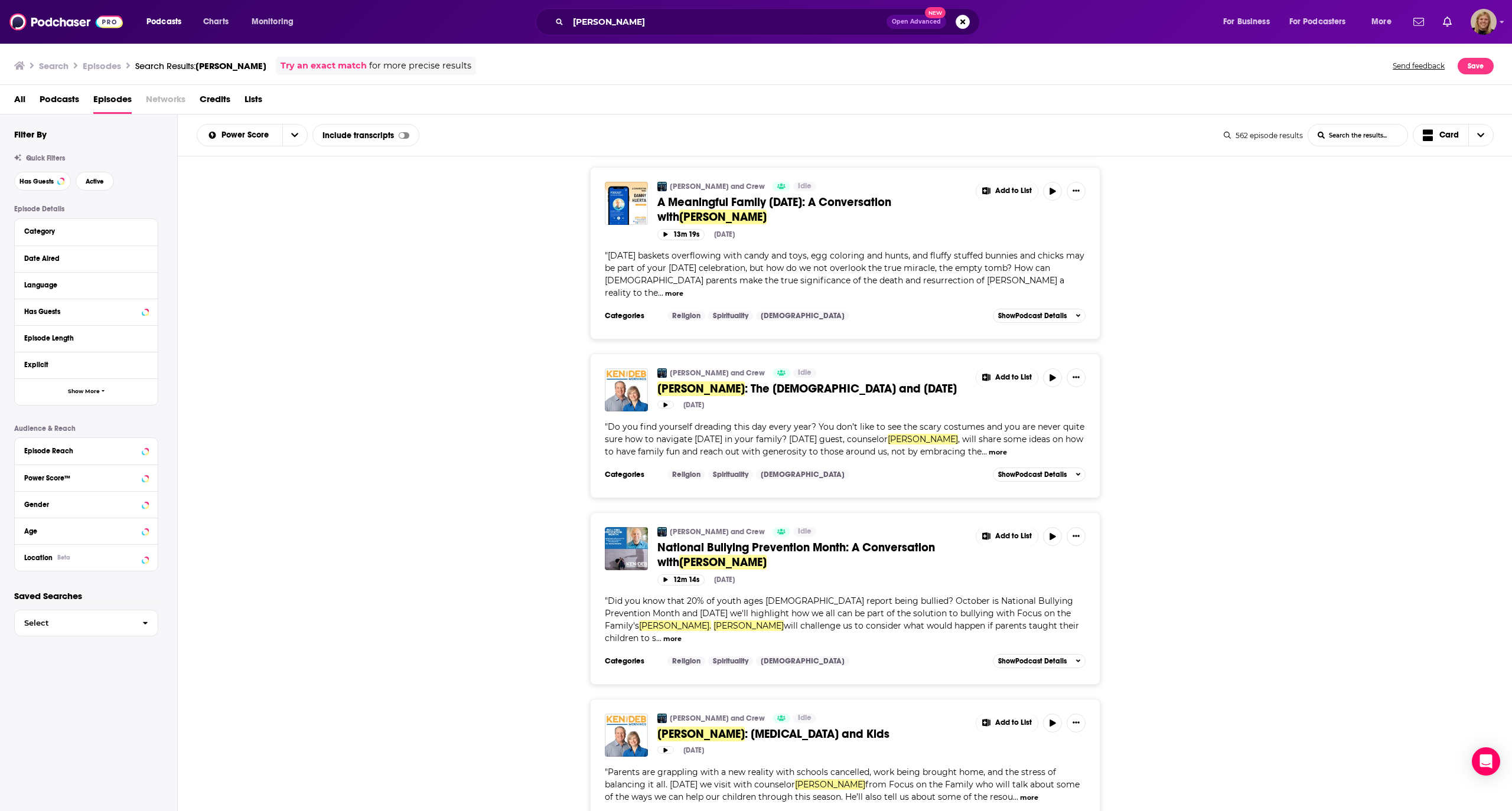
click at [1014, 251] on button "Add Podcast" at bounding box center [1015, 250] width 61 height 22
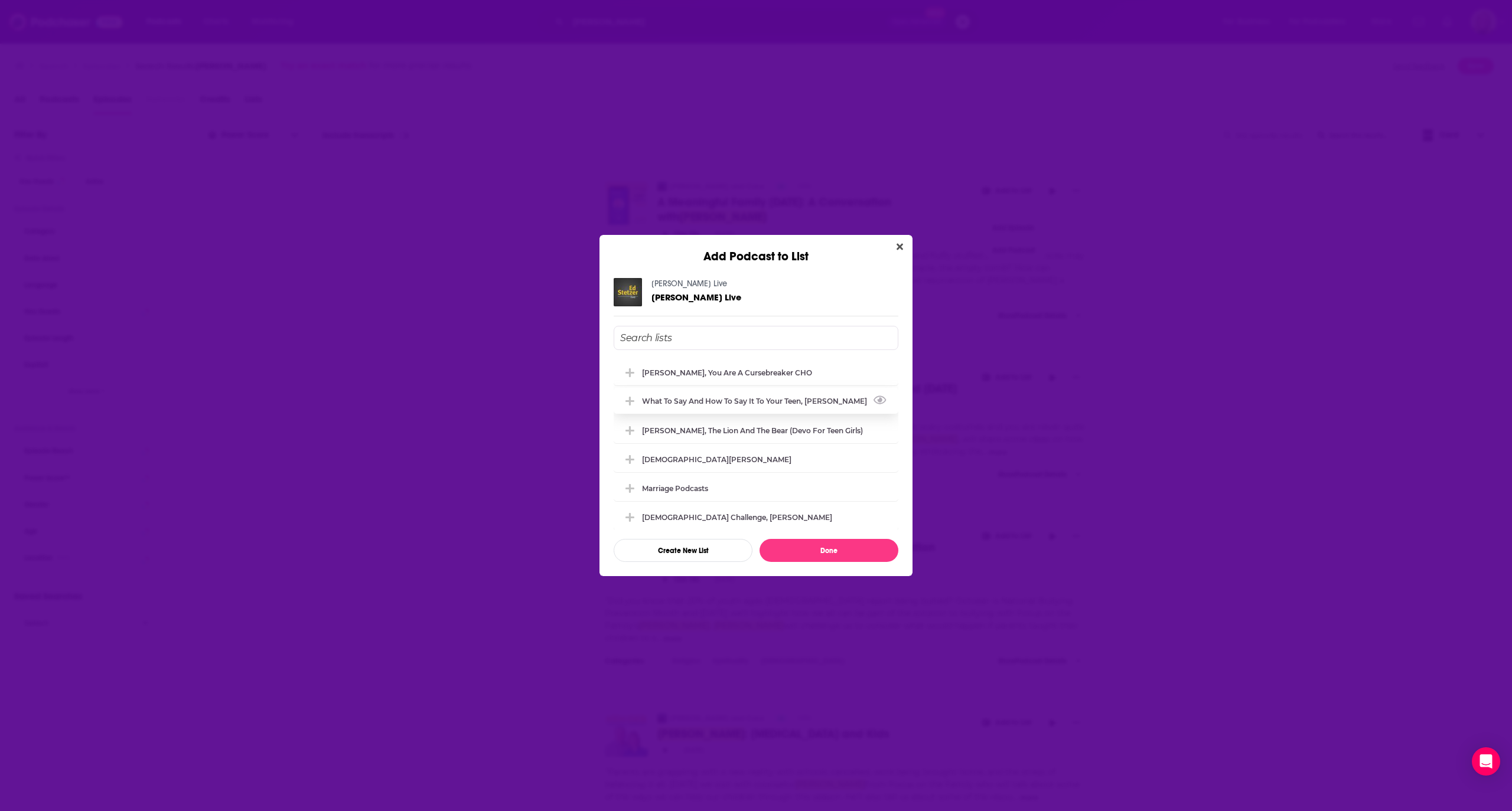
click at [783, 399] on div "What to Say and How to Say it to your Teen, [PERSON_NAME]" at bounding box center [757, 400] width 232 height 9
click at [822, 553] on button "Done" at bounding box center [829, 551] width 139 height 23
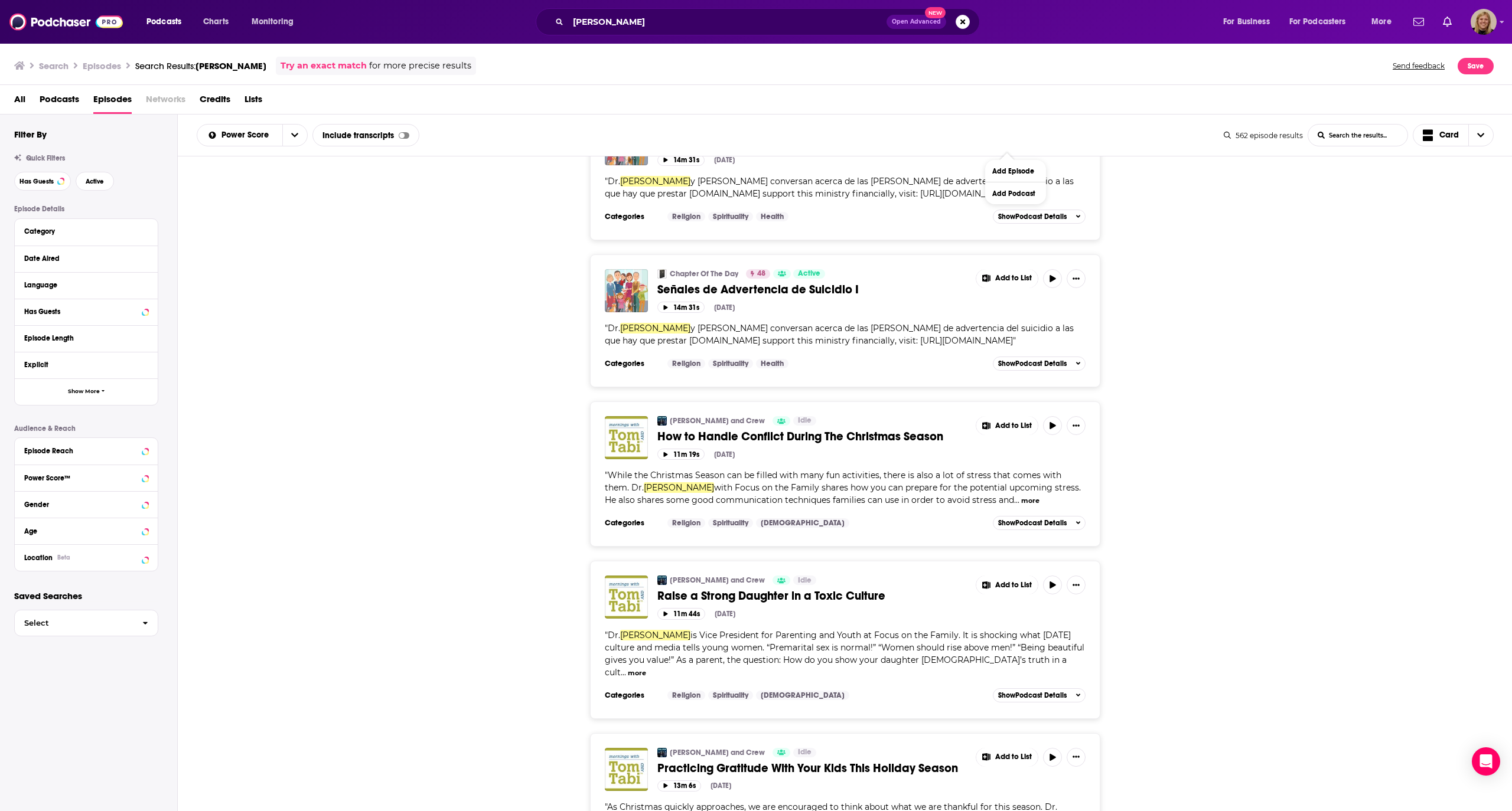
scroll to position [31927, 0]
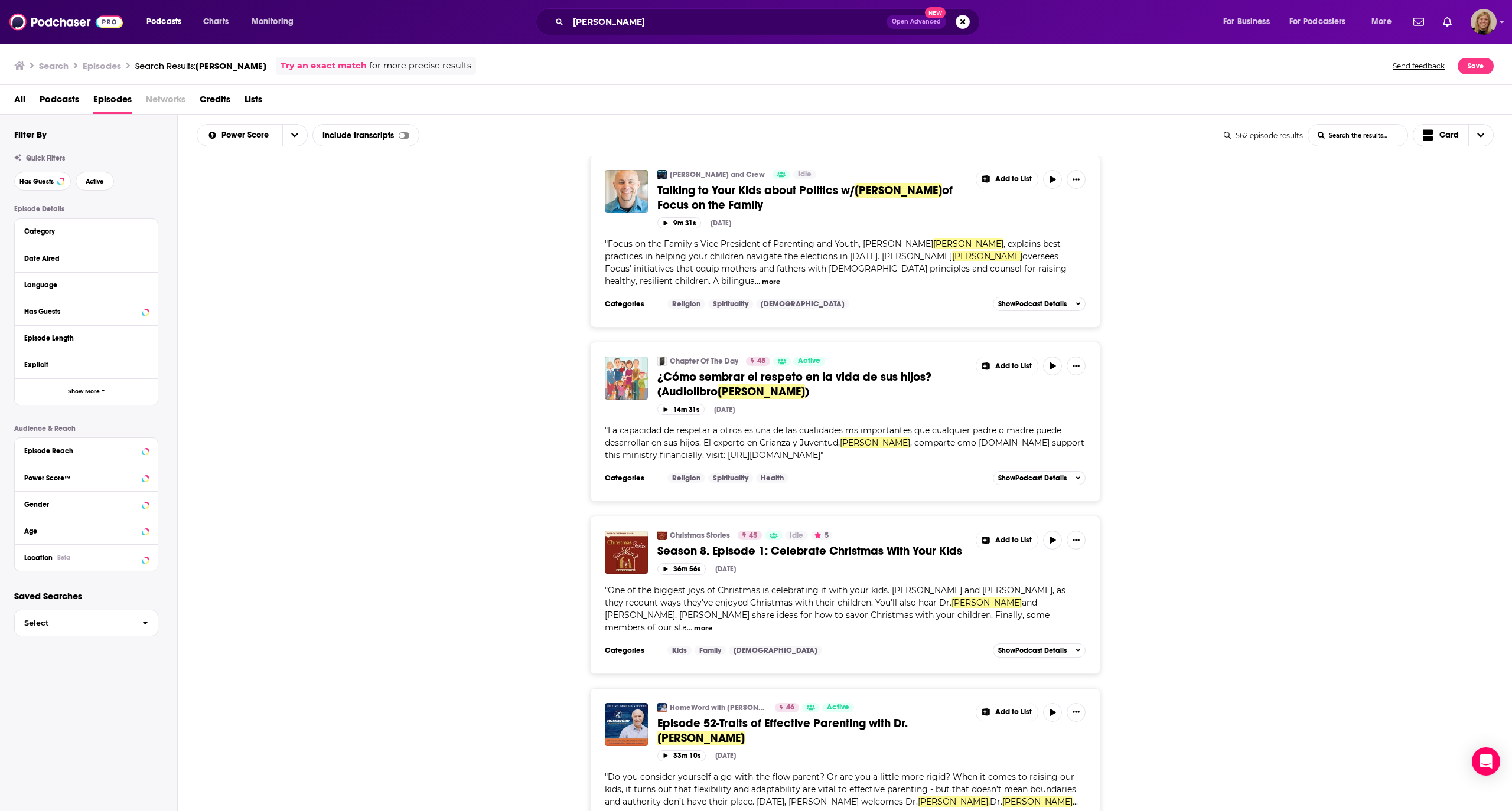
scroll to position [34603, 0]
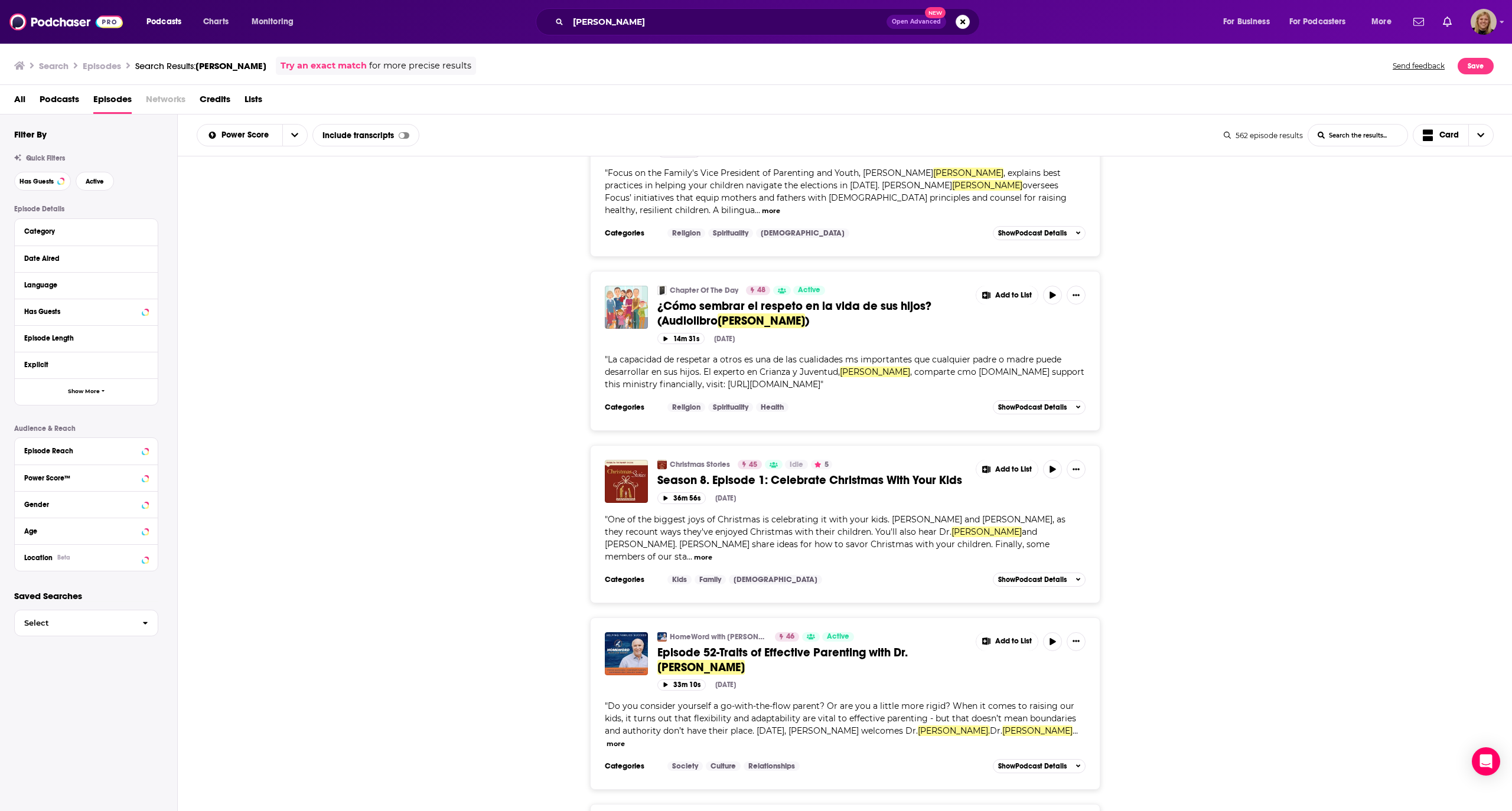
click at [1015, 470] on button "Add Podcast" at bounding box center [1015, 468] width 61 height 22
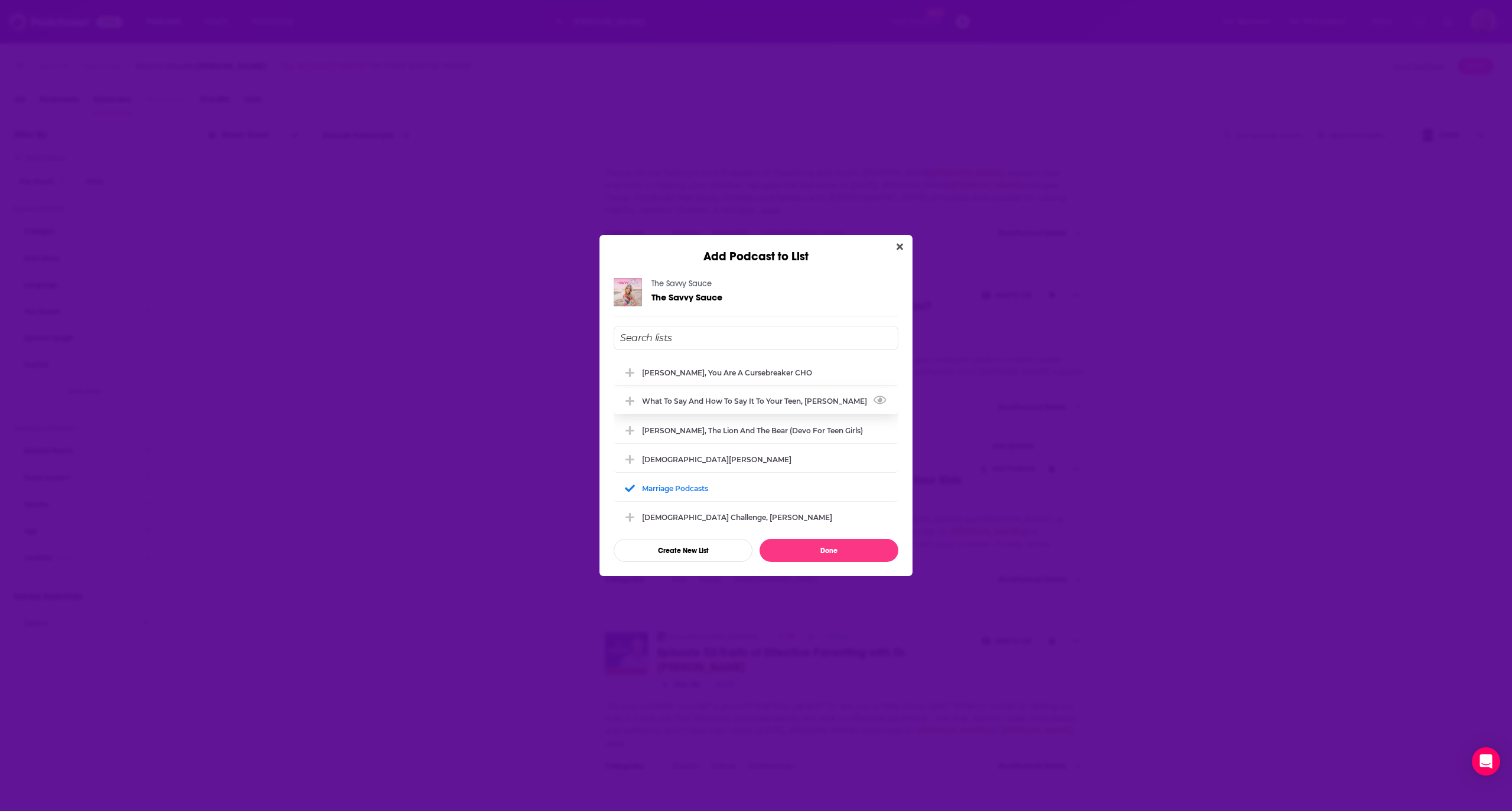
click at [752, 402] on div "What to Say and How to Say it to your Teen, [PERSON_NAME]" at bounding box center [757, 400] width 232 height 9
click at [850, 557] on button "Done" at bounding box center [829, 551] width 139 height 23
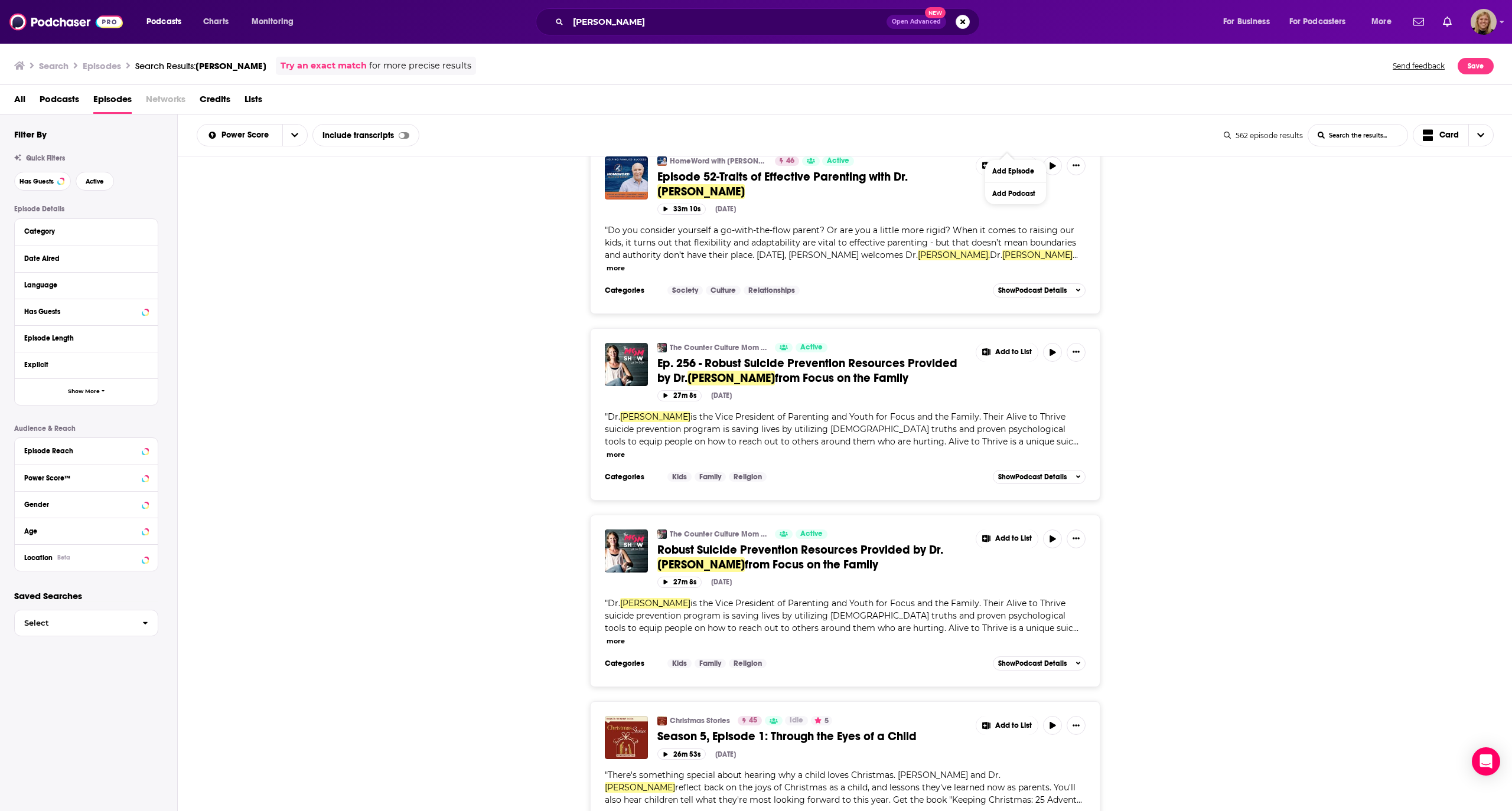
scroll to position [35155, 0]
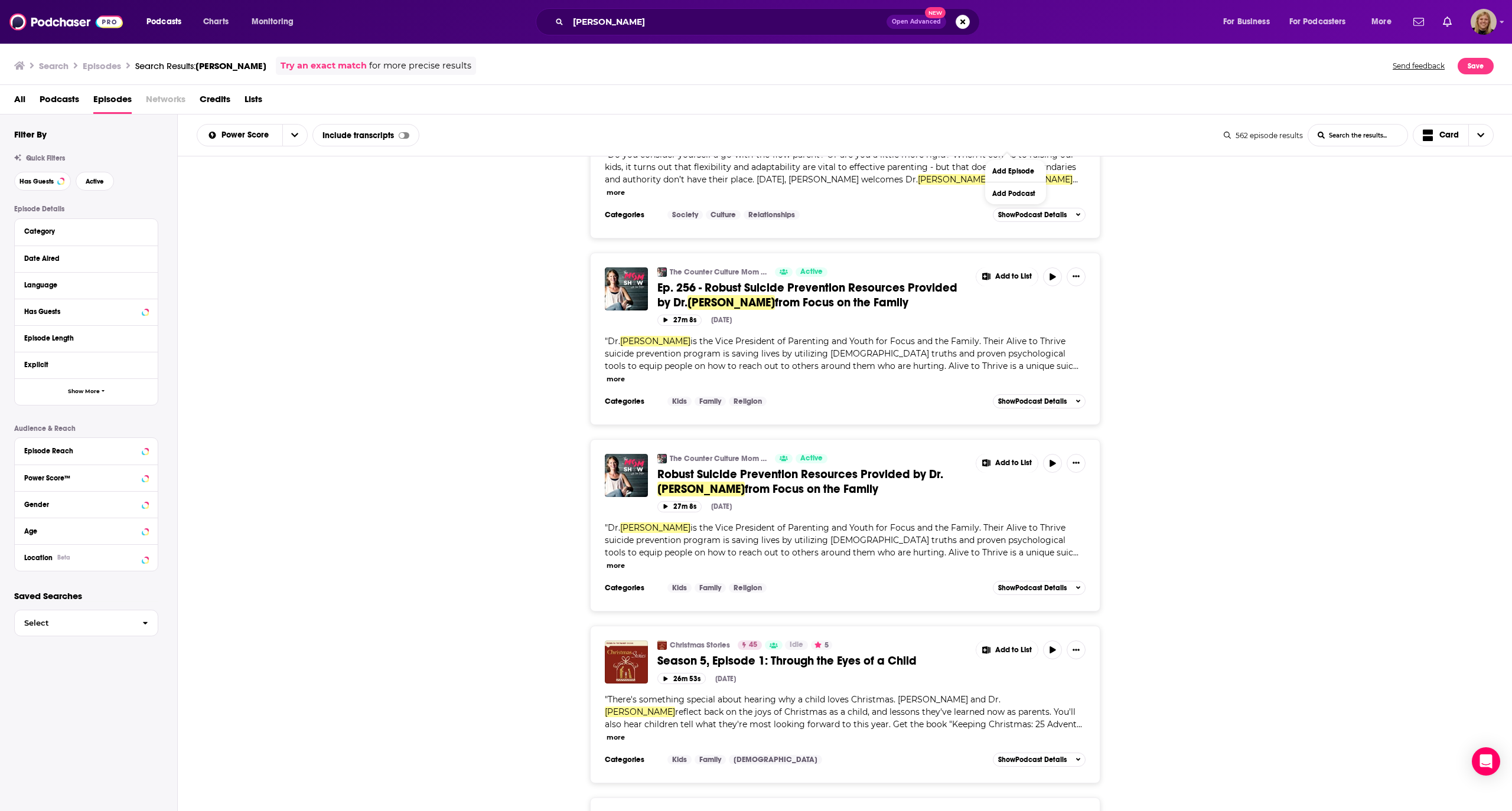
click at [1010, 447] on button "Add Podcast" at bounding box center [1015, 437] width 61 height 22
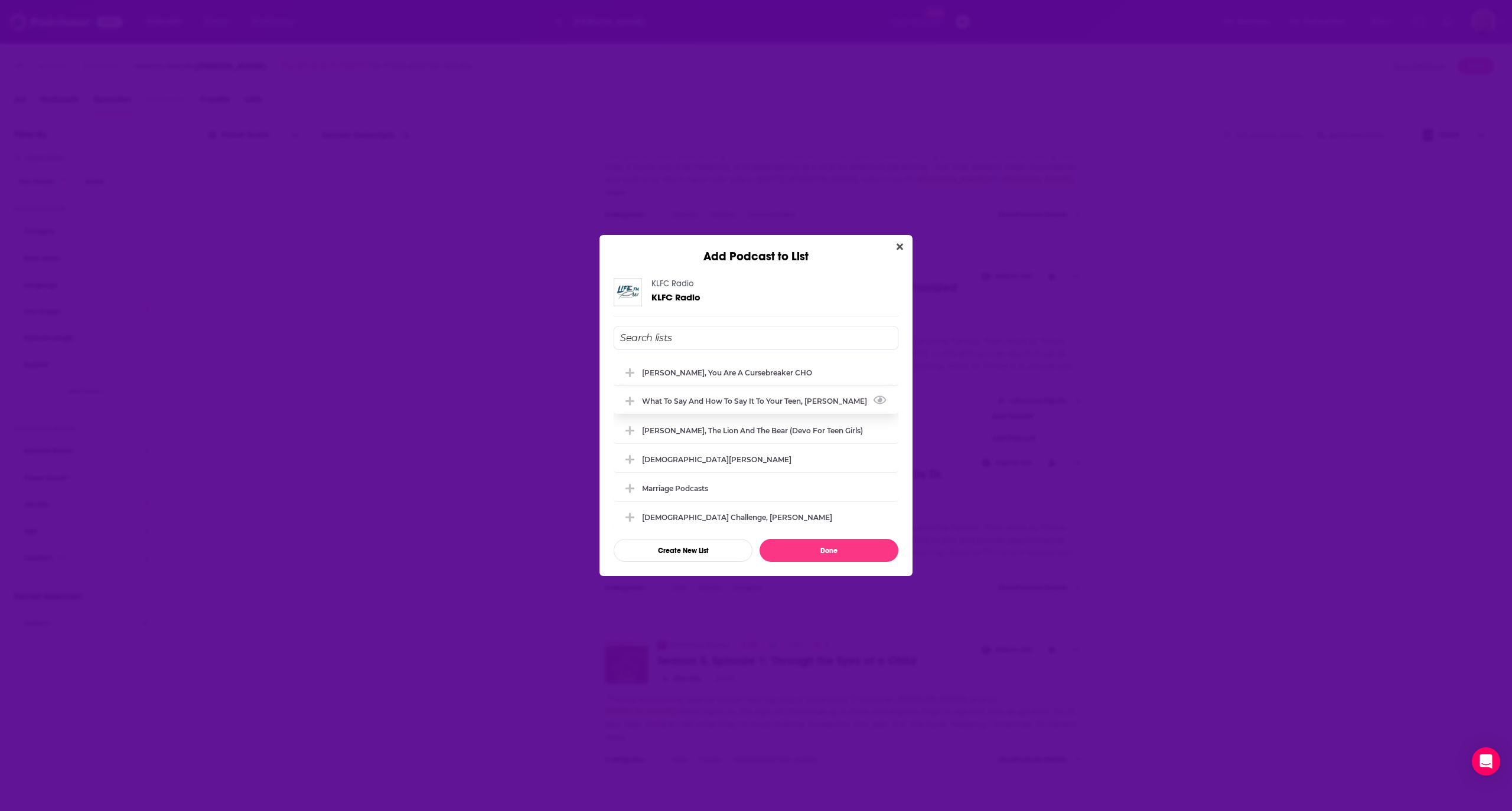
click at [790, 404] on div "What to Say and How to Say it to your Teen, [PERSON_NAME]" at bounding box center [757, 400] width 232 height 9
click at [819, 551] on button "Done" at bounding box center [829, 551] width 139 height 23
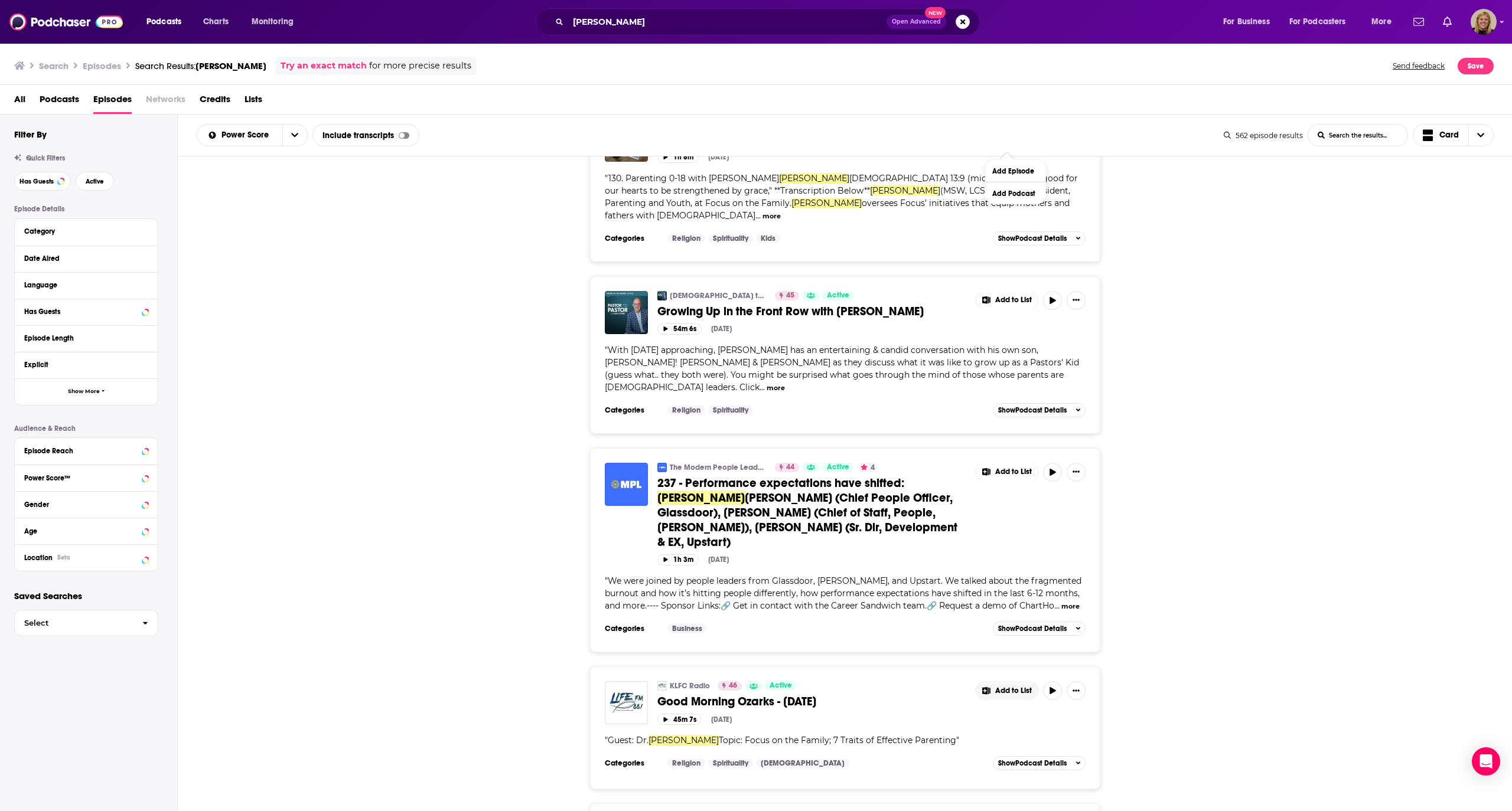
scroll to position [36029, 0]
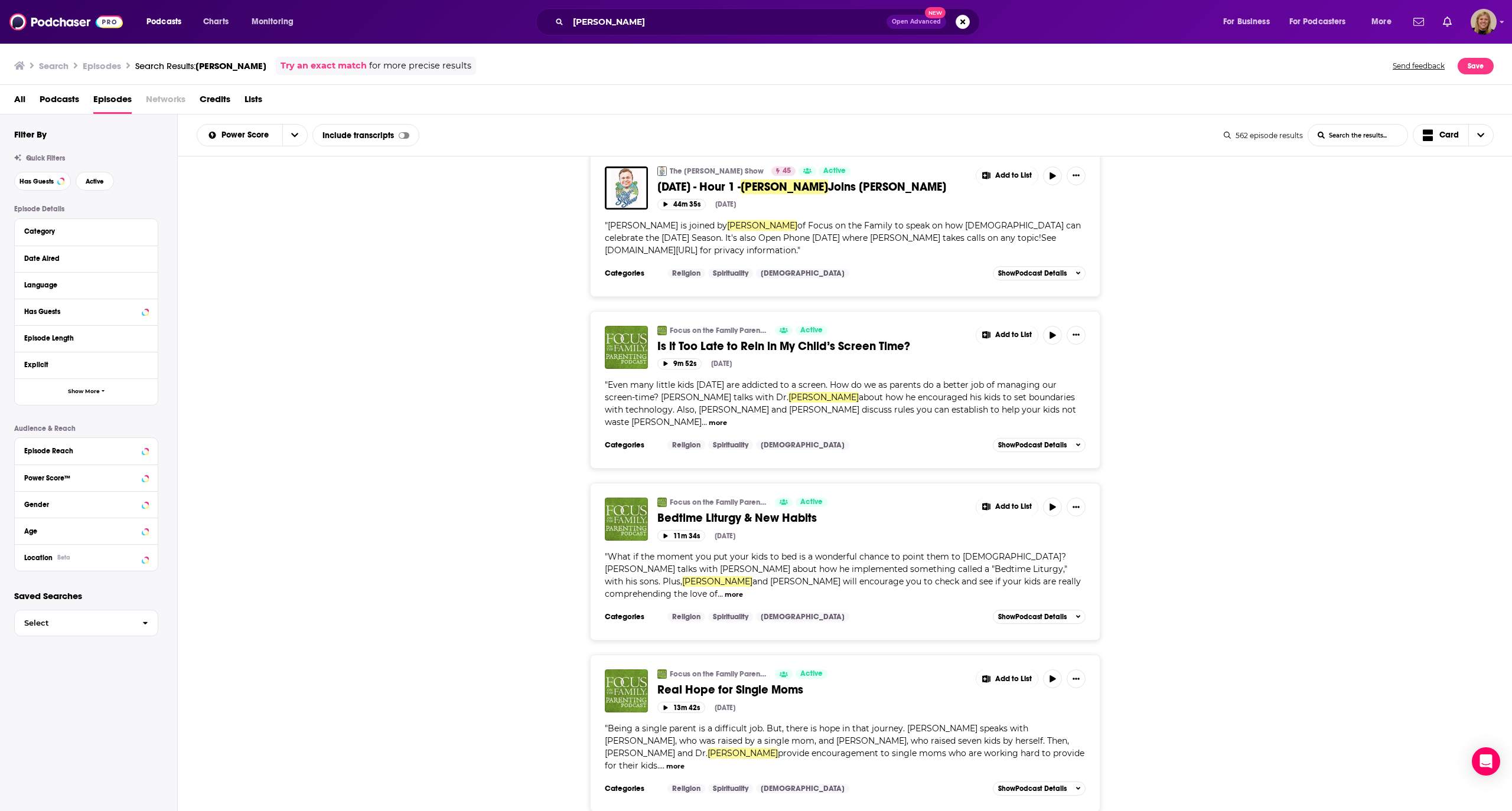
scroll to position [37288, 0]
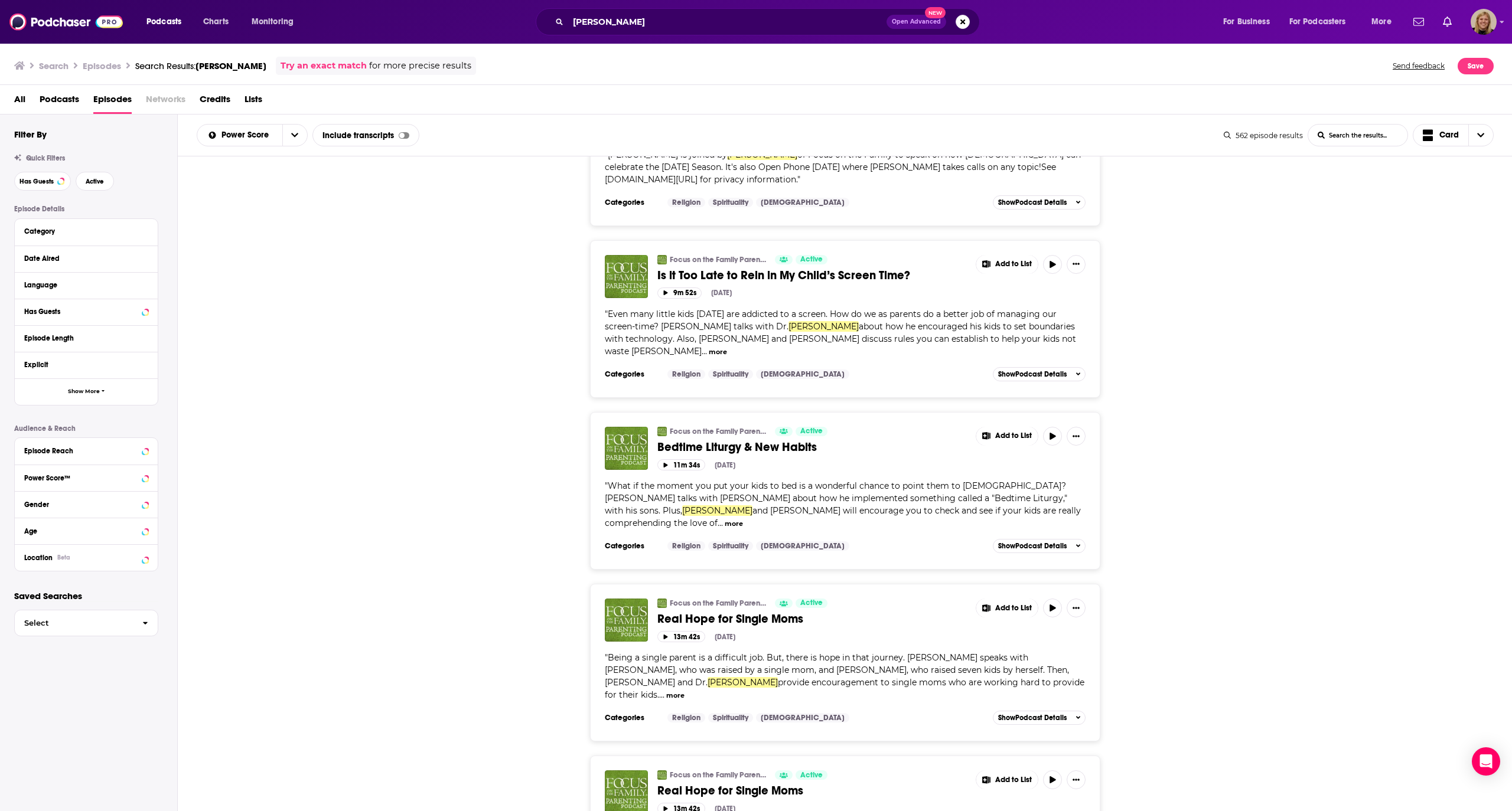
click at [1013, 238] on button "Add Podcast" at bounding box center [1015, 235] width 61 height 22
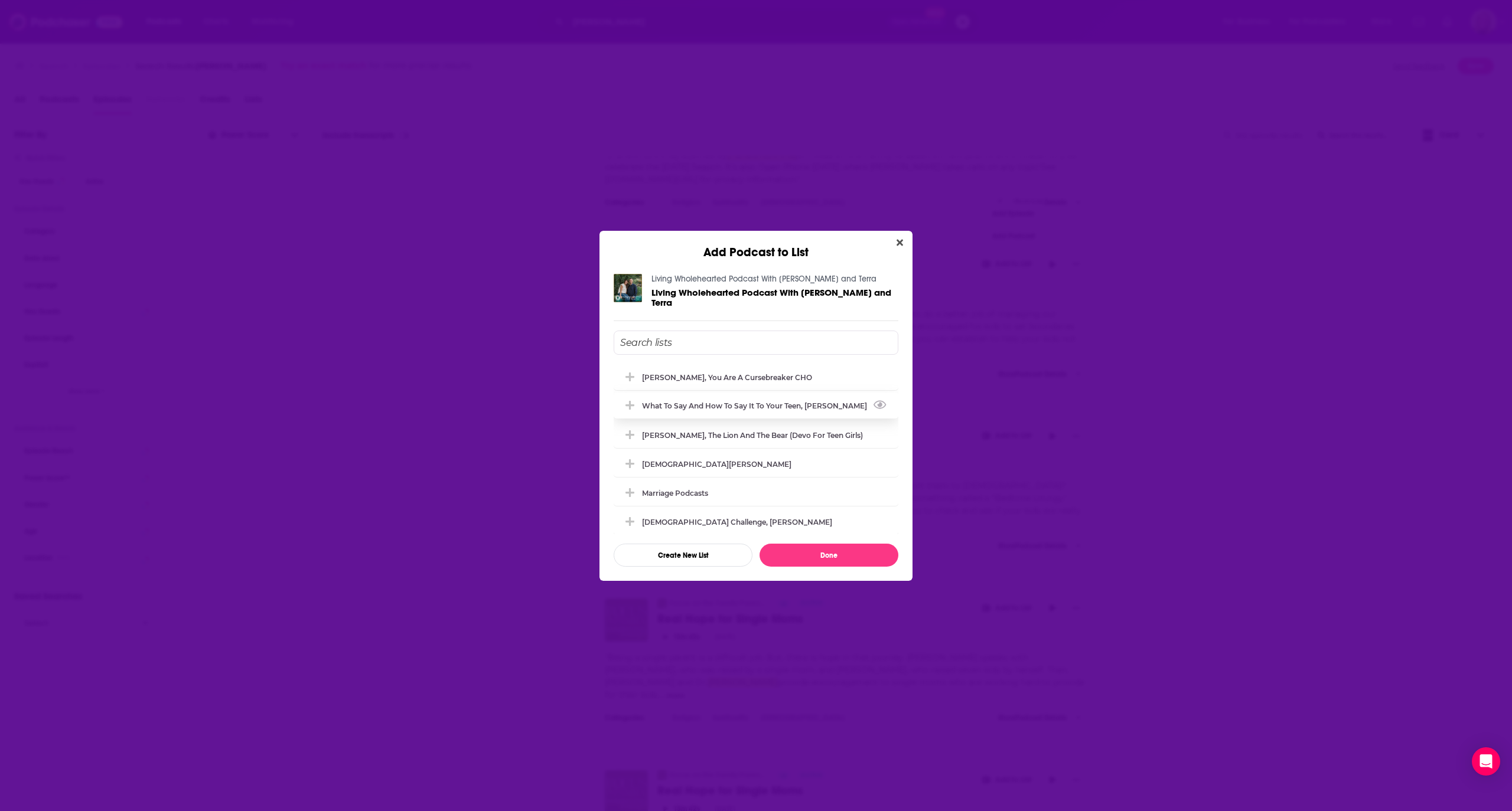
click at [756, 404] on div "What to Say and How to Say it to your Teen, [PERSON_NAME]" at bounding box center [757, 405] width 232 height 9
click at [817, 558] on button "Done" at bounding box center [829, 556] width 139 height 23
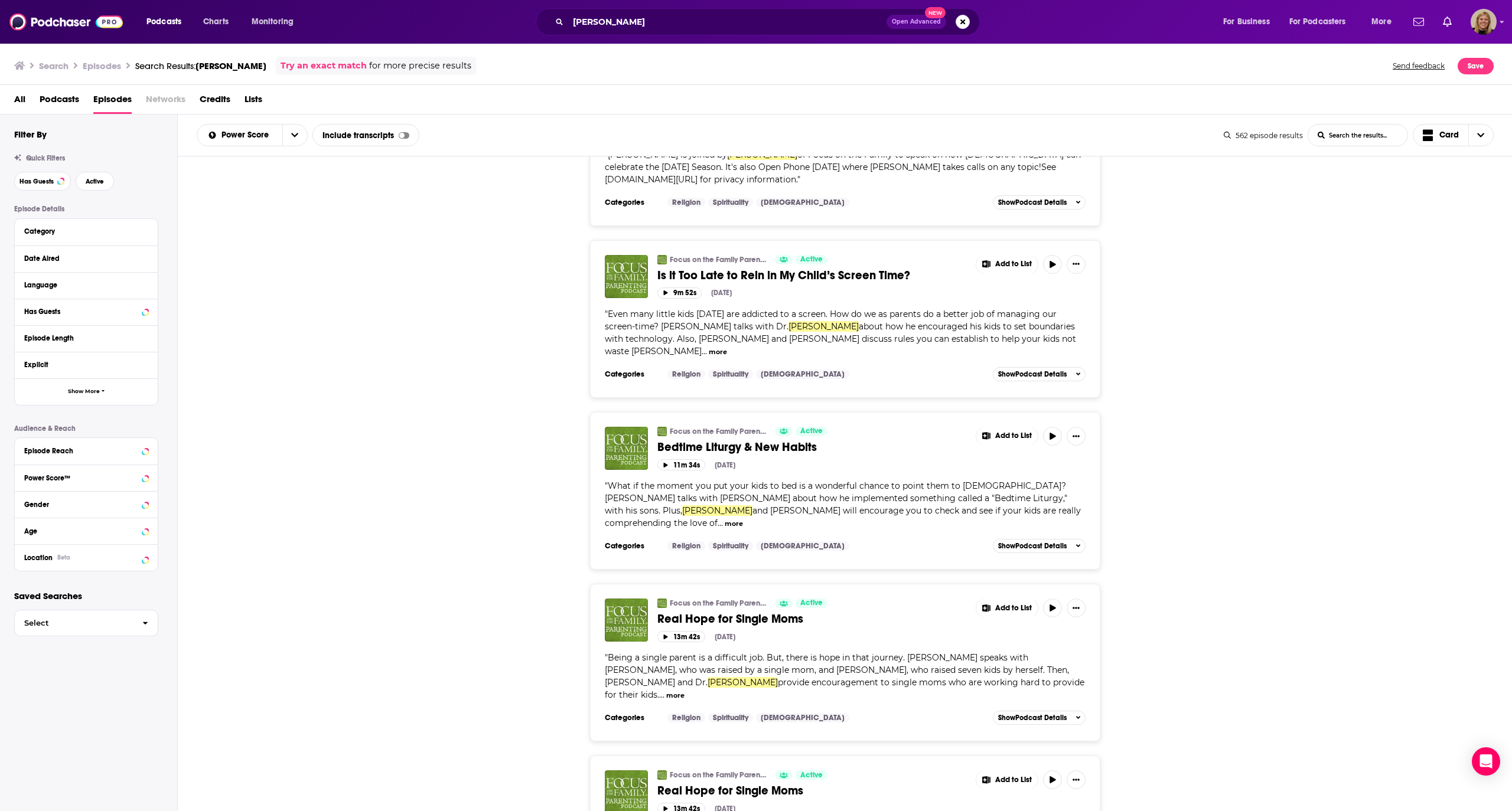
click at [997, 404] on button "Add Podcast" at bounding box center [1015, 409] width 61 height 22
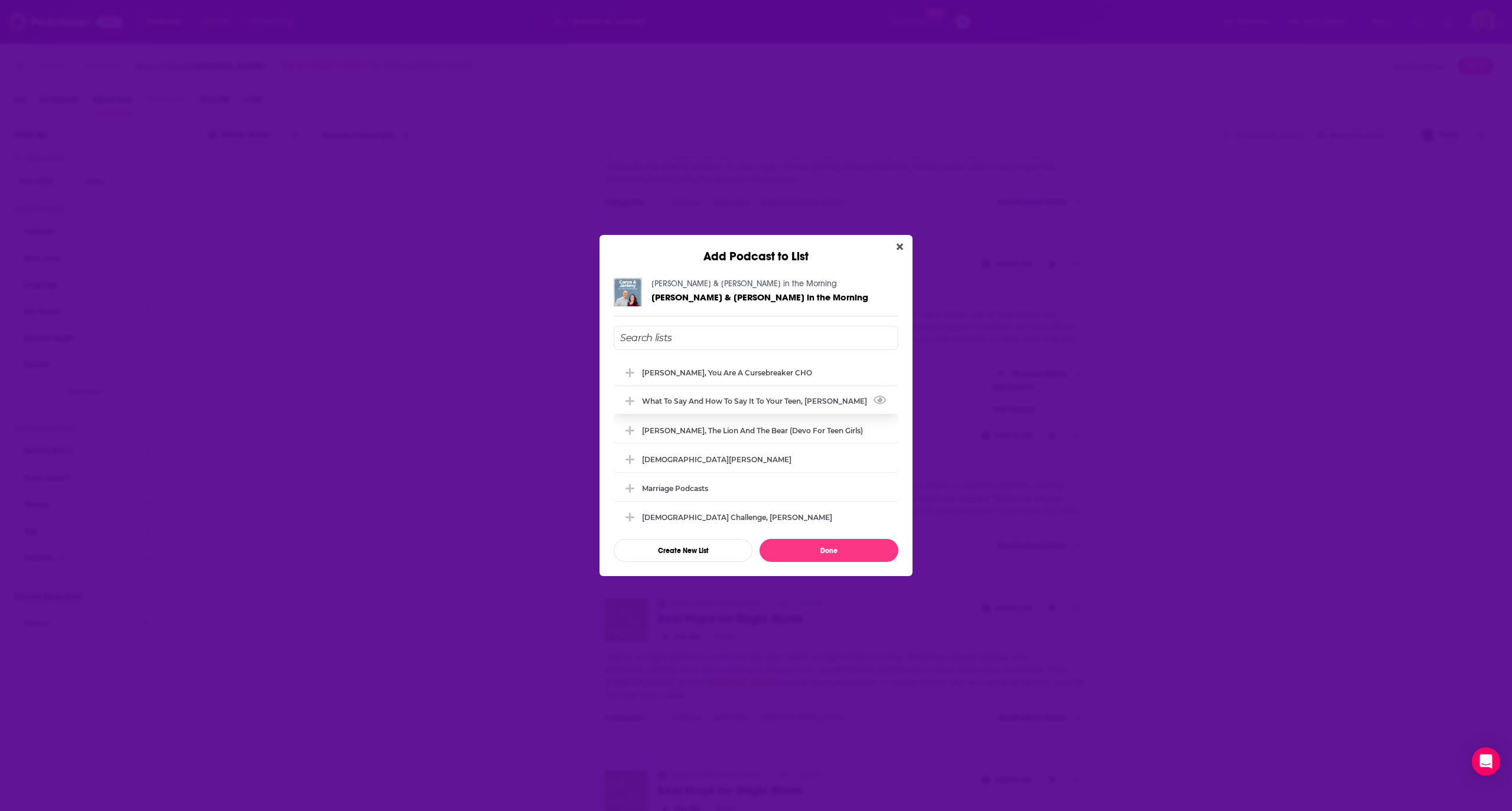
click at [775, 402] on div "What to Say and How to Say it to your Teen, [PERSON_NAME]" at bounding box center [757, 400] width 232 height 9
click at [831, 558] on button "Done" at bounding box center [829, 551] width 139 height 23
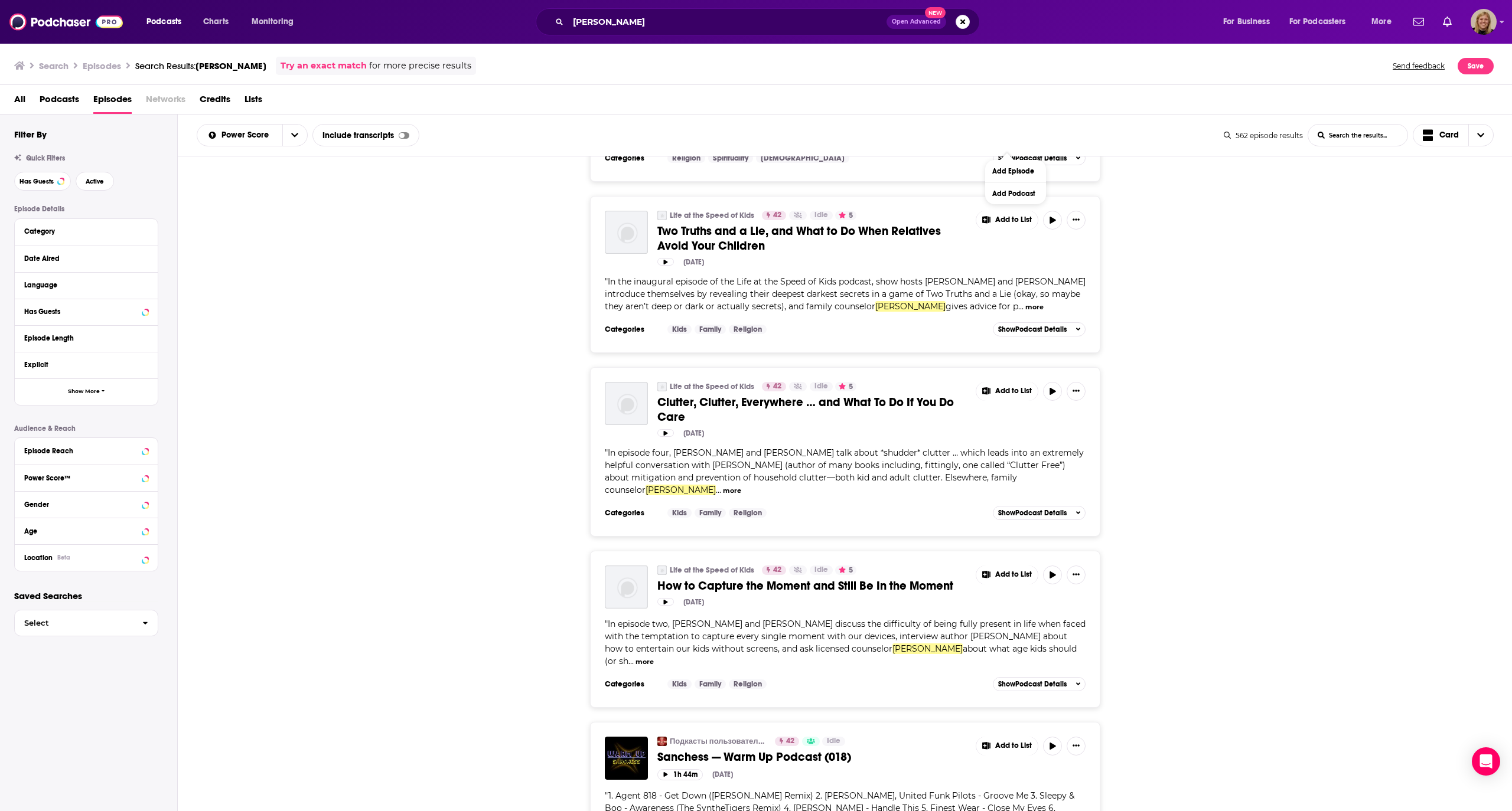
scroll to position [39911, 0]
